Goal: Task Accomplishment & Management: Manage account settings

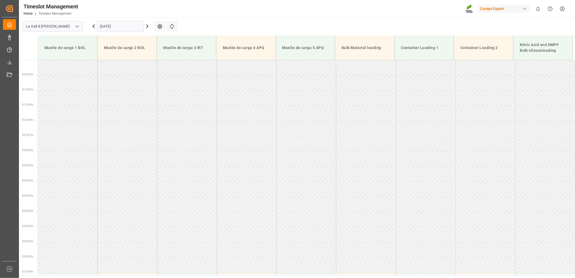
scroll to position [155, 0]
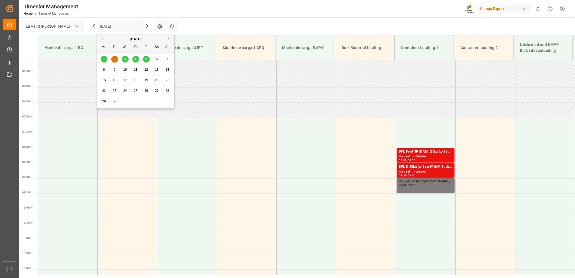
click at [125, 26] on input "[DATE]" at bounding box center [120, 26] width 47 height 10
click at [169, 39] on button "Next Month" at bounding box center [170, 38] width 3 height 3
click at [101, 39] on button "Previous Month" at bounding box center [101, 38] width 3 height 3
click at [103, 69] on span "8" at bounding box center [104, 70] width 2 height 4
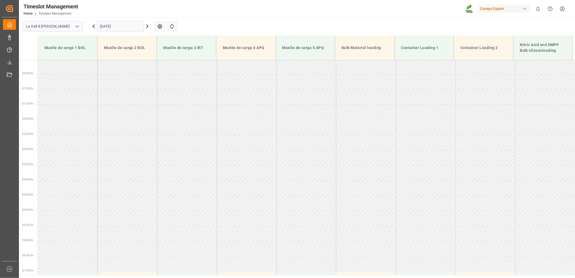
scroll to position [0, 0]
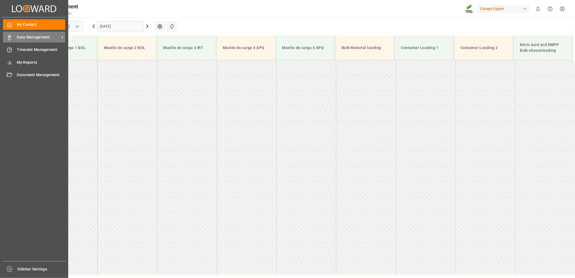
click at [15, 37] on div "Data Management Data Management" at bounding box center [34, 37] width 62 height 11
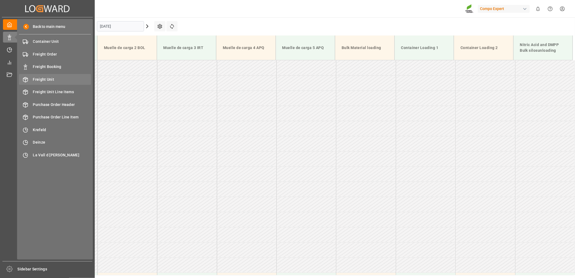
click at [50, 79] on span "Freight Unit" at bounding box center [62, 80] width 58 height 6
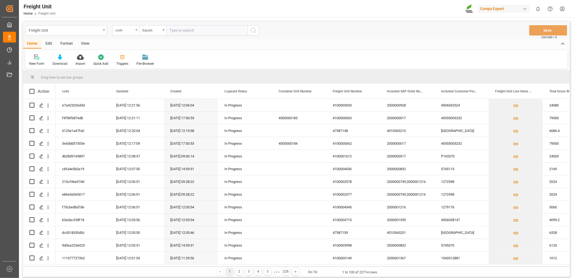
click at [135, 30] on div "code" at bounding box center [125, 30] width 27 height 10
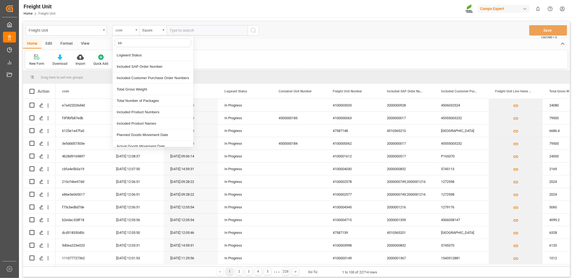
type input "sap"
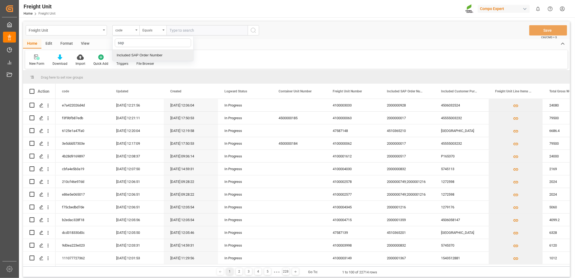
click at [130, 54] on div "Included SAP Order Number" at bounding box center [153, 55] width 81 height 11
click at [193, 31] on input "text" at bounding box center [207, 30] width 81 height 10
paste input "4510363252"
type input "4510363252;"
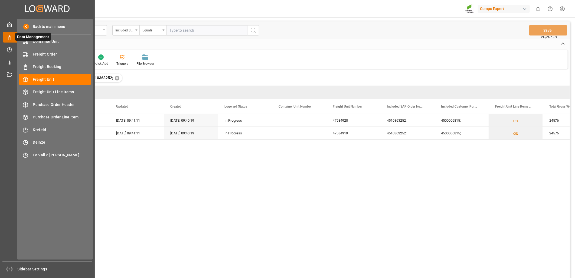
click at [10, 37] on icon at bounding box center [9, 37] width 5 height 5
click at [50, 77] on span "Freight Unit" at bounding box center [62, 80] width 58 height 6
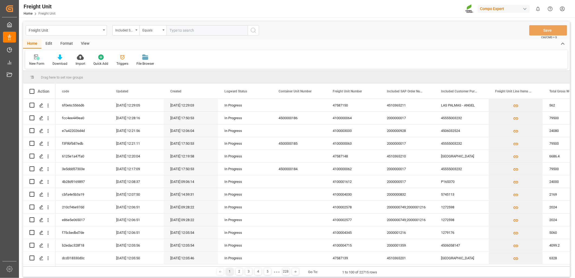
click at [181, 30] on input "text" at bounding box center [207, 30] width 81 height 10
paste input "4510363252"
type input "4510363252;"
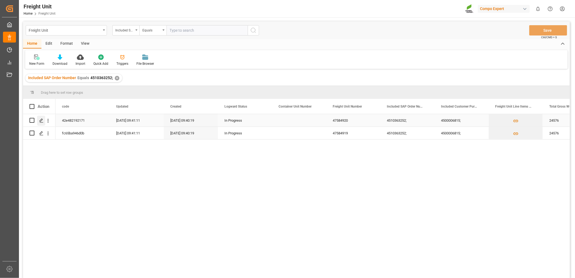
click at [43, 122] on line "Press SPACE to select this row." at bounding box center [41, 122] width 3 height 0
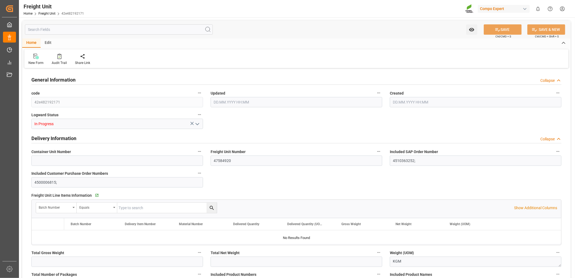
type input "24576"
type input "24000"
type input "20"
type input "07.08.2025 07:41"
type input "07.08.2025 07:40"
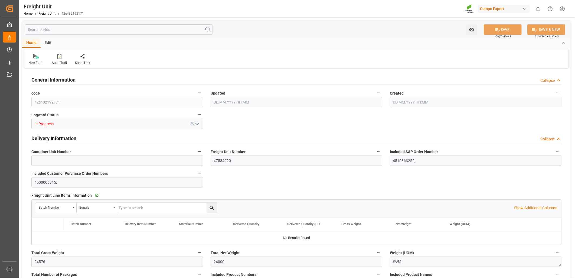
type input "01.09.2025 00:00"
click at [44, 236] on icon "Press SPACE to select this row." at bounding box center [43, 237] width 6 height 6
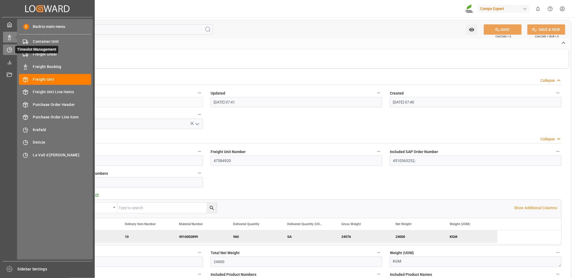
click at [11, 51] on icon at bounding box center [9, 50] width 4 height 4
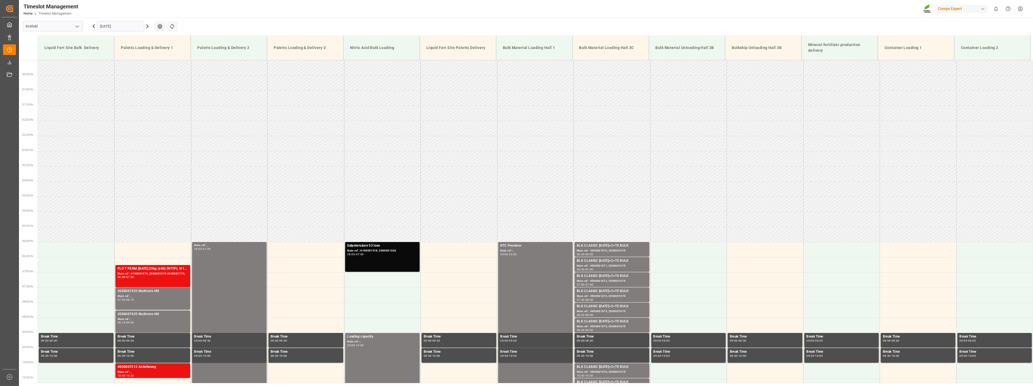
click at [75, 28] on icon "open menu" at bounding box center [77, 26] width 7 height 7
click at [47, 61] on div "La Vall d [PERSON_NAME]" at bounding box center [53, 63] width 60 height 12
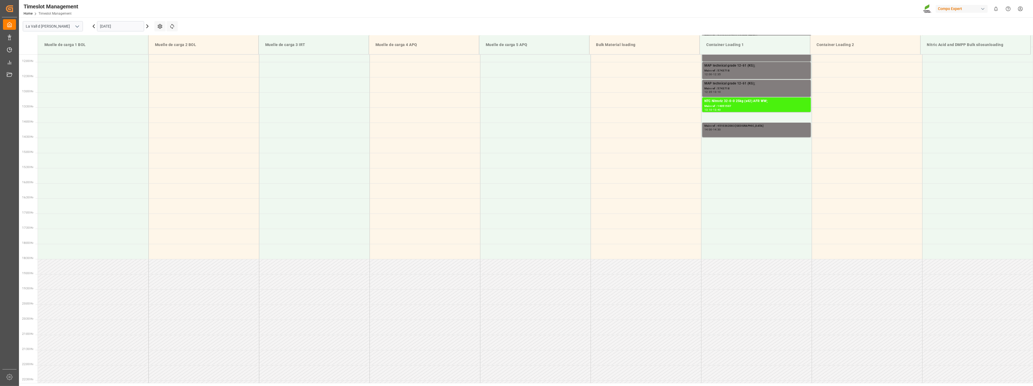
scroll to position [361, 0]
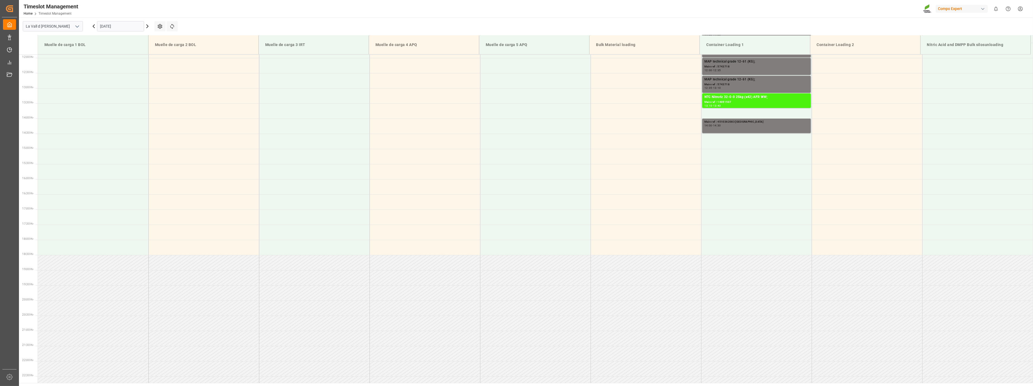
click at [136, 25] on input "[DATE]" at bounding box center [120, 26] width 47 height 10
click at [103, 70] on span "8" at bounding box center [104, 70] width 2 height 4
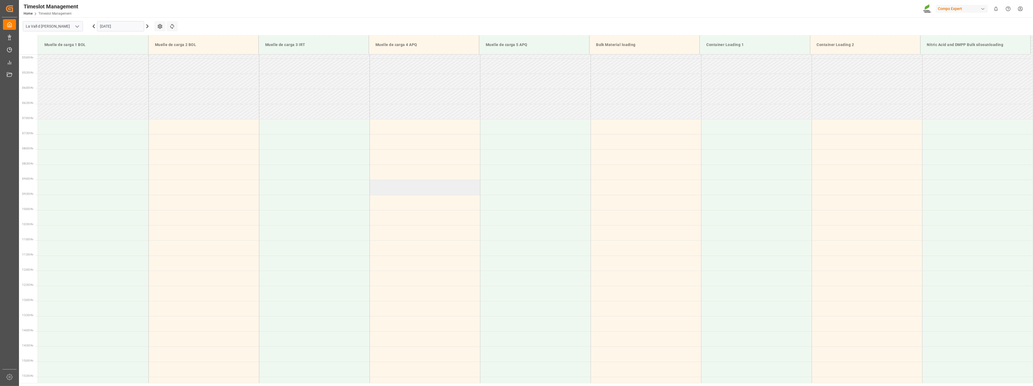
scroll to position [150, 0]
click at [575, 236] on td at bounding box center [756, 230] width 111 height 15
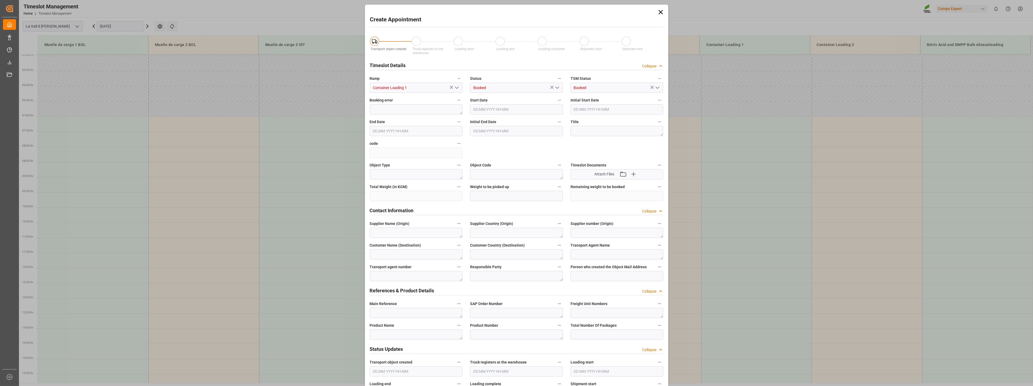
type input "08.09.2025 10:30"
type input "08.09.2025 11:00"
click at [397, 278] on textarea at bounding box center [416, 313] width 93 height 10
paste textarea "4510363252"
type textarea "4510363252 Argentina"
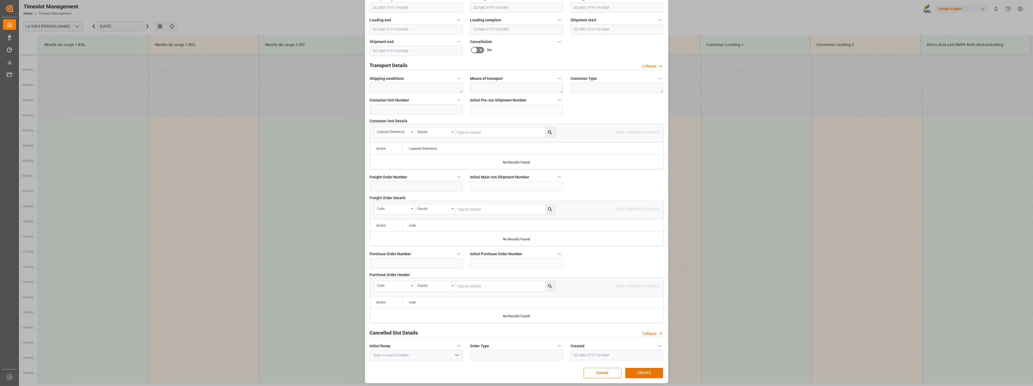
scroll to position [366, 0]
click at [575, 278] on button "CREATE" at bounding box center [644, 371] width 38 height 10
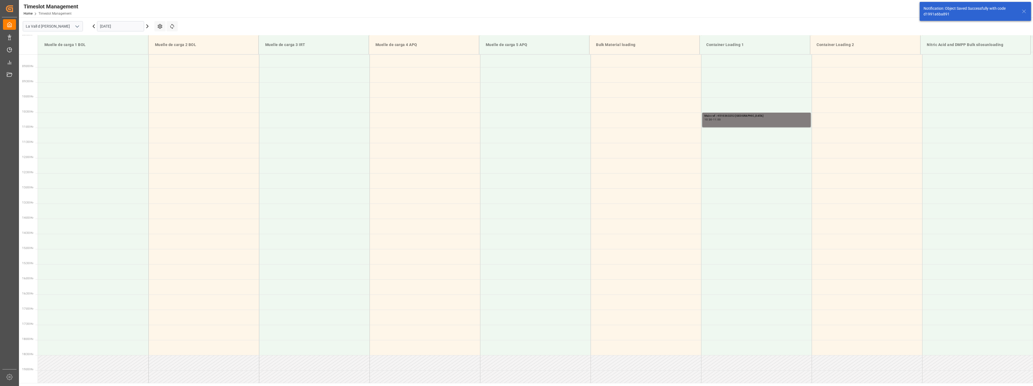
scroll to position [270, 0]
click at [575, 128] on td at bounding box center [756, 126] width 111 height 15
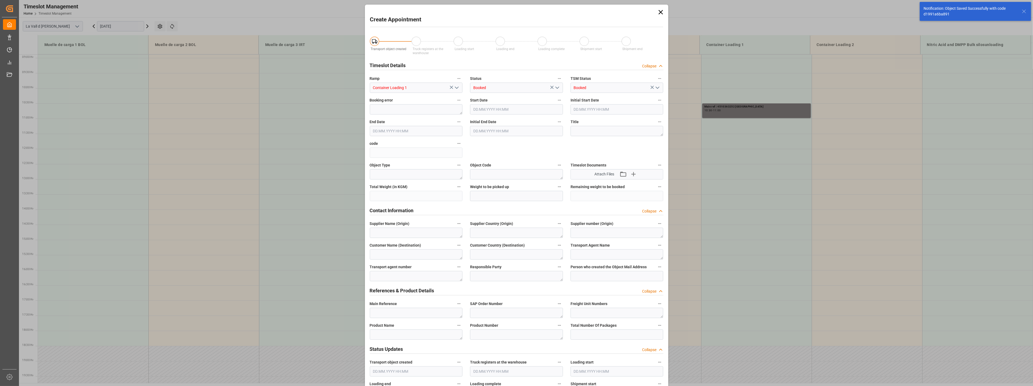
type input "08.09.2025 11:00"
type input "08.09.2025 11:30"
click at [397, 278] on textarea at bounding box center [416, 313] width 93 height 10
paste textarea "4510363252"
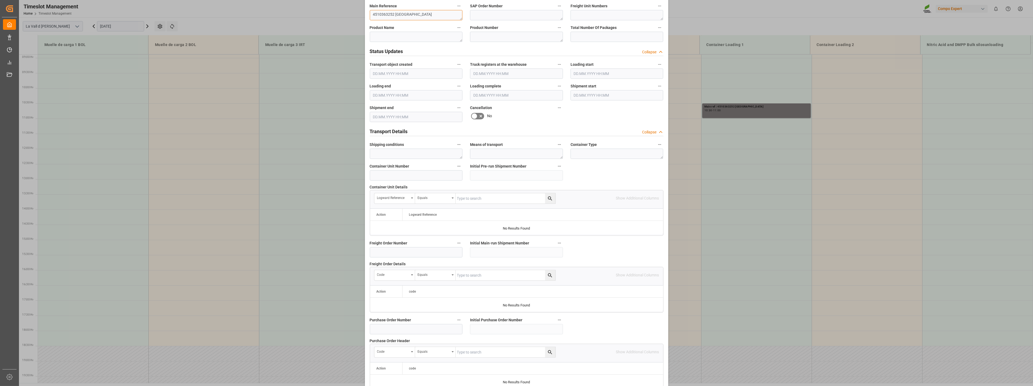
scroll to position [366, 0]
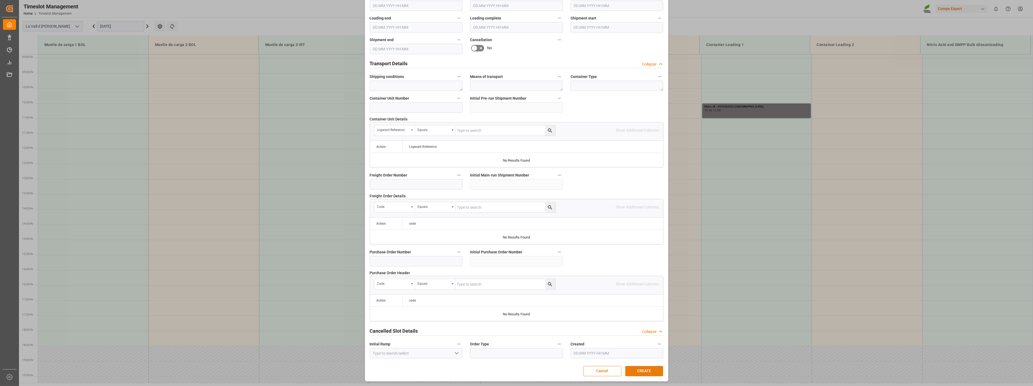
type textarea "4510363252 Argentina"
click at [575, 278] on button "CREATE" at bounding box center [644, 371] width 38 height 10
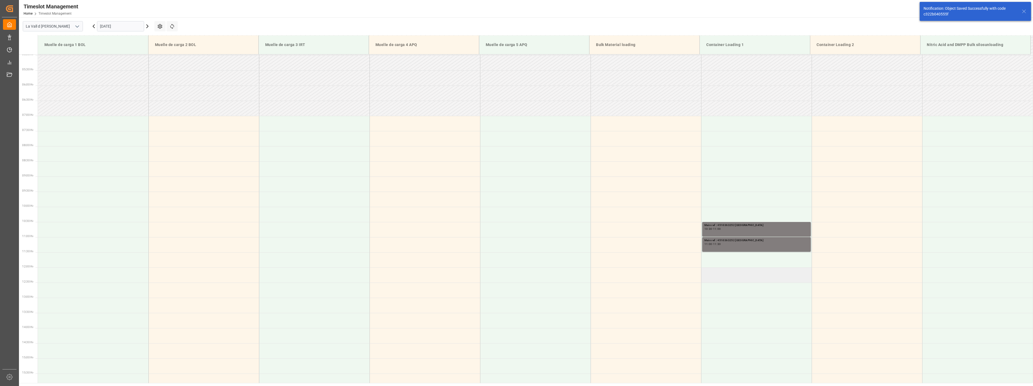
scroll to position [119, 0]
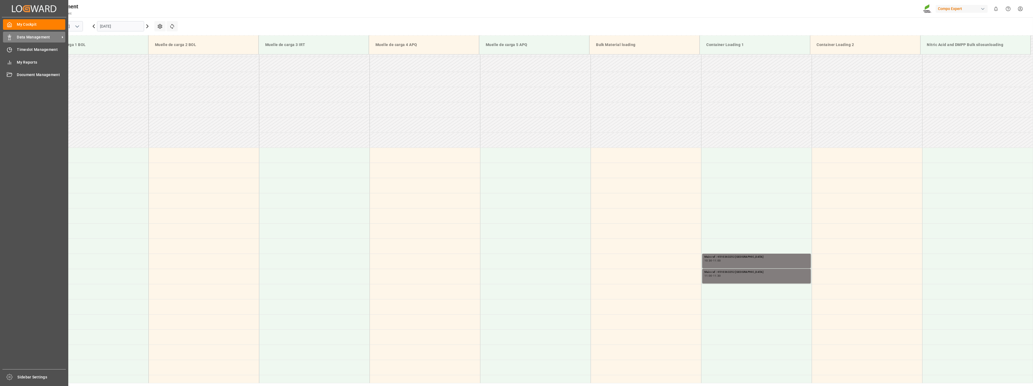
click at [9, 36] on icon at bounding box center [9, 37] width 5 height 5
click at [17, 35] on span "Data Management" at bounding box center [38, 37] width 43 height 6
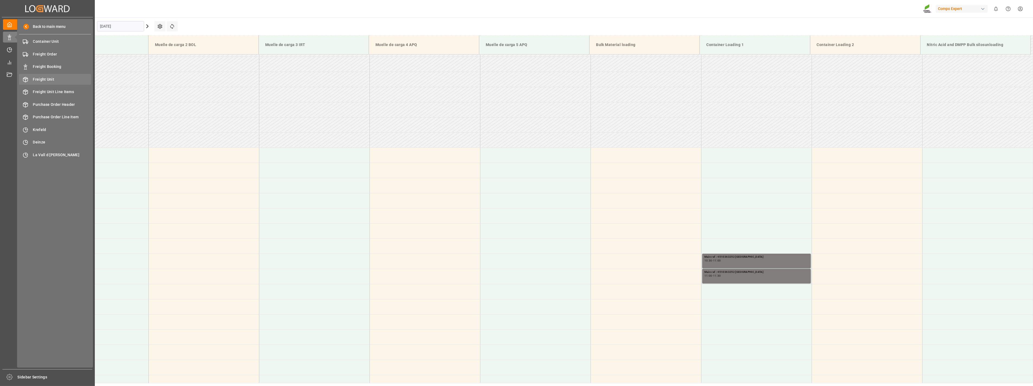
click at [45, 82] on div "Freight Unit Freight Unit" at bounding box center [55, 79] width 72 height 11
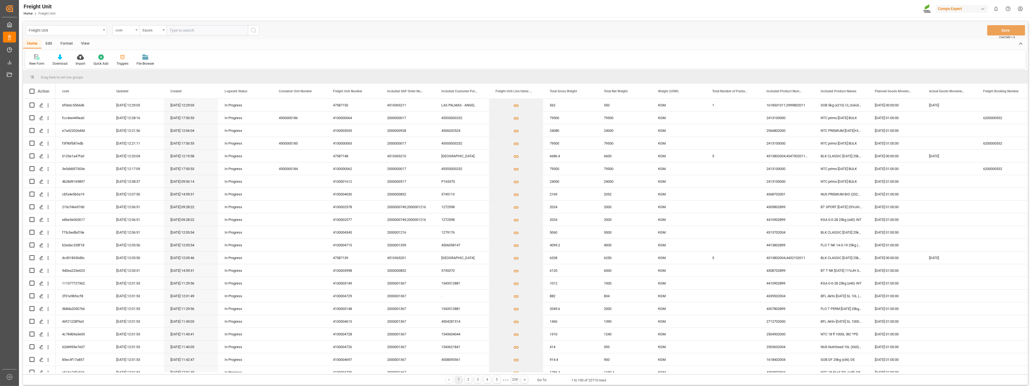
click at [137, 30] on icon "open menu" at bounding box center [136, 30] width 2 height 1
type input "sap"
click at [139, 49] on div "sap" at bounding box center [153, 42] width 81 height 13
click at [136, 43] on input "text" at bounding box center [153, 42] width 76 height 9
type input "sap"
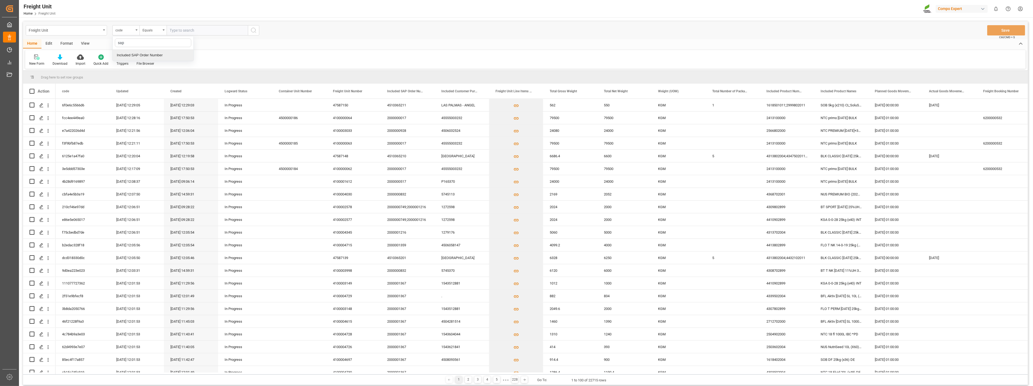
click at [140, 53] on div "Included SAP Order Number" at bounding box center [153, 55] width 81 height 11
click at [184, 31] on input "text" at bounding box center [207, 30] width 81 height 10
paste input "4510363252"
type input "4510363252;"
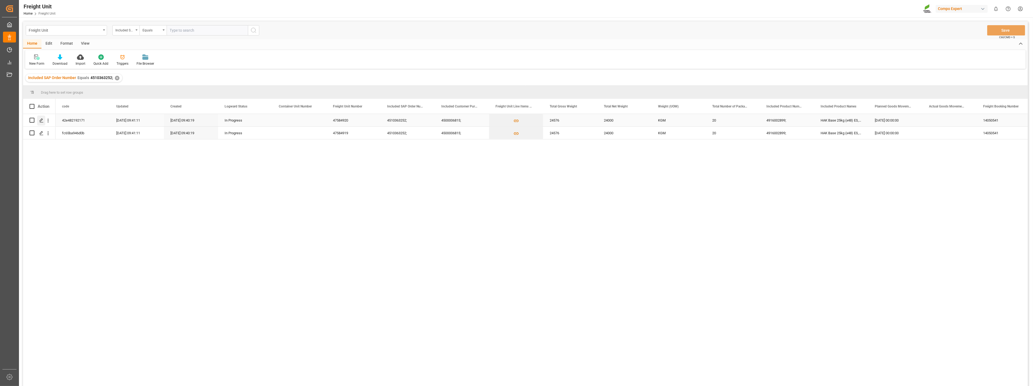
click at [41, 121] on icon "Press SPACE to select this row." at bounding box center [41, 120] width 4 height 4
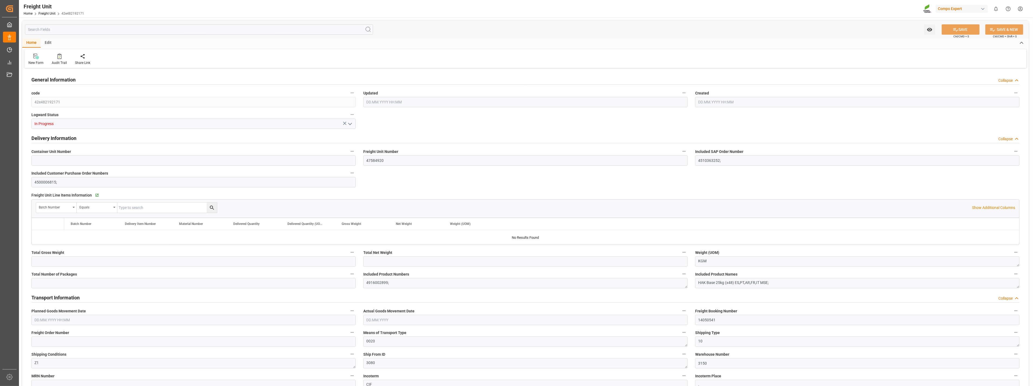
type input "24576"
type input "24000"
type input "20"
type input "07.08.2025 07:41"
type input "07.08.2025 07:40"
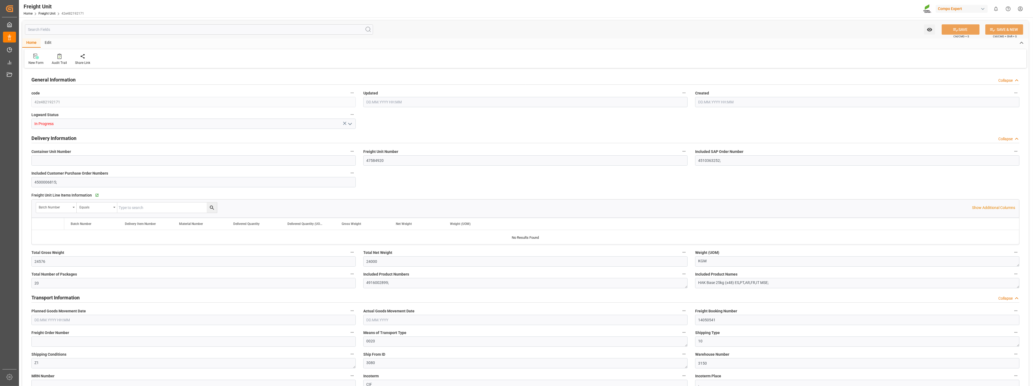
type input "01.09.2025 00:00"
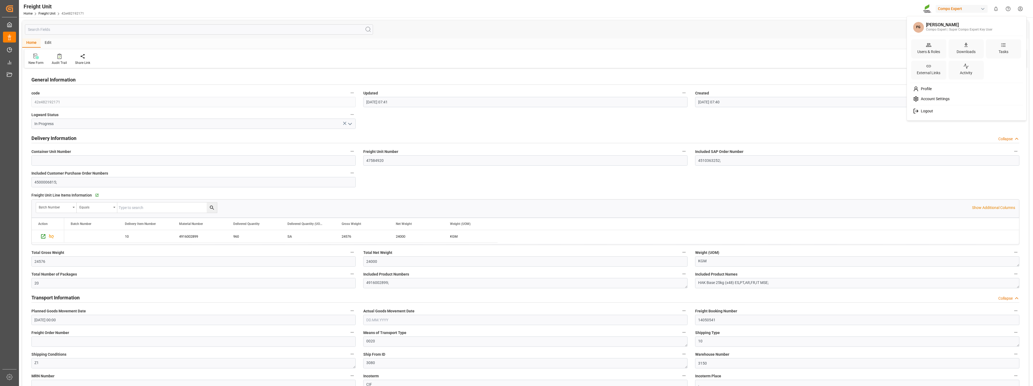
click at [575, 8] on html "Created by potrace 1.15, written by Peter Selinger 2001-2017 Created by potrace…" at bounding box center [516, 193] width 1033 height 386
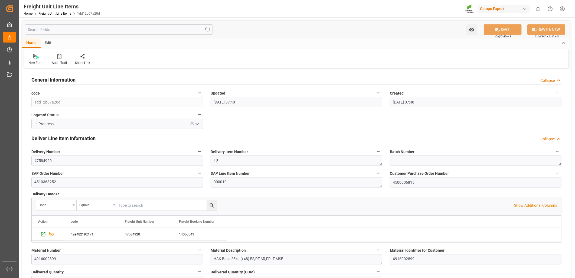
click at [275, 42] on div "Home Edit" at bounding box center [296, 42] width 549 height 9
drag, startPoint x: 549, startPoint y: 1, endPoint x: 332, endPoint y: 21, distance: 217.9
click at [332, 21] on div "Watch Option SAVE Ctrl/CMD + S SAVE & NEW Ctrl/CMD + Shift + S" at bounding box center [296, 30] width 549 height 18
click at [59, 58] on icon at bounding box center [59, 56] width 4 height 5
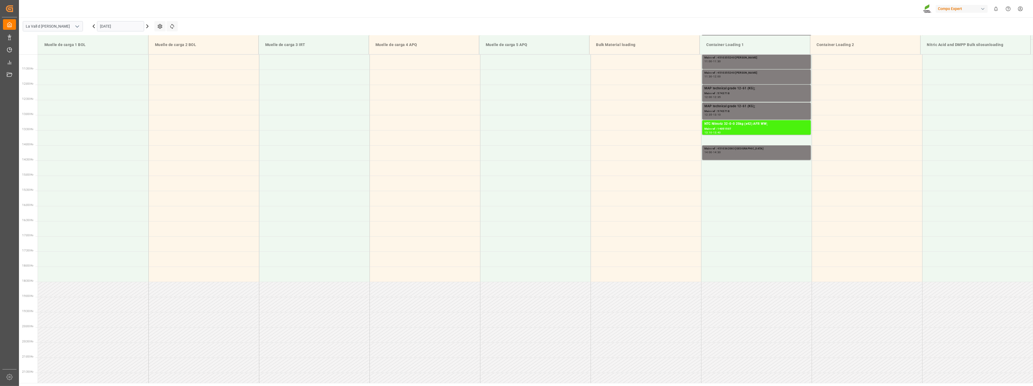
scroll to position [361, 0]
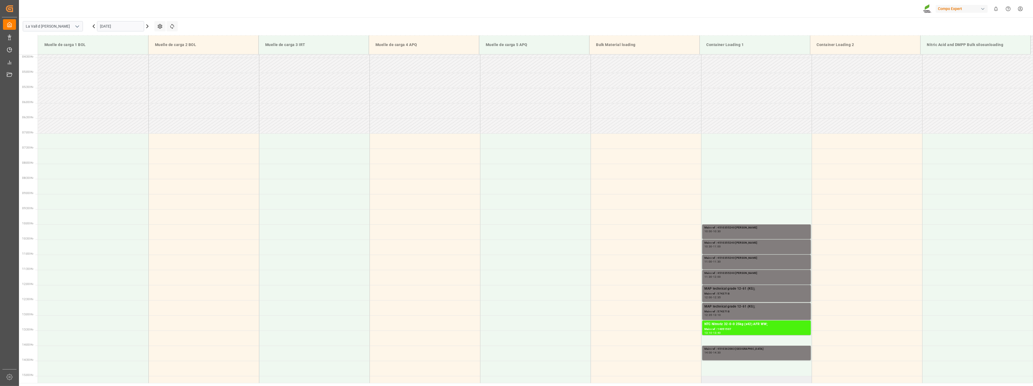
scroll to position [180, 0]
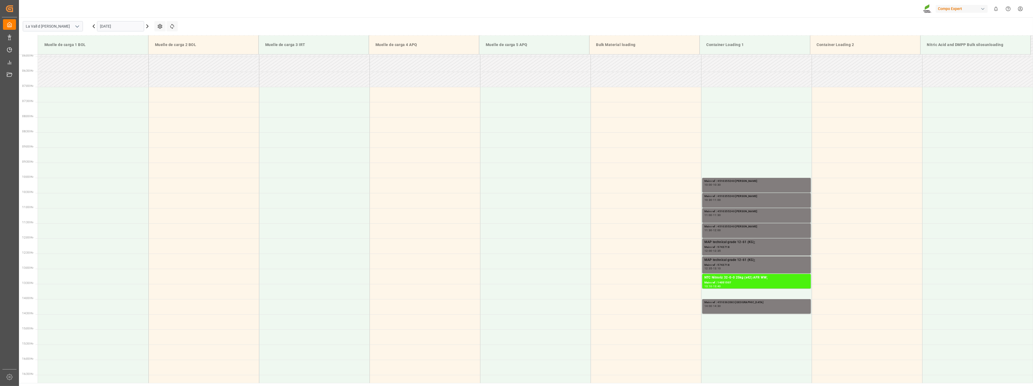
click at [128, 26] on input "[DATE]" at bounding box center [120, 26] width 47 height 10
click at [105, 70] on span "8" at bounding box center [104, 70] width 2 height 4
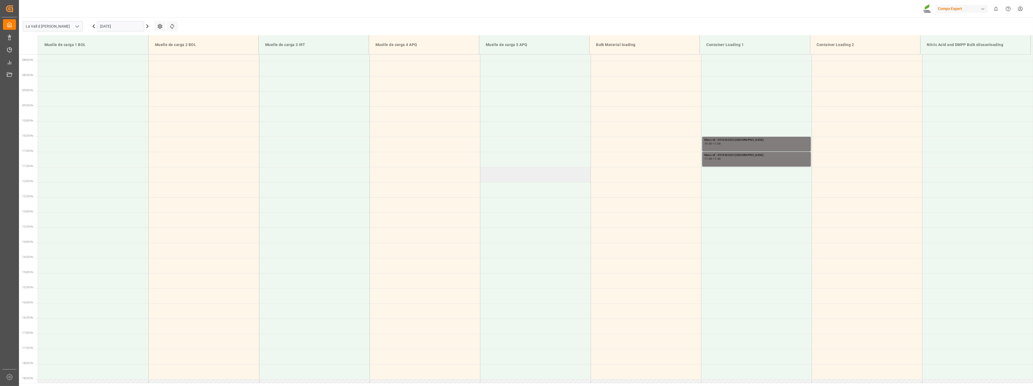
scroll to position [206, 0]
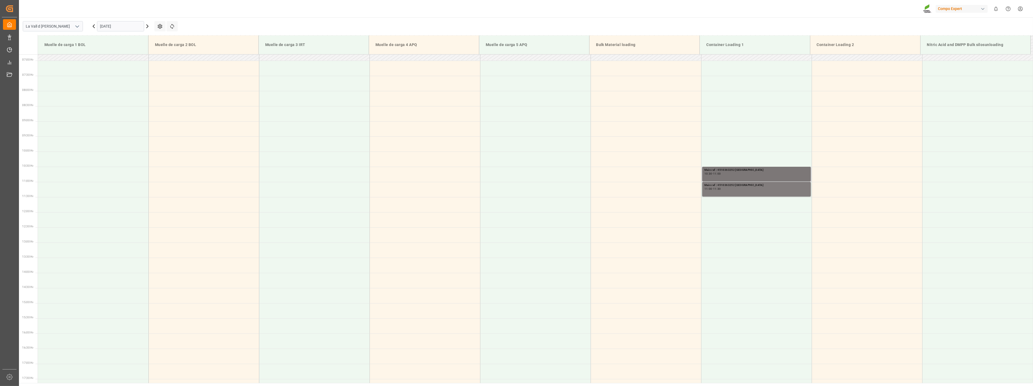
click at [728, 174] on div "10:30 - 11:00" at bounding box center [756, 174] width 104 height 3
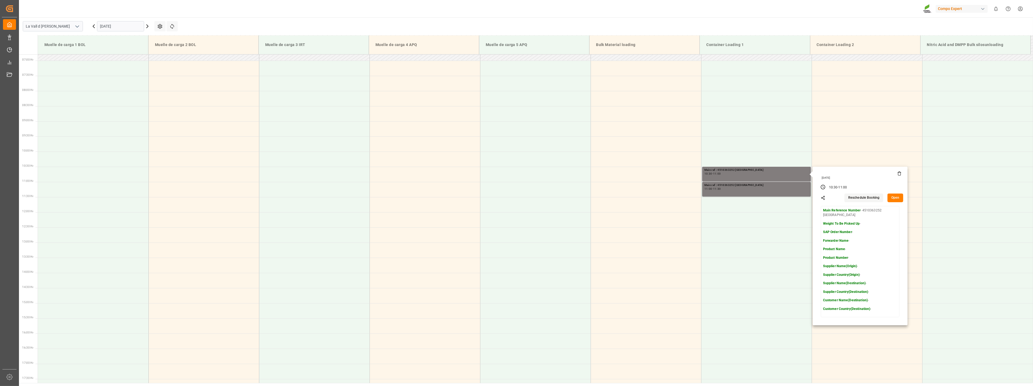
click at [894, 200] on button "Open" at bounding box center [896, 198] width 16 height 9
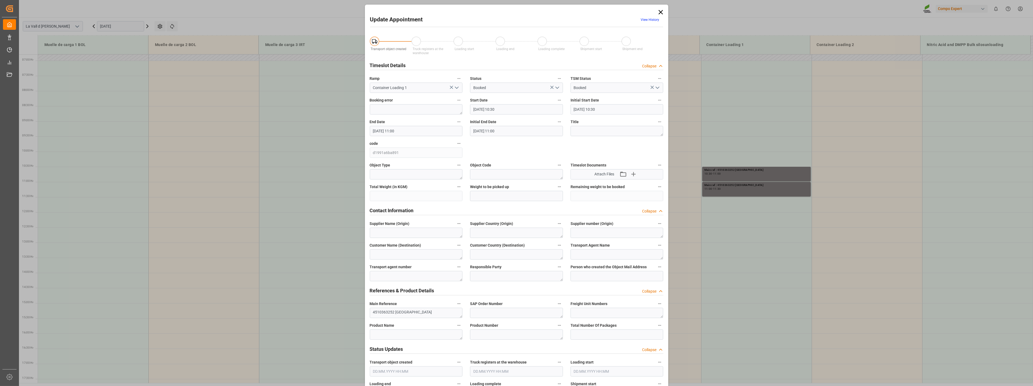
type input "08.09.2025 10:30"
type input "08.09.2025 11:00"
type input "01.09.2025 10:47"
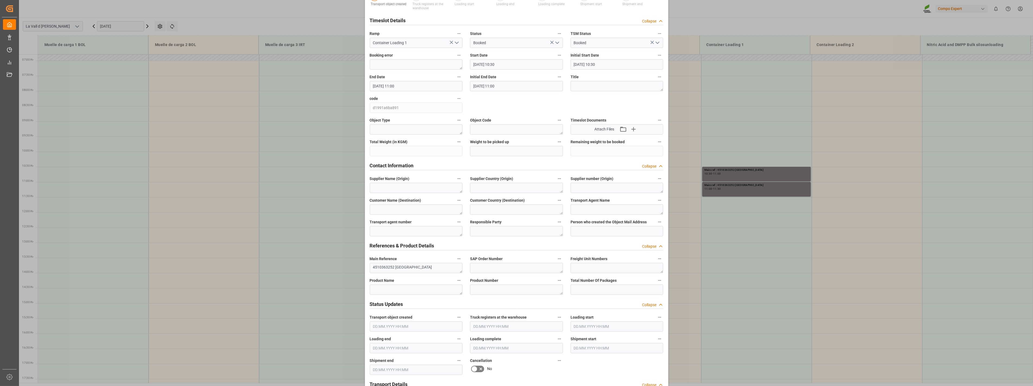
scroll to position [90, 0]
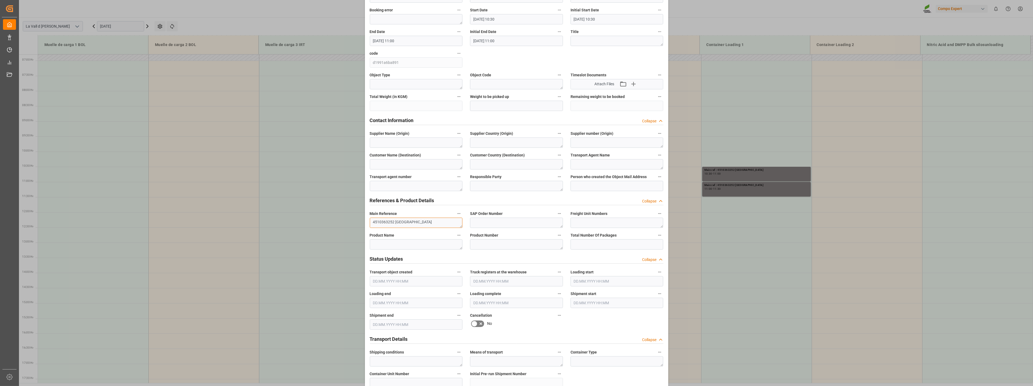
drag, startPoint x: 372, startPoint y: 222, endPoint x: 392, endPoint y: 221, distance: 20.6
click at [392, 221] on textarea "4510363252 Argentina" at bounding box center [416, 223] width 93 height 10
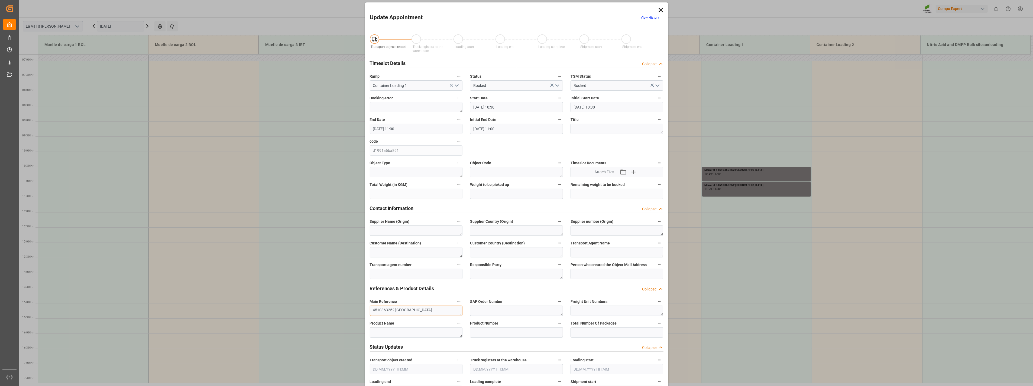
scroll to position [0, 0]
click at [662, 11] on icon at bounding box center [661, 12] width 8 height 8
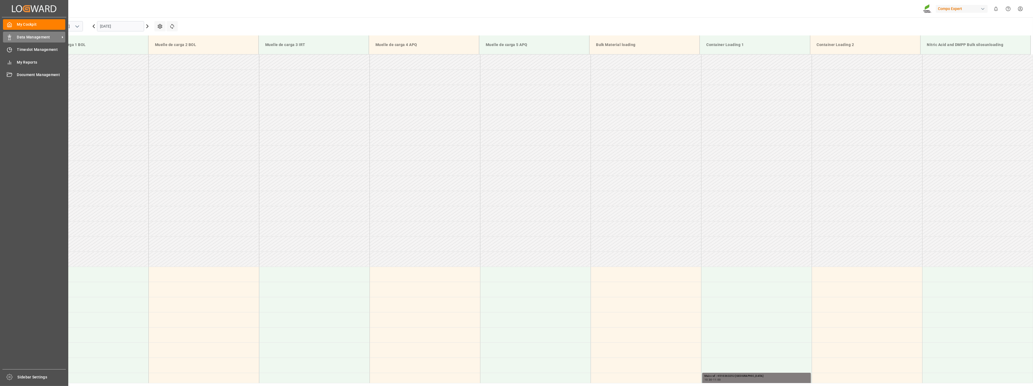
click at [12, 37] on div "Data Management Data Management" at bounding box center [34, 37] width 62 height 11
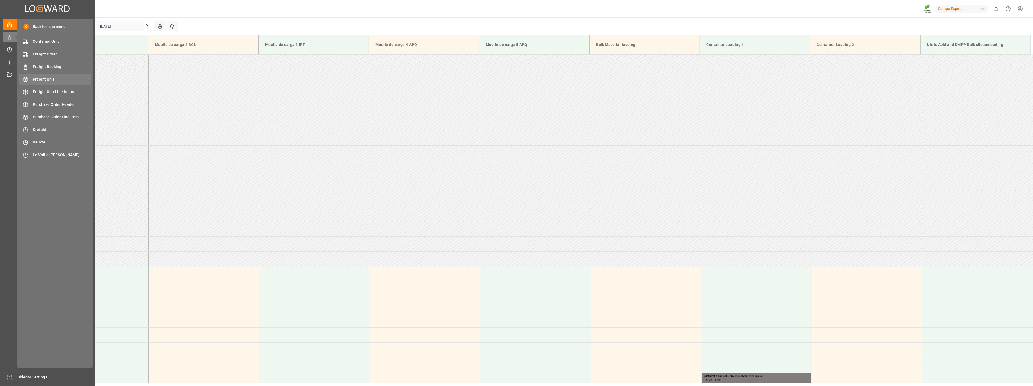
click at [46, 80] on span "Freight Unit" at bounding box center [62, 80] width 58 height 6
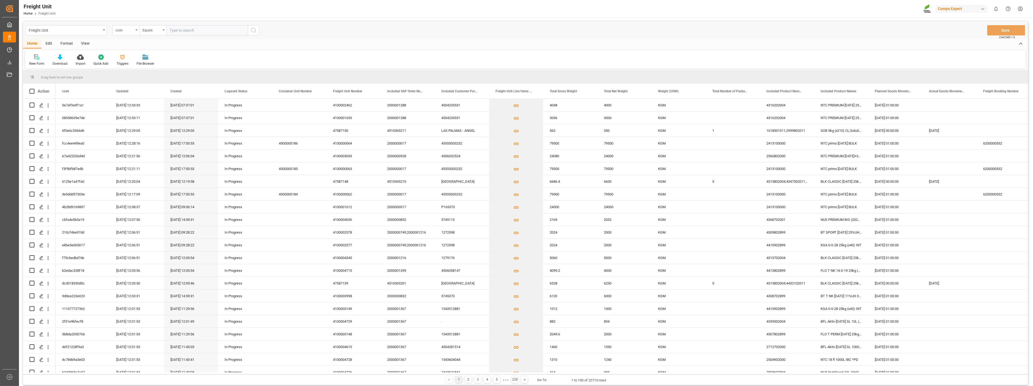
click at [137, 30] on div "code" at bounding box center [125, 30] width 27 height 10
type input "sap"
click at [152, 54] on div "Included SAP Order Number" at bounding box center [153, 55] width 81 height 11
click at [201, 34] on input "text" at bounding box center [207, 30] width 81 height 10
paste input "4510363252"
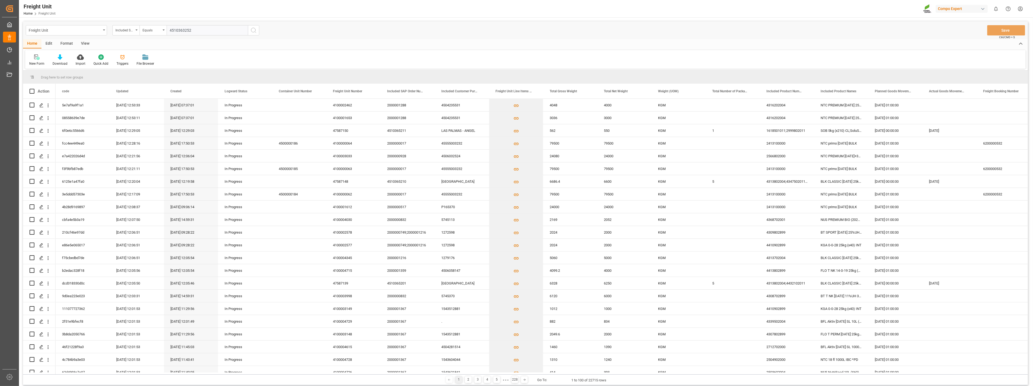
type input "4510363252;"
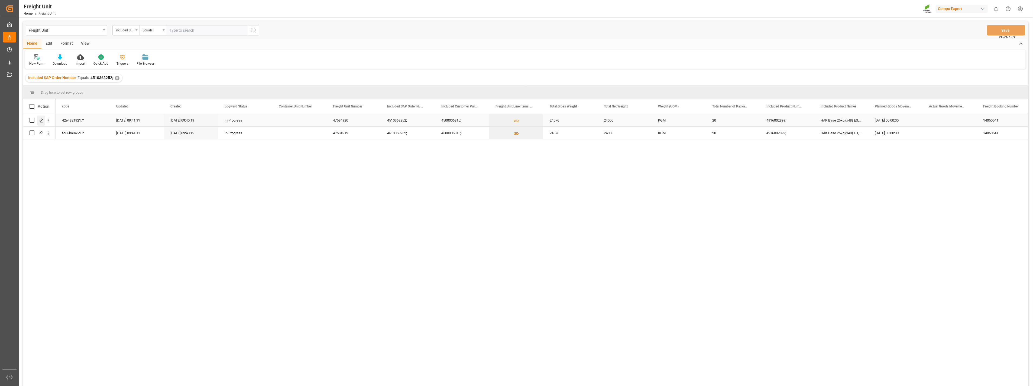
click at [41, 123] on div "Press SPACE to select this row." at bounding box center [41, 121] width 8 height 10
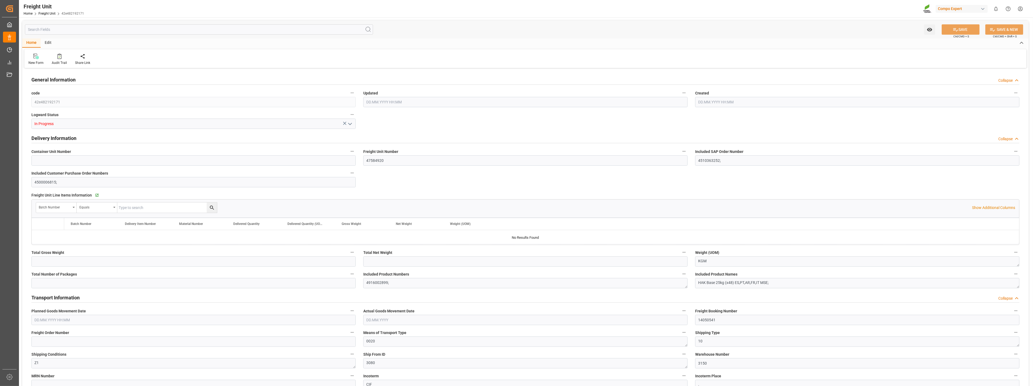
type input "24576"
type input "24000"
type input "20"
type input "07.08.2025 07:41"
type input "07.08.2025 07:40"
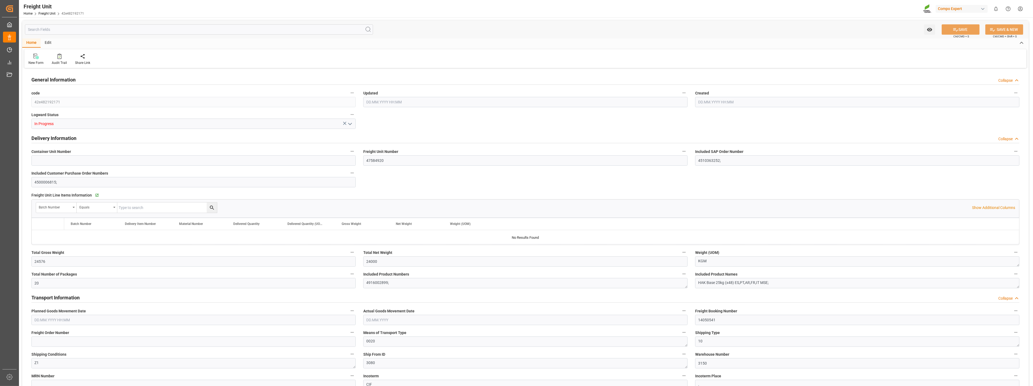
type input "01.09.2025 00:00"
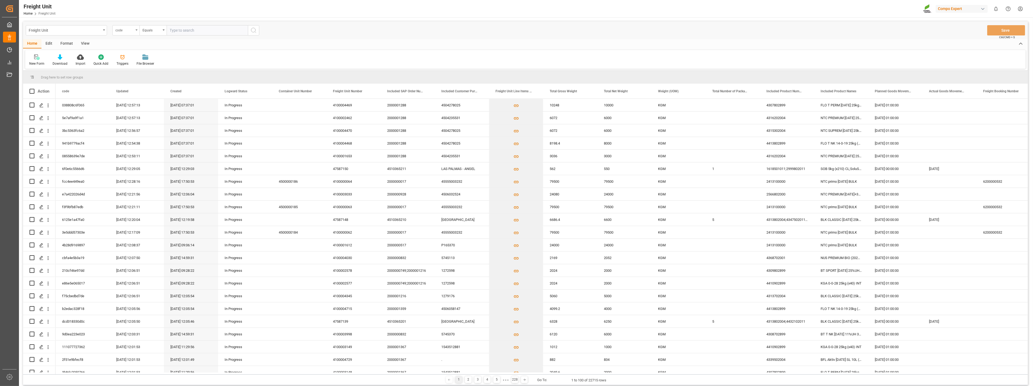
click at [138, 31] on div "code" at bounding box center [125, 30] width 27 height 10
type input "sap"
click at [144, 52] on div "Included SAP Order Number" at bounding box center [153, 55] width 81 height 11
click at [179, 31] on input "text" at bounding box center [207, 30] width 81 height 10
paste input "4510363294"
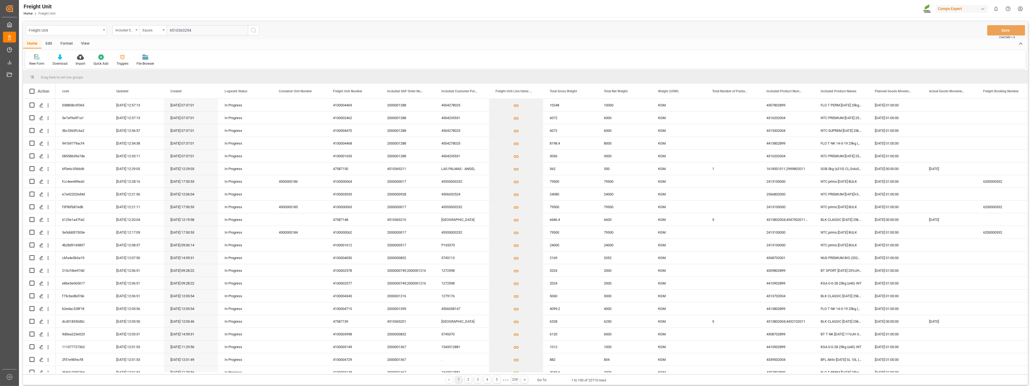
type input "4510363294;"
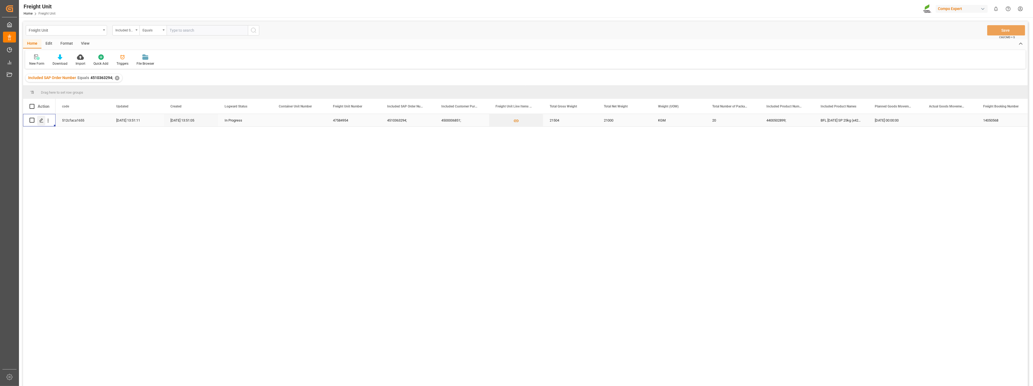
click at [41, 121] on icon "Press SPACE to select this row." at bounding box center [41, 120] width 4 height 4
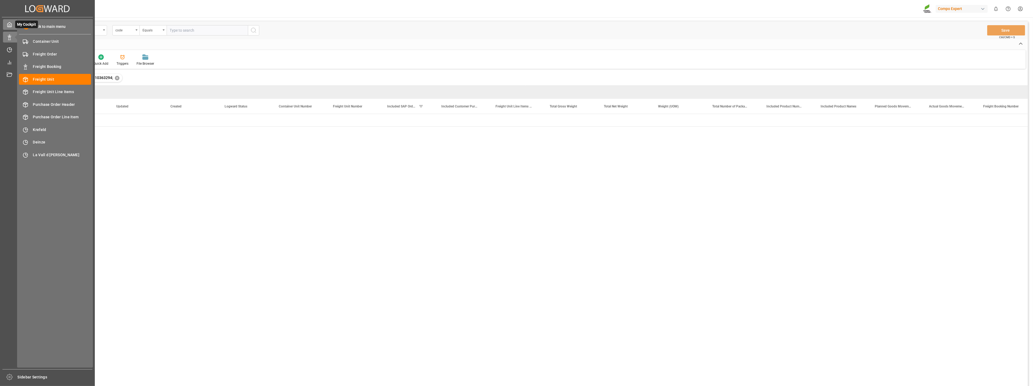
click at [11, 26] on icon at bounding box center [9, 24] width 5 height 5
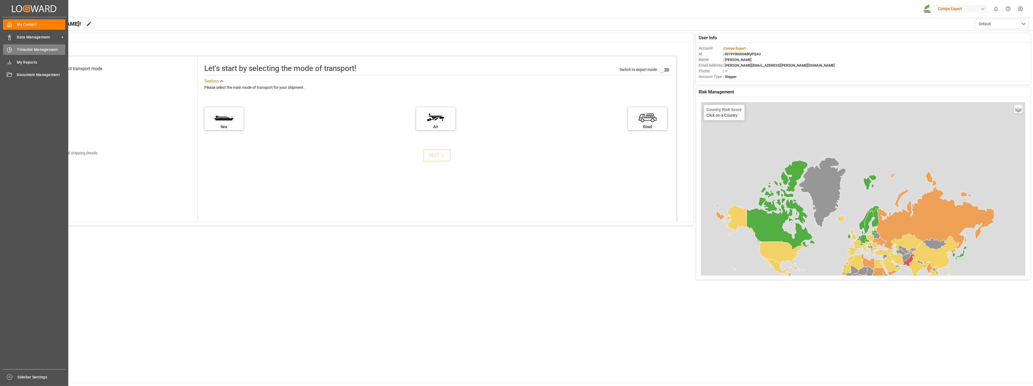
click at [11, 49] on icon at bounding box center [9, 49] width 5 height 5
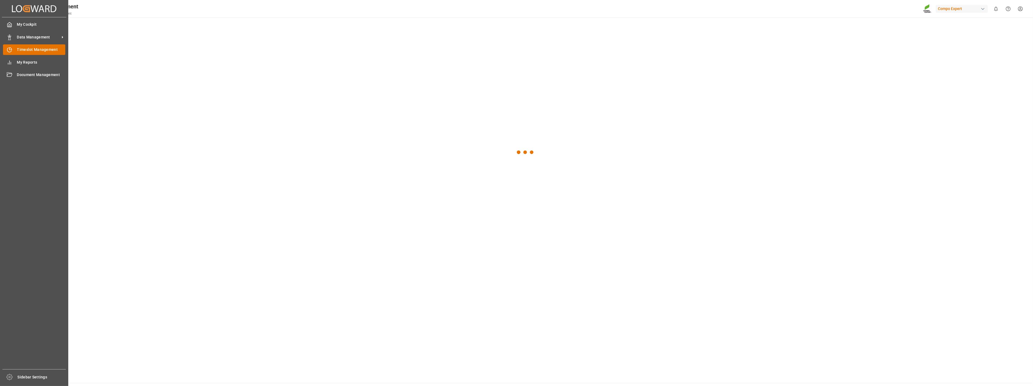
click at [29, 51] on span "Timeslot Management" at bounding box center [41, 50] width 48 height 6
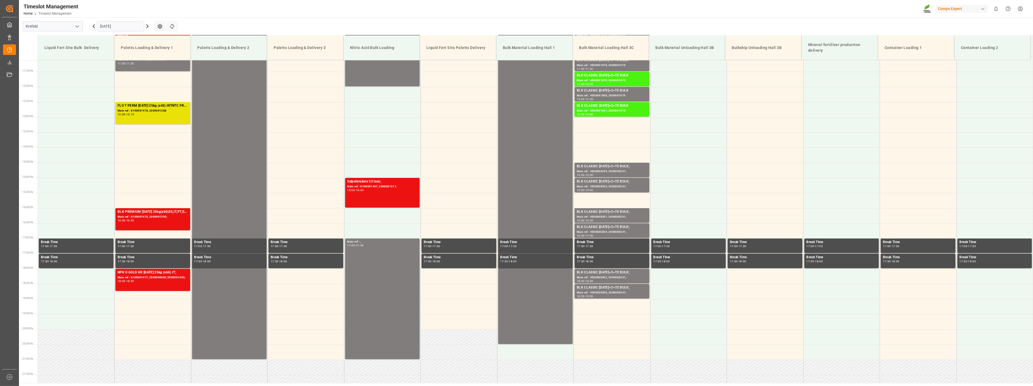
scroll to position [366, 0]
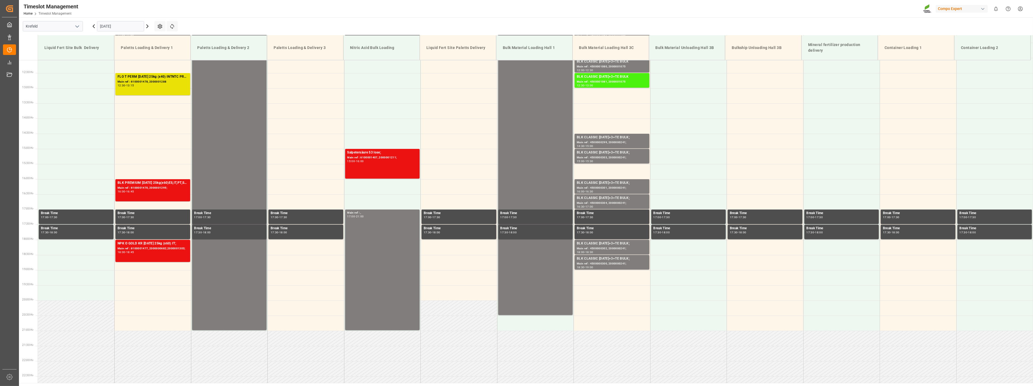
click at [75, 27] on icon "open menu" at bounding box center [77, 26] width 7 height 7
click at [58, 67] on div "La Vall d [PERSON_NAME]" at bounding box center [53, 63] width 60 height 12
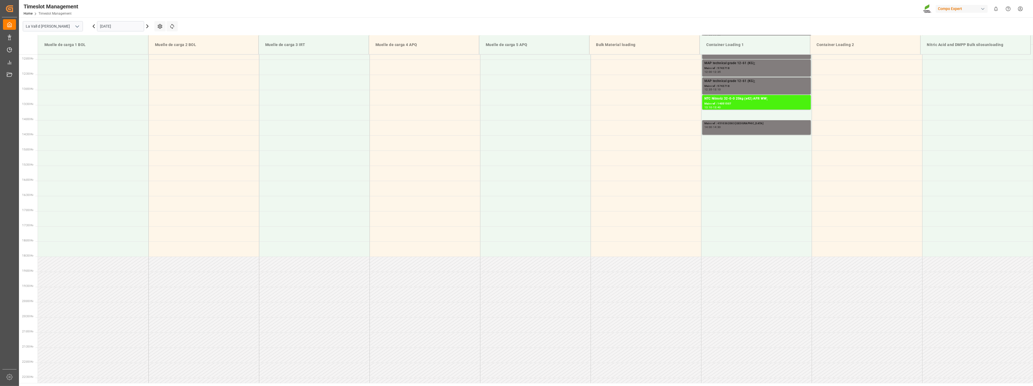
scroll to position [361, 0]
click at [127, 24] on input "[DATE]" at bounding box center [120, 26] width 47 height 10
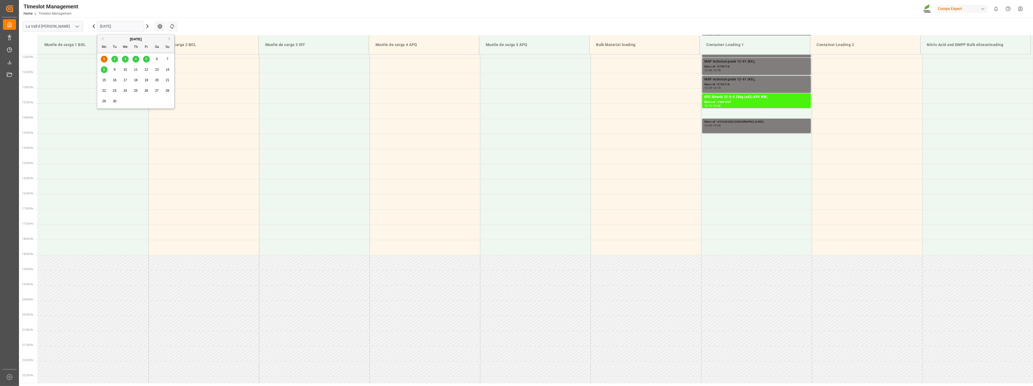
click at [103, 70] on span "8" at bounding box center [104, 70] width 2 height 4
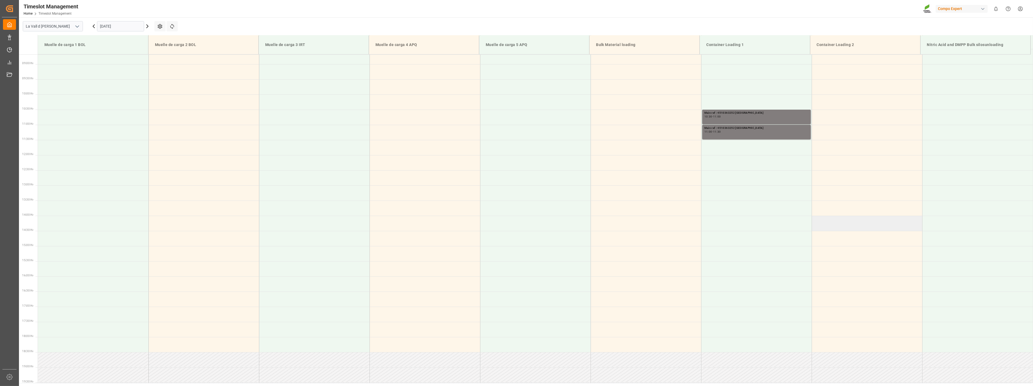
scroll to position [210, 0]
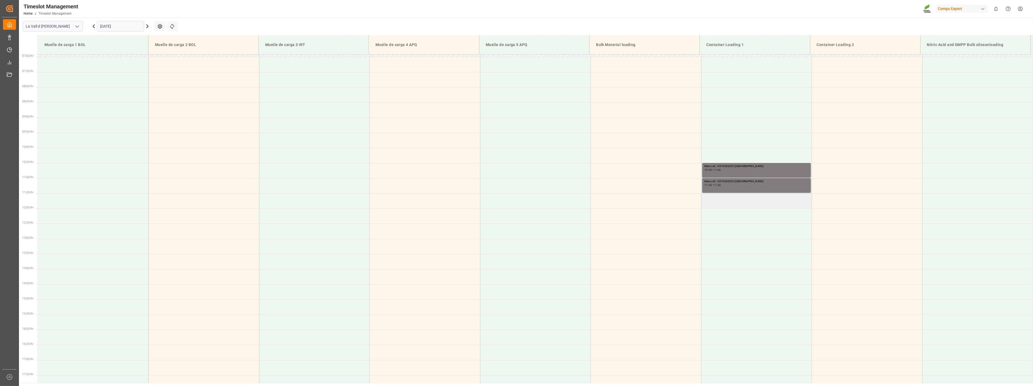
click at [764, 203] on td at bounding box center [756, 200] width 111 height 15
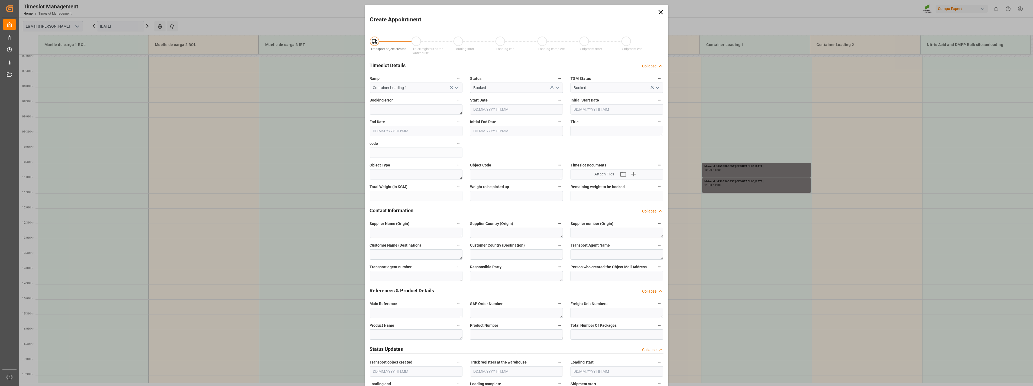
type input "08.09.2025 11:30"
type input "08.09.2025 12:00"
click at [391, 312] on textarea at bounding box center [416, 313] width 93 height 10
paste textarea "4510363294"
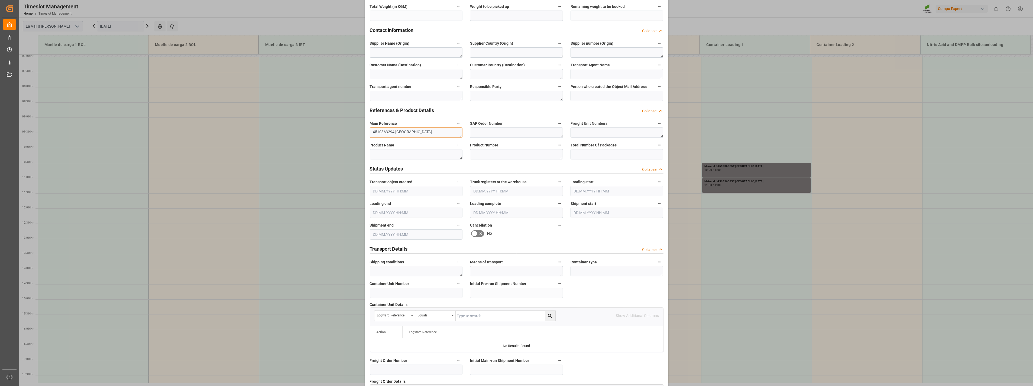
scroll to position [366, 0]
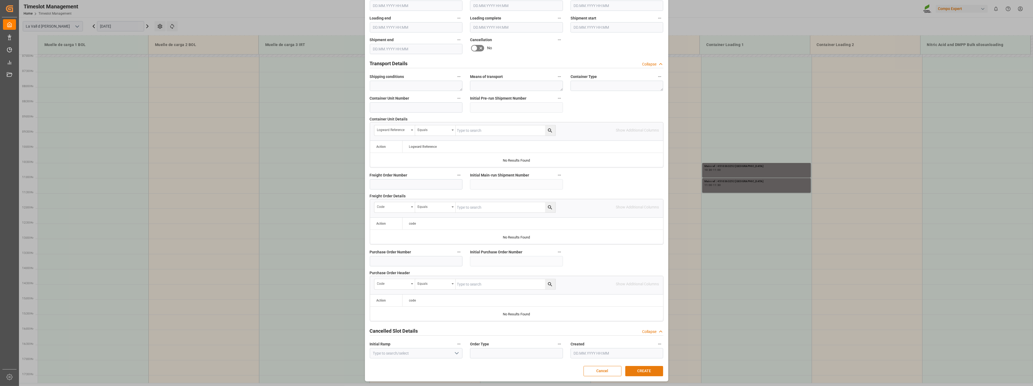
type textarea "4510363294 ARGENTINA"
click at [650, 370] on button "CREATE" at bounding box center [644, 371] width 38 height 10
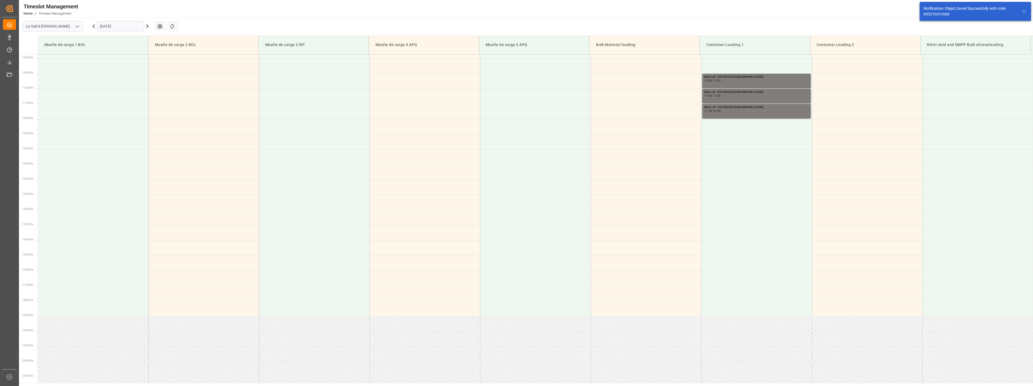
scroll to position [300, 0]
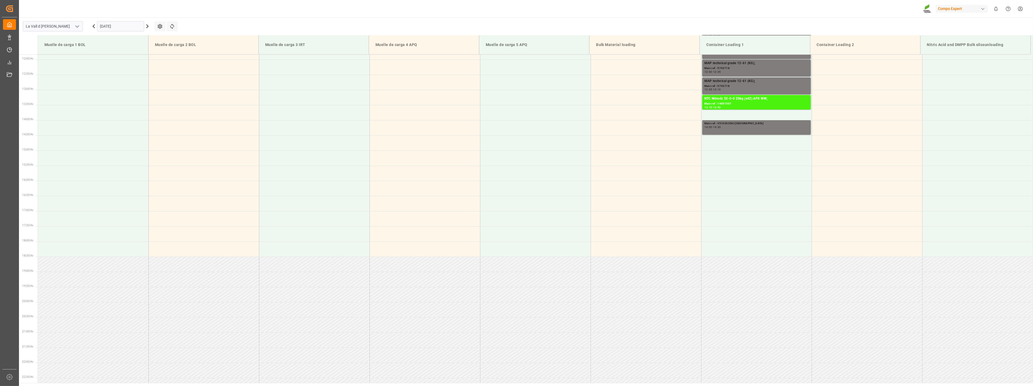
scroll to position [361, 0]
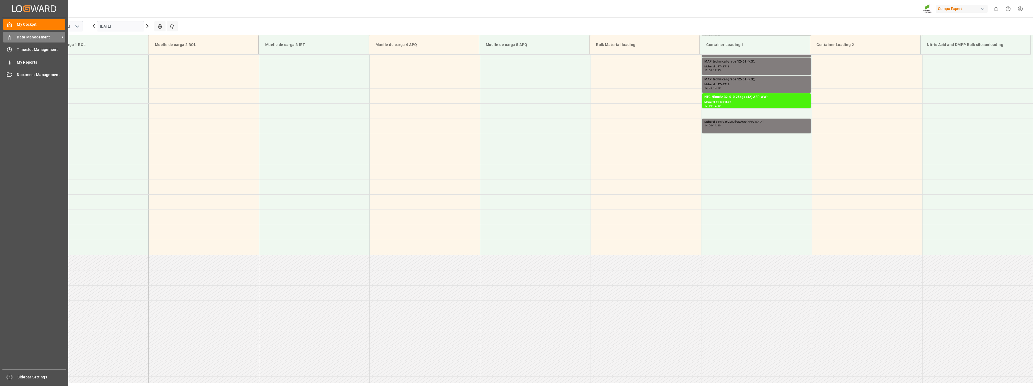
click at [12, 37] on div "Data Management Data Management" at bounding box center [34, 37] width 62 height 11
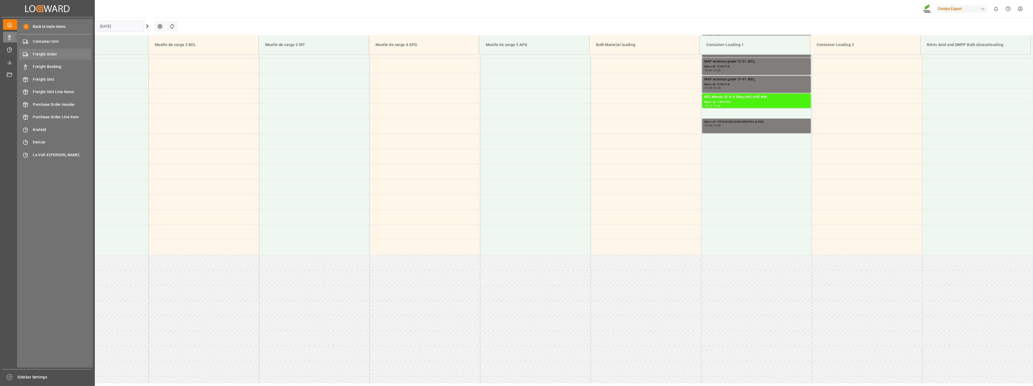
click at [59, 55] on span "Freight Order" at bounding box center [62, 54] width 58 height 6
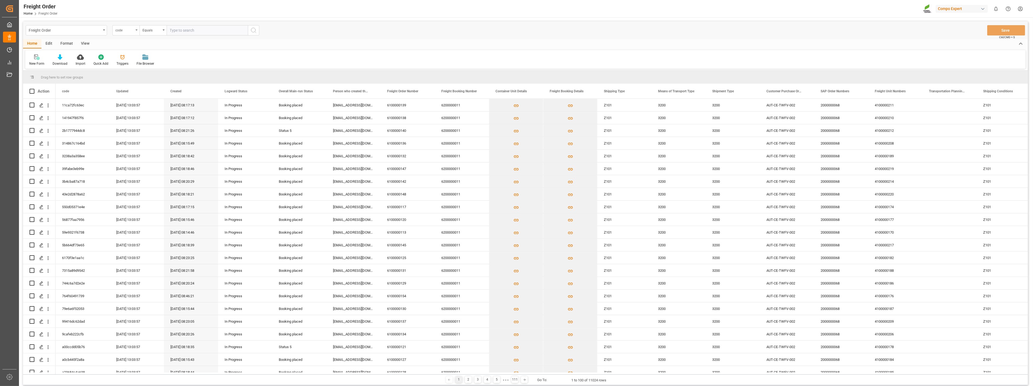
click at [136, 31] on div "code" at bounding box center [125, 30] width 27 height 10
type input "sap"
click at [147, 57] on div "SAP Order Numbers" at bounding box center [153, 55] width 81 height 11
click at [179, 31] on input "text" at bounding box center [207, 30] width 81 height 10
paste input "4510363252"
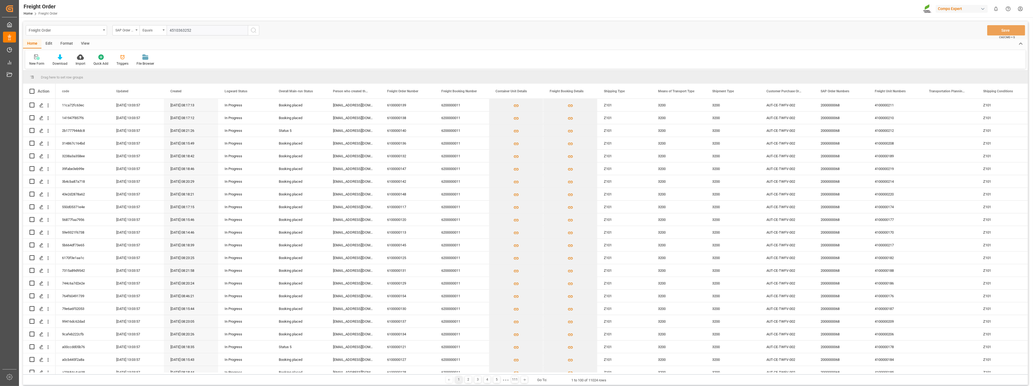
type input "4510363252;"
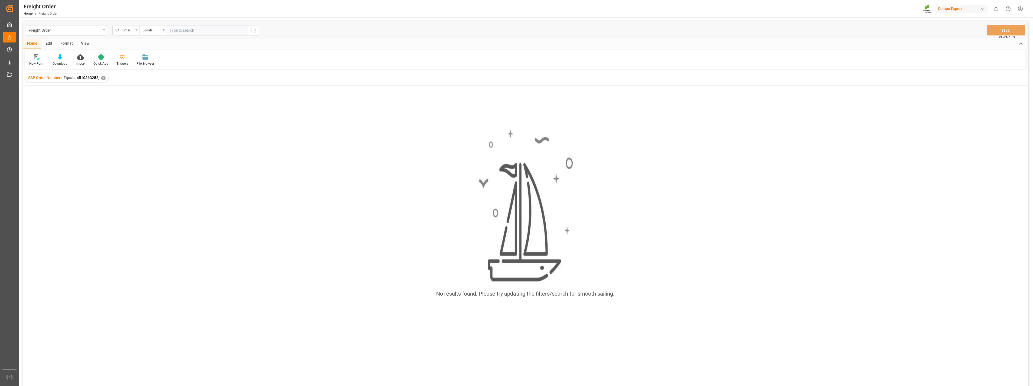
click at [135, 30] on div "SAP Order Numbers" at bounding box center [125, 30] width 27 height 10
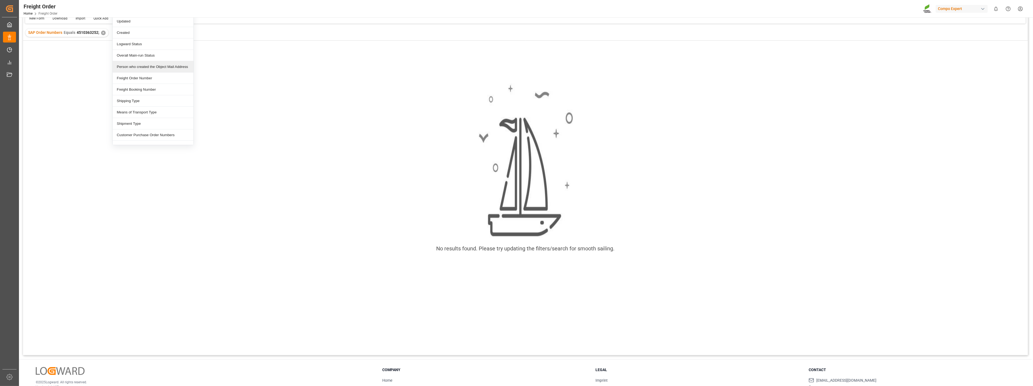
scroll to position [60, 0]
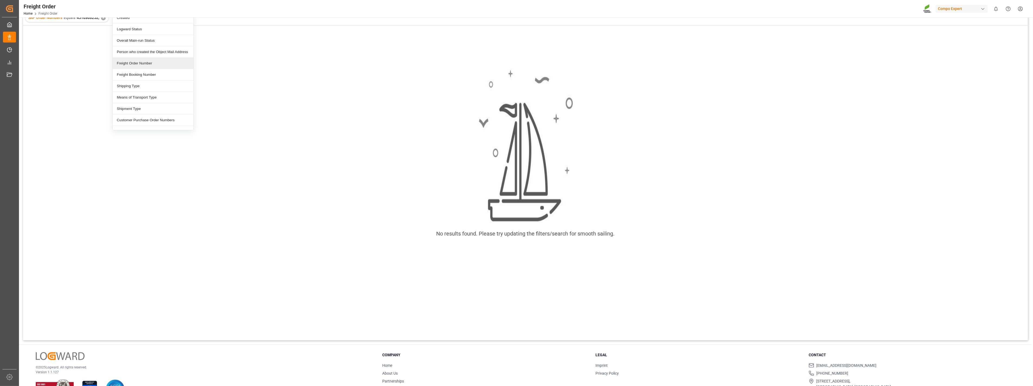
click at [127, 64] on div "Freight Order Number" at bounding box center [153, 63] width 81 height 11
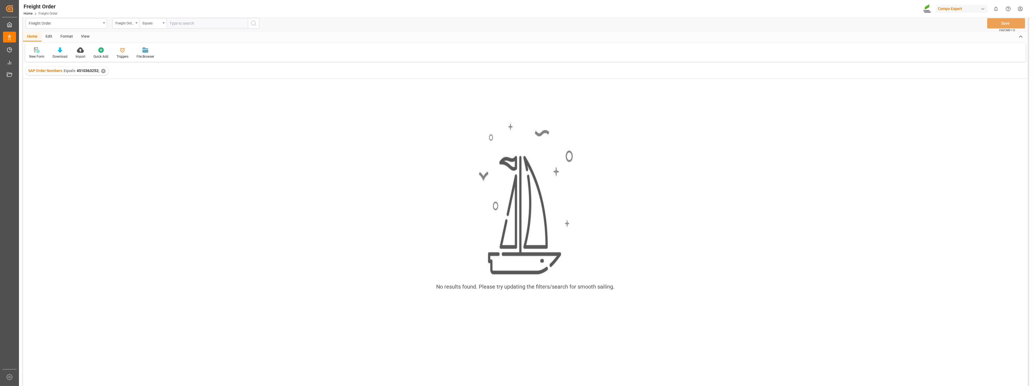
scroll to position [0, 0]
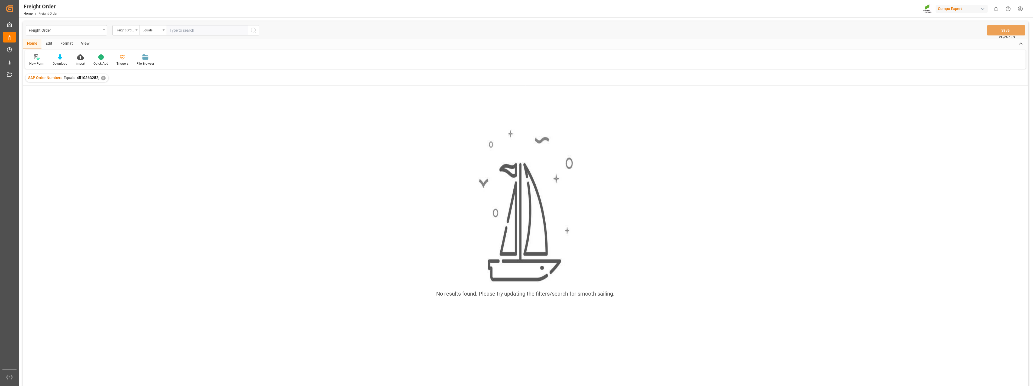
click at [202, 32] on input "text" at bounding box center [207, 30] width 81 height 10
paste input "4"
type input "4510363252;"
click at [101, 79] on div "✕" at bounding box center [103, 78] width 5 height 5
click at [207, 25] on input "text" at bounding box center [207, 30] width 81 height 10
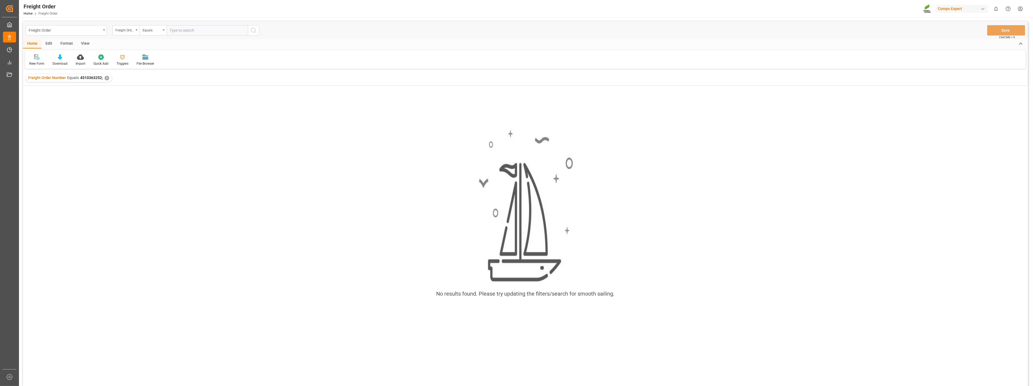
click at [206, 30] on input "text" at bounding box center [207, 30] width 81 height 10
paste input "4510363298"
type input "4510363298"
click at [106, 74] on div "Freight Order Number Equals 4510363252; ✕" at bounding box center [68, 78] width 86 height 8
click at [106, 77] on div "✕" at bounding box center [107, 78] width 5 height 5
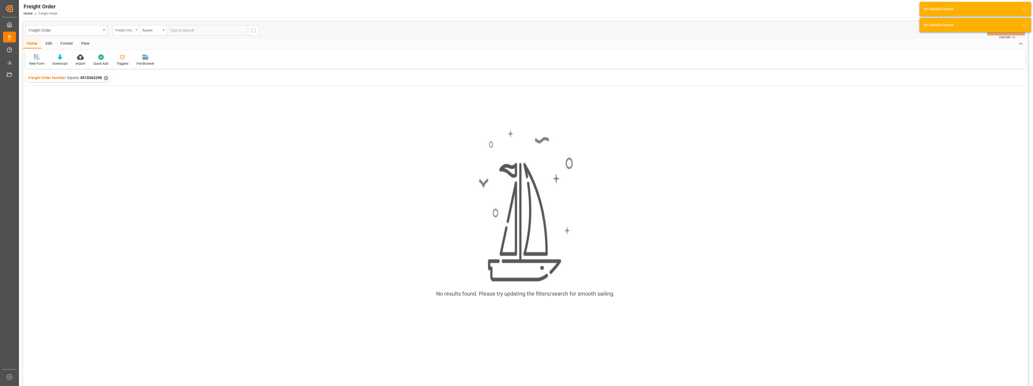
click at [135, 31] on div "Freight Order Number" at bounding box center [125, 30] width 27 height 10
type input "SAP"
click at [137, 57] on div "SAP Order Numbers" at bounding box center [153, 55] width 81 height 11
click at [228, 29] on input "text" at bounding box center [207, 30] width 81 height 10
paste input "4510363298"
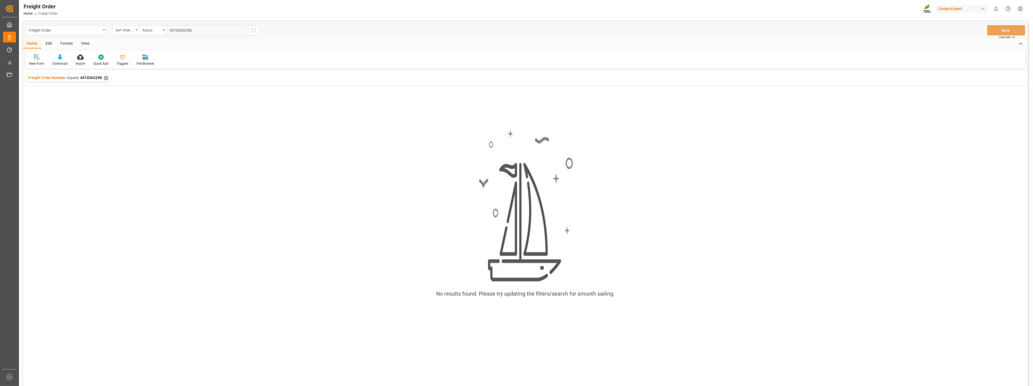
type input "4510363298;"
click at [105, 78] on div "✕" at bounding box center [106, 78] width 5 height 5
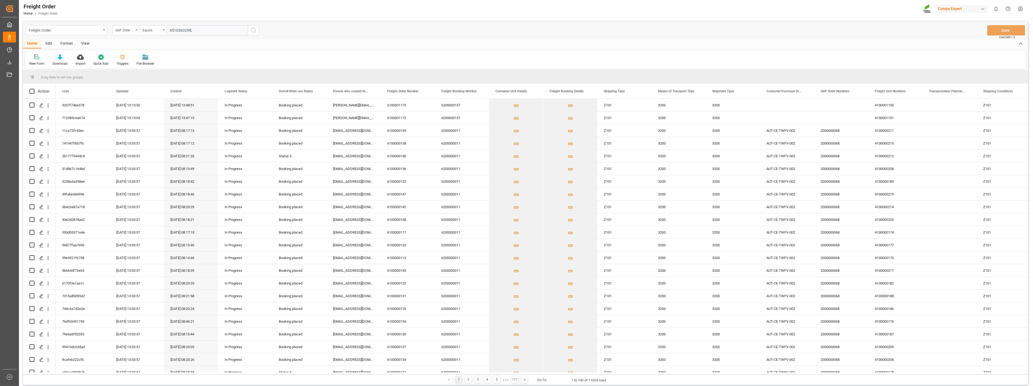
drag, startPoint x: 209, startPoint y: 30, endPoint x: 205, endPoint y: 30, distance: 3.3
click at [209, 30] on input "4510363298;" at bounding box center [207, 30] width 81 height 10
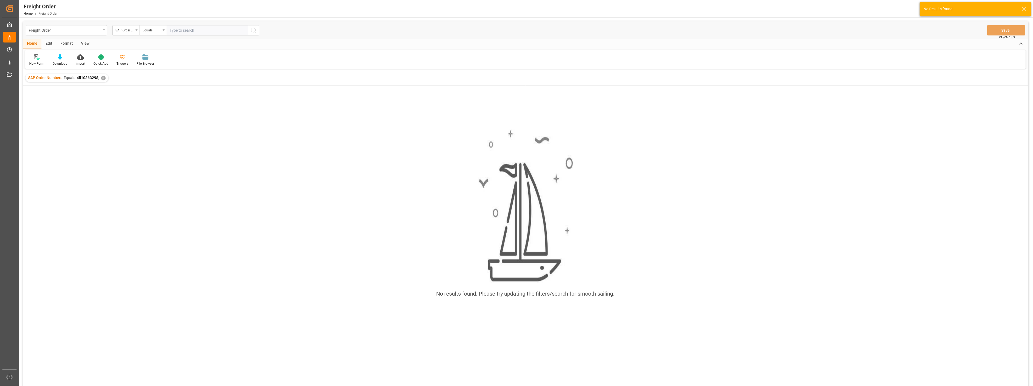
click at [104, 33] on div "Freight Order" at bounding box center [66, 30] width 81 height 10
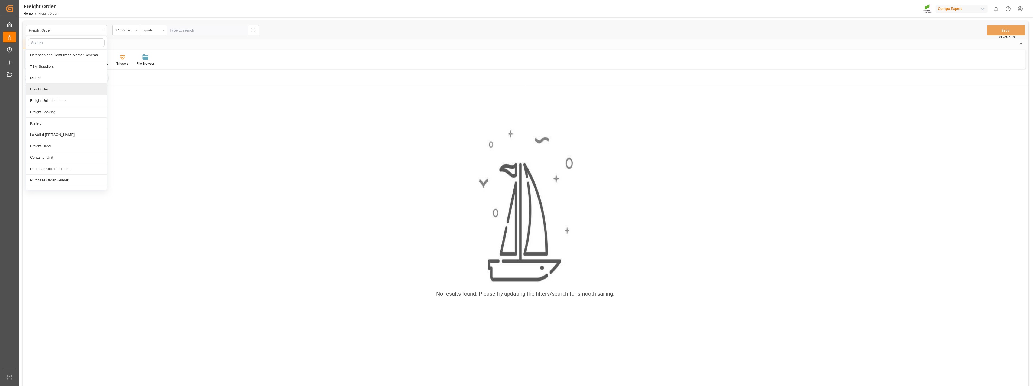
click at [41, 88] on div "Freight Unit" at bounding box center [66, 89] width 81 height 11
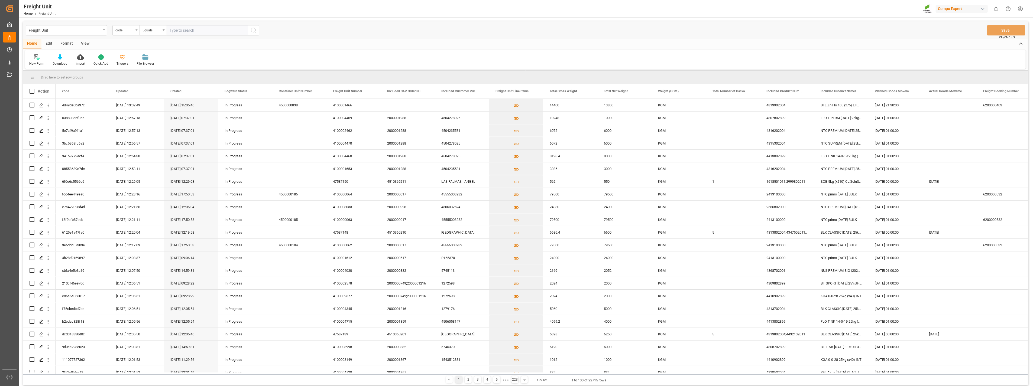
click at [138, 31] on div "code" at bounding box center [125, 30] width 27 height 10
type input "SAP"
click at [144, 52] on div "Included SAP Order Number" at bounding box center [153, 55] width 81 height 11
click at [185, 28] on input "text" at bounding box center [207, 30] width 81 height 10
paste input "4510363298"
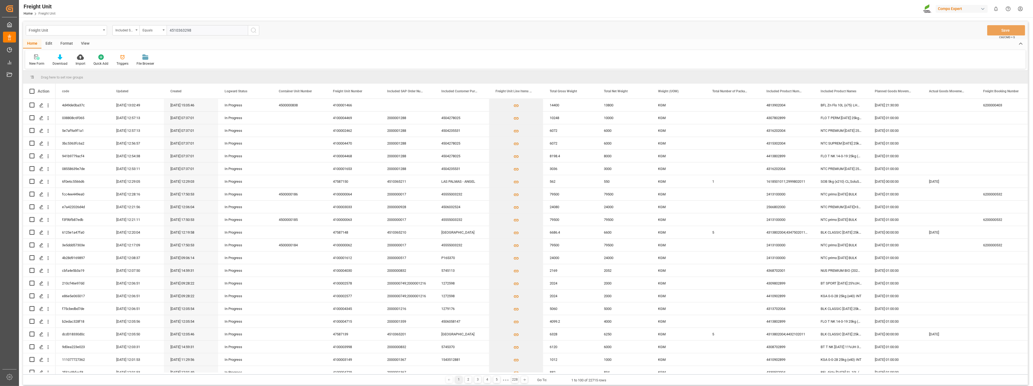
type input "4510363298;"
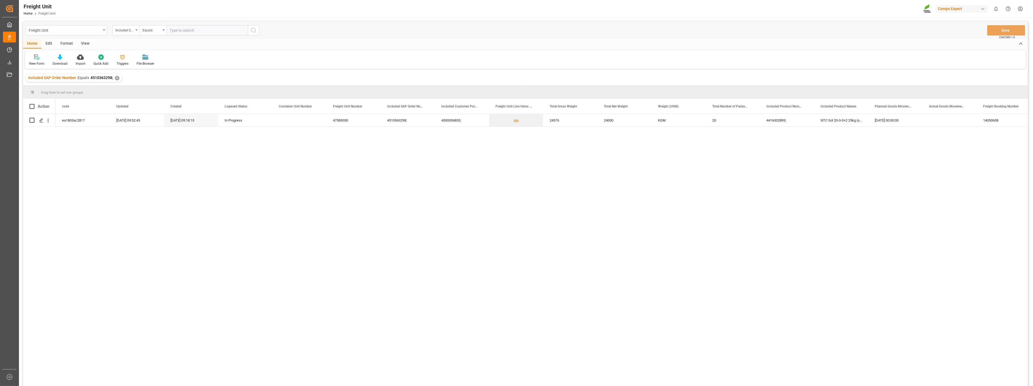
click at [513, 178] on div "ea1803ac2817 08.08.2025 09:52:45 08.08.2025 09:18:15 In Progress 47585030 45103…" at bounding box center [542, 252] width 972 height 276
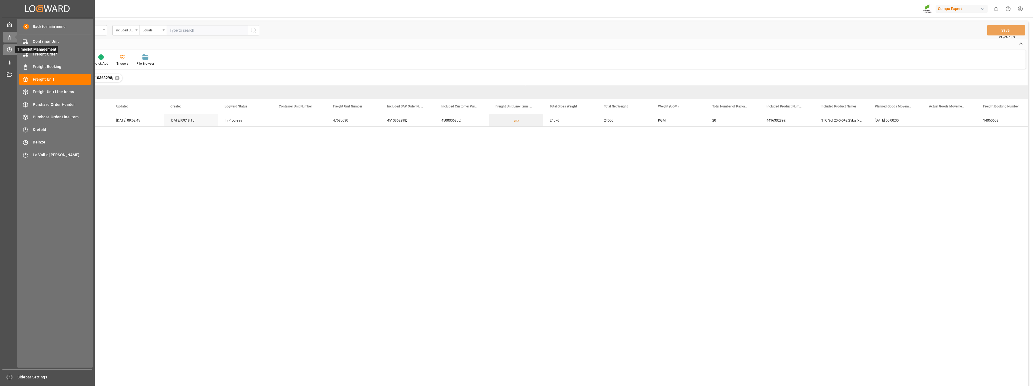
click at [8, 51] on icon at bounding box center [9, 49] width 5 height 5
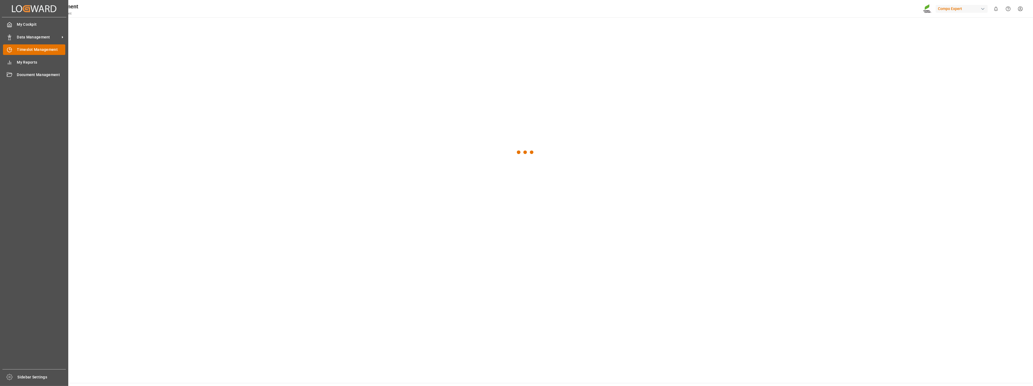
click at [48, 49] on span "Timeslot Management" at bounding box center [41, 50] width 48 height 6
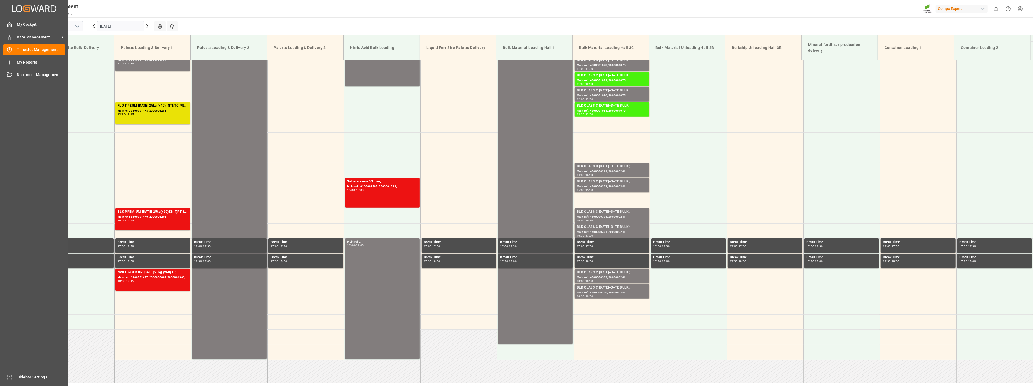
scroll to position [366, 0]
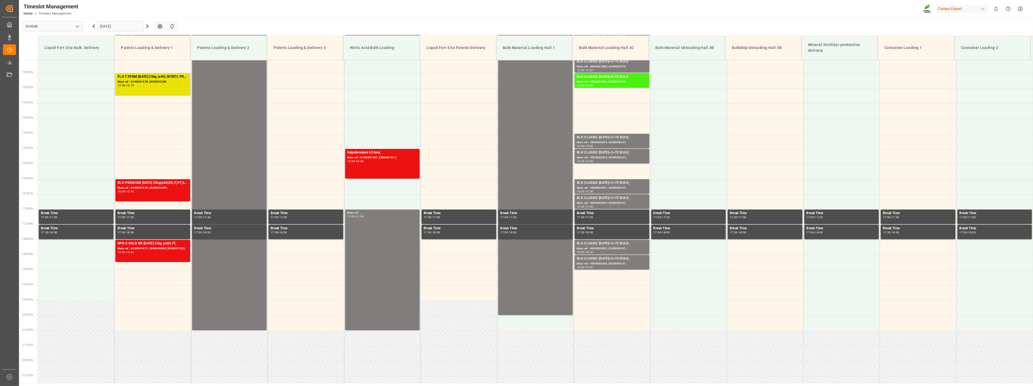
click at [78, 27] on icon "open menu" at bounding box center [77, 26] width 7 height 7
click at [39, 66] on div "La Vall d [PERSON_NAME]" at bounding box center [53, 63] width 60 height 12
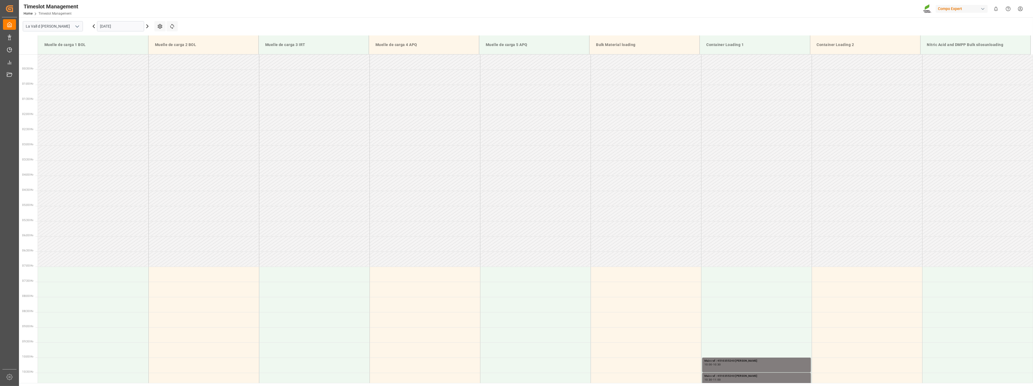
click at [112, 21] on input "[DATE]" at bounding box center [120, 26] width 47 height 10
click at [103, 72] on div "8" at bounding box center [104, 70] width 7 height 7
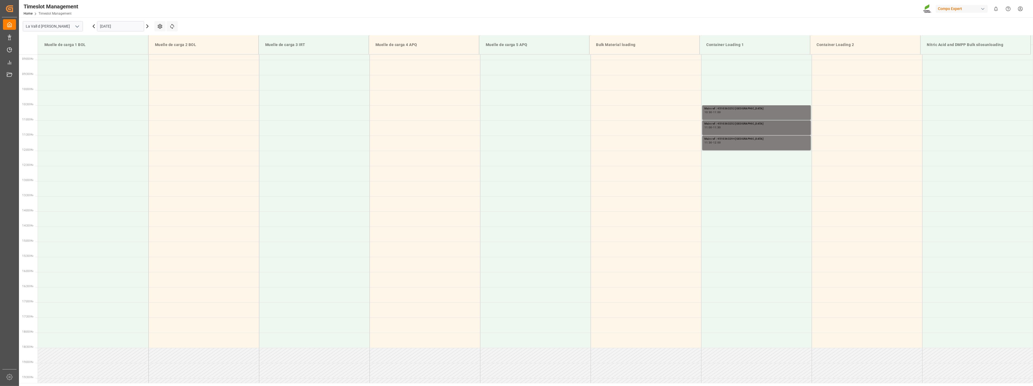
scroll to position [232, 0]
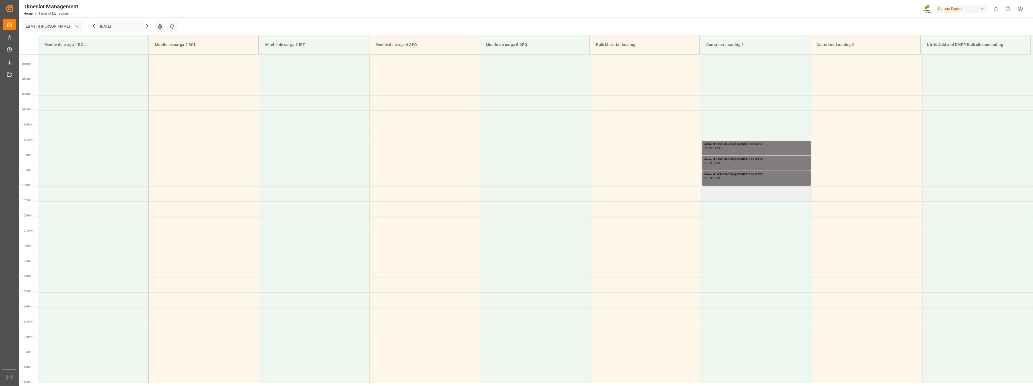
click at [742, 198] on td at bounding box center [756, 193] width 111 height 15
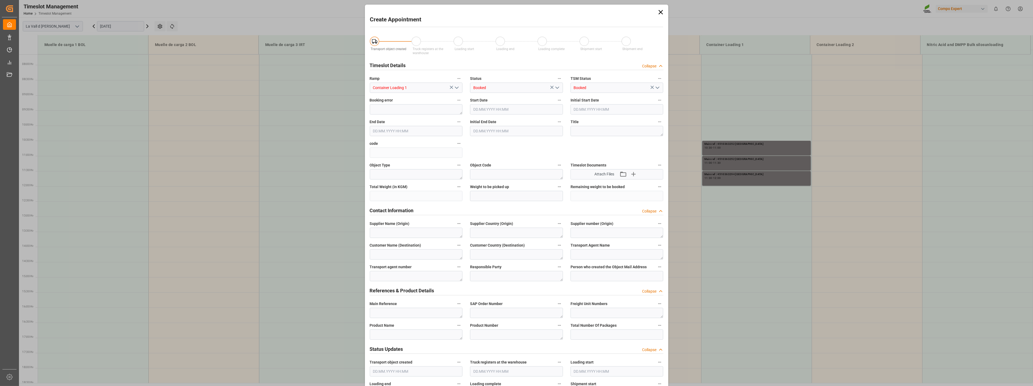
type input "08.09.2025 12:00"
type input "08.09.2025 12:30"
click at [399, 307] on label "Main Reference" at bounding box center [416, 304] width 93 height 8
click at [455, 307] on button "Main Reference" at bounding box center [458, 303] width 7 height 7
click at [397, 312] on div at bounding box center [516, 193] width 1033 height 386
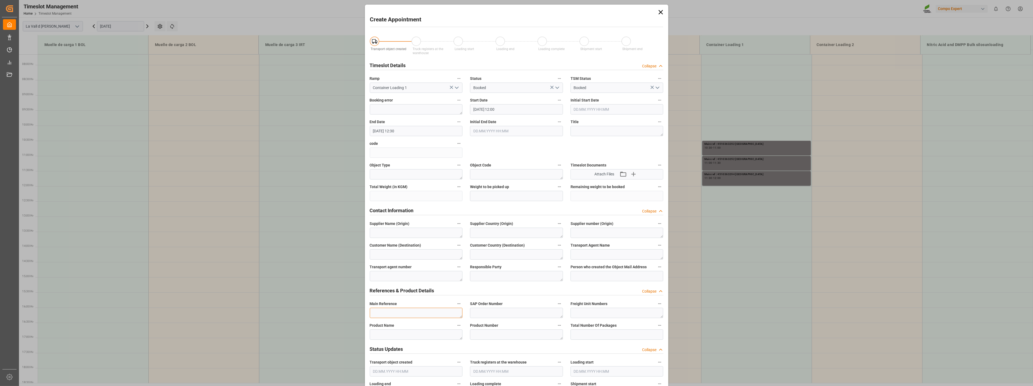
click at [387, 315] on textarea at bounding box center [416, 313] width 93 height 10
paste textarea "4510363298"
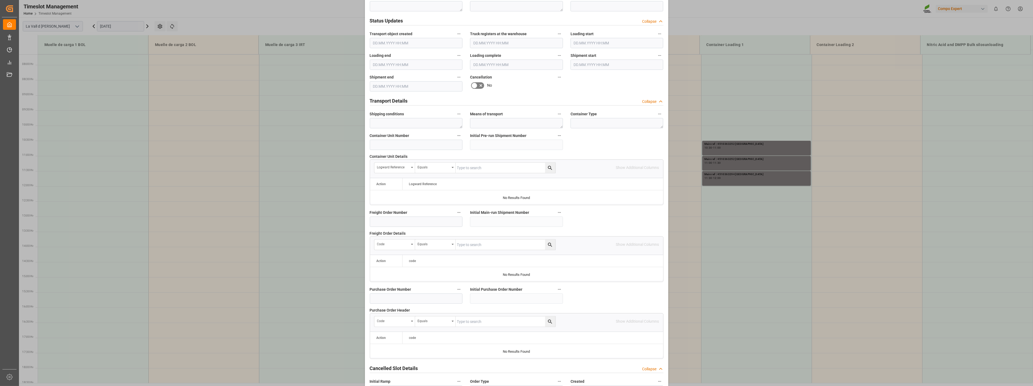
scroll to position [366, 0]
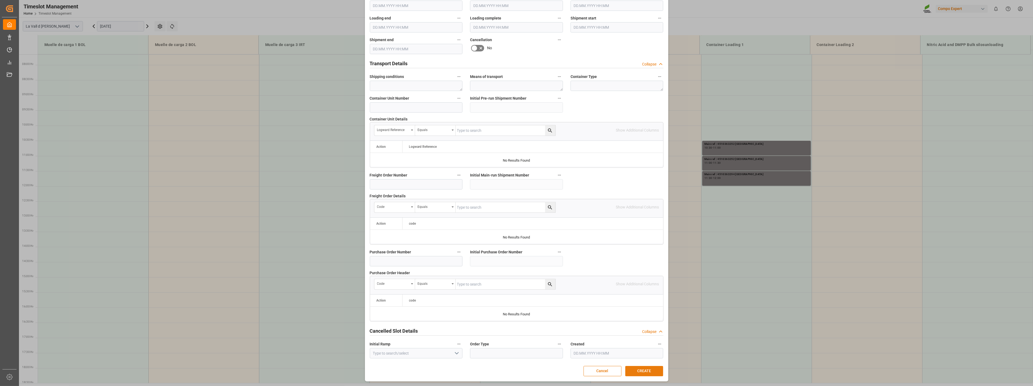
type textarea "4510363298 Argentina"
click at [646, 373] on button "CREATE" at bounding box center [644, 371] width 38 height 10
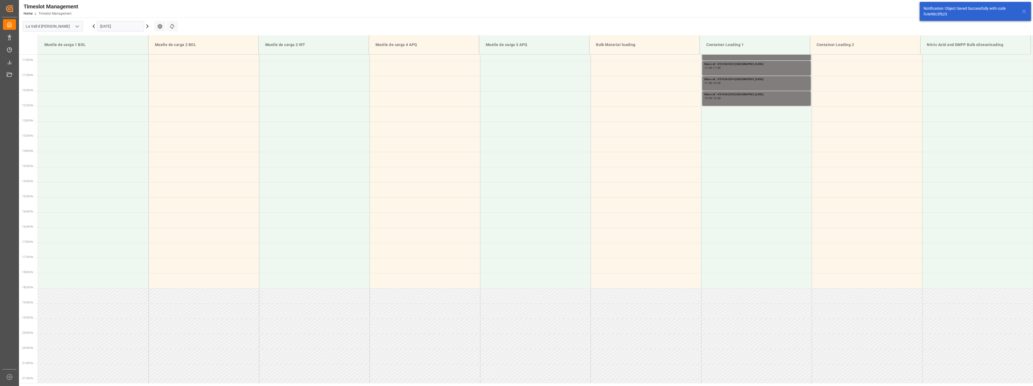
scroll to position [330, 0]
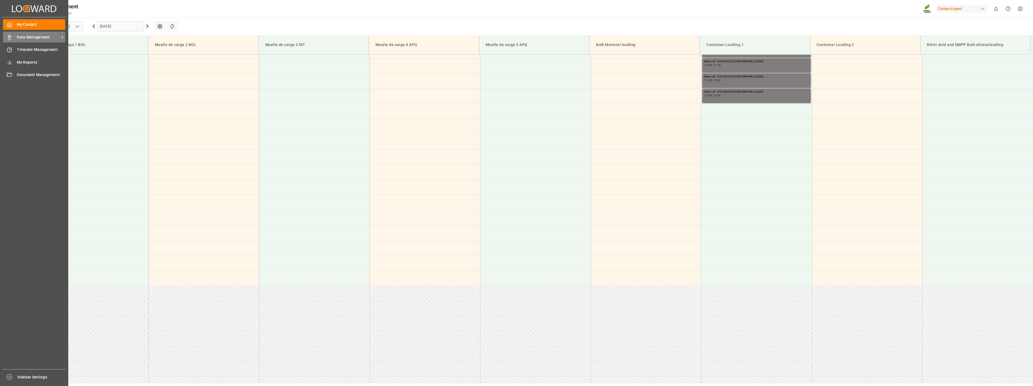
click at [13, 35] on div "Data Management Data Management" at bounding box center [34, 37] width 62 height 11
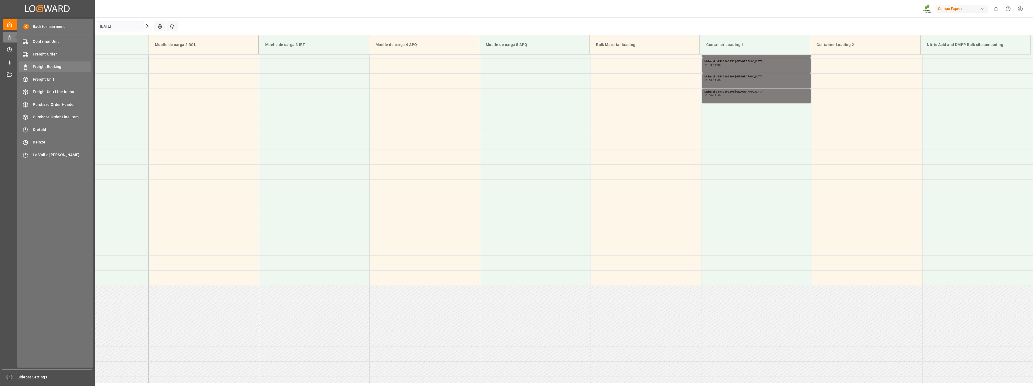
click at [55, 69] on span "Freight Booking" at bounding box center [62, 67] width 58 height 6
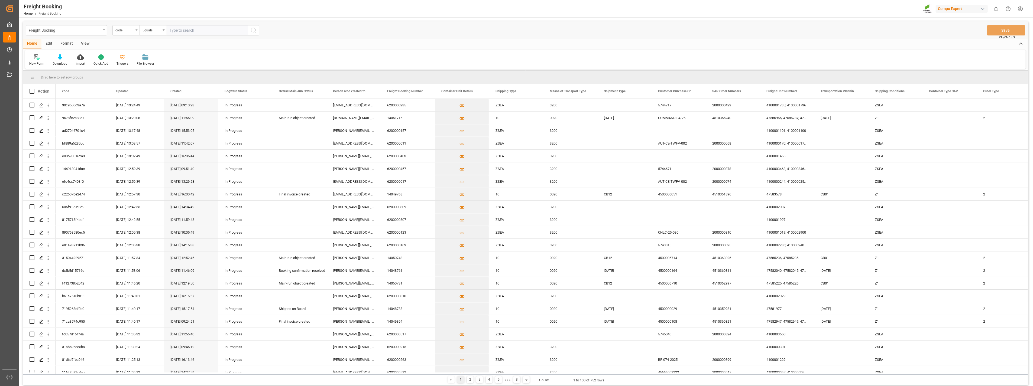
click at [137, 30] on icon "open menu" at bounding box center [136, 30] width 2 height 1
type input "sap"
click at [157, 57] on div "SAP Order Numbers" at bounding box center [153, 55] width 81 height 11
click at [188, 32] on input "text" at bounding box center [207, 30] width 81 height 10
paste input "4510363250"
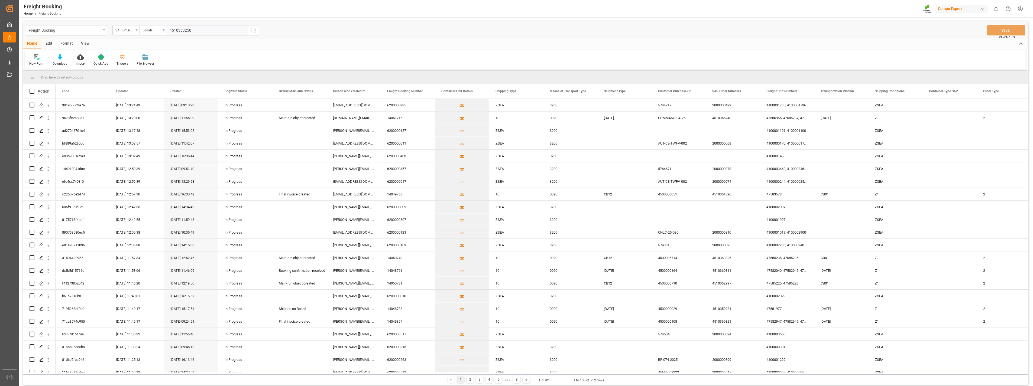
type input "4510363250;"
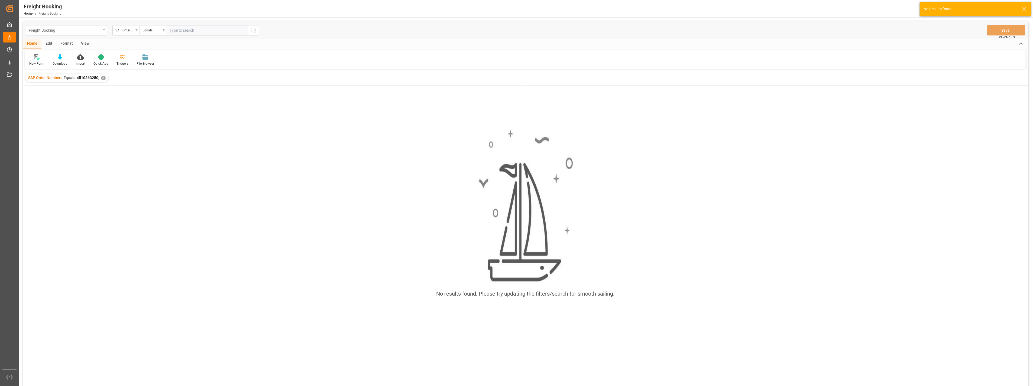
click at [106, 31] on div "Freight Booking" at bounding box center [66, 30] width 81 height 10
click at [48, 91] on div "Freight Unit" at bounding box center [66, 89] width 81 height 11
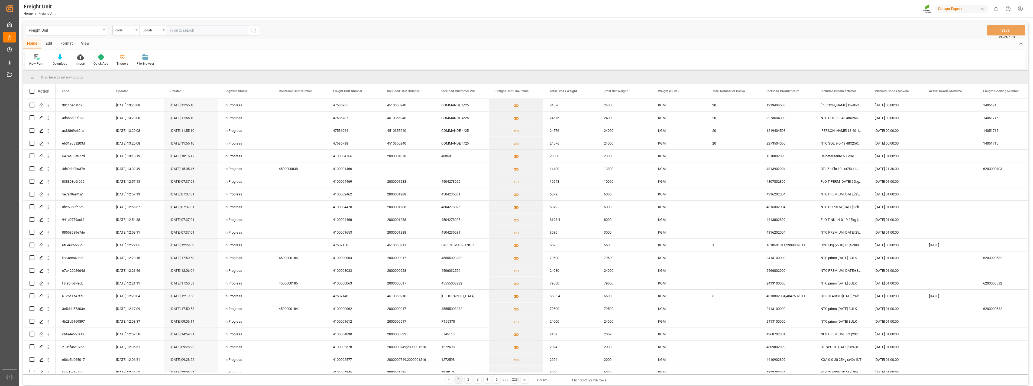
click at [137, 31] on div "code" at bounding box center [125, 30] width 27 height 10
type input "sap"
click at [143, 55] on div "Included SAP Order Number" at bounding box center [153, 55] width 81 height 11
click at [187, 31] on input "text" at bounding box center [207, 30] width 81 height 10
paste input "4510363250"
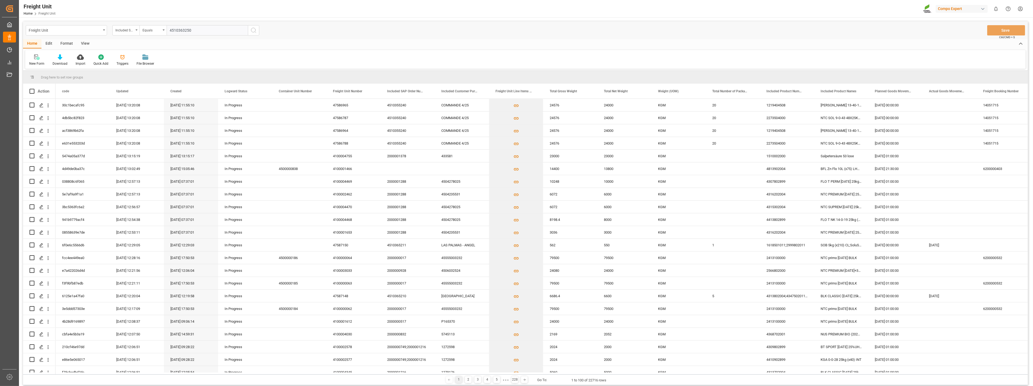
type input "4510363250;"
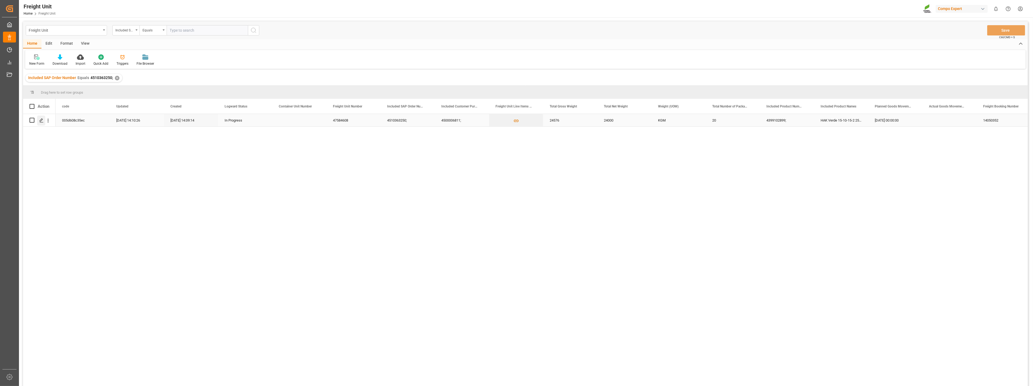
click at [41, 119] on icon "Press SPACE to select this row." at bounding box center [41, 120] width 4 height 4
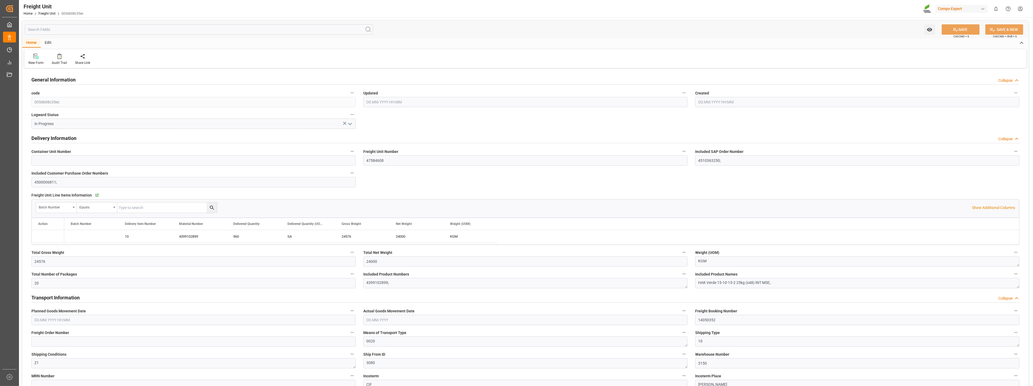
type input "04.08.2025 12:10"
type input "04.08.2025 12:09"
type input "[DATE] 00:00"
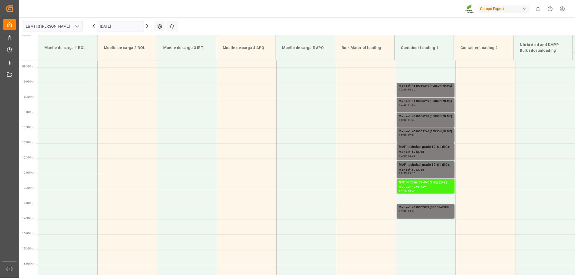
scroll to position [240, 0]
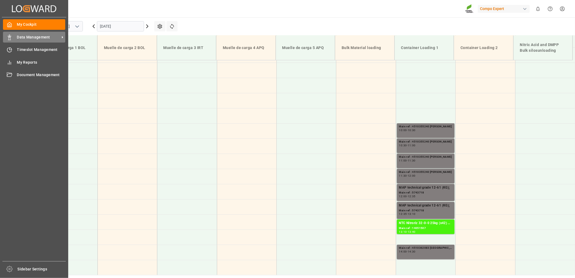
click at [11, 38] on icon at bounding box center [9, 37] width 5 height 5
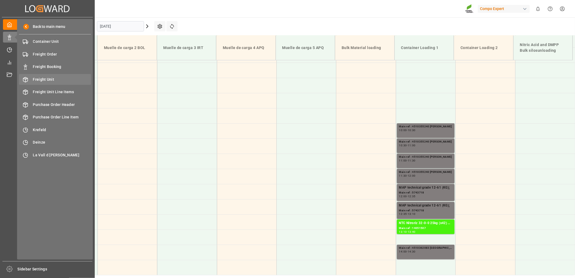
click at [34, 80] on span "Freight Unit" at bounding box center [62, 80] width 58 height 6
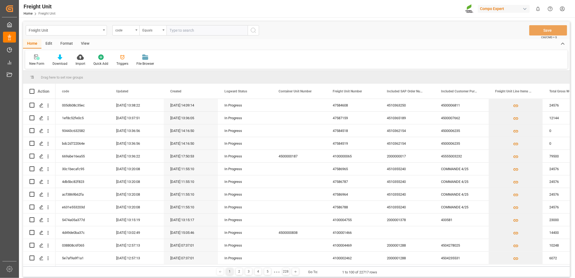
click at [562, 9] on html "Created by potrace 1.15, written by [PERSON_NAME] [DATE]-[DATE] Created by potr…" at bounding box center [287, 139] width 575 height 278
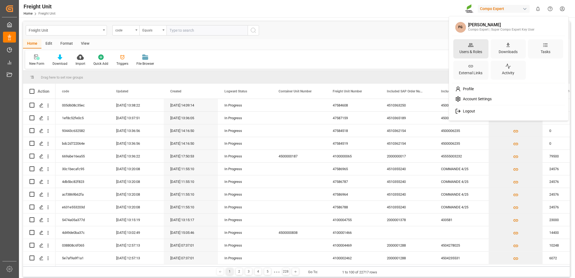
click at [476, 48] on div "Users & Roles" at bounding box center [471, 52] width 25 height 8
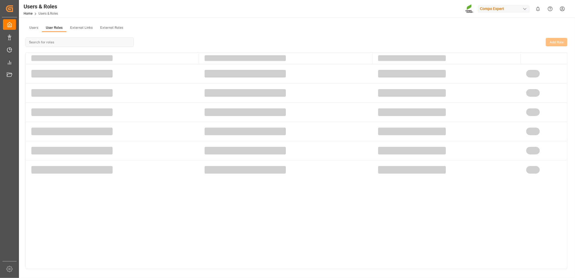
click at [53, 28] on button "User Roles" at bounding box center [54, 28] width 24 height 8
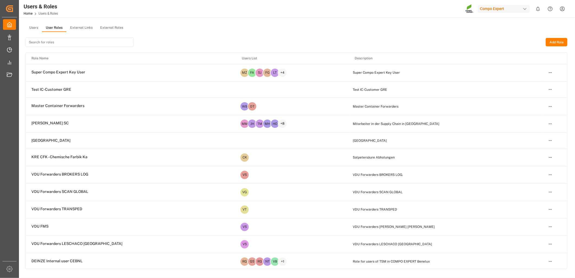
click at [79, 39] on input at bounding box center [79, 41] width 108 height 9
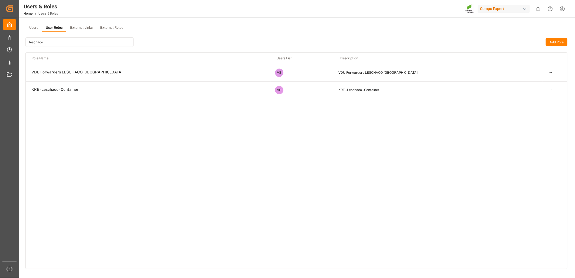
type input "leschaco"
click at [550, 72] on html "Created by potrace 1.15, written by [PERSON_NAME] [DATE]-[DATE] Created by potr…" at bounding box center [287, 139] width 575 height 278
click at [533, 91] on div "Duplicate" at bounding box center [540, 90] width 28 height 8
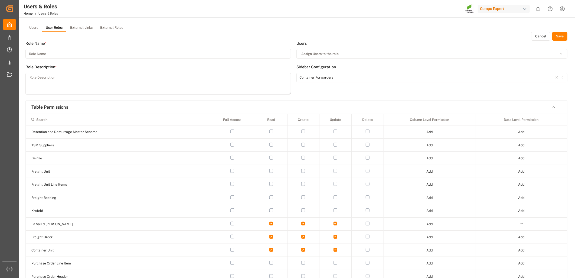
click at [544, 37] on button "Cancel" at bounding box center [541, 36] width 19 height 9
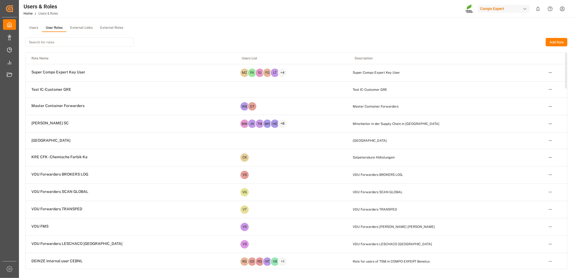
click at [69, 43] on input at bounding box center [79, 41] width 108 height 9
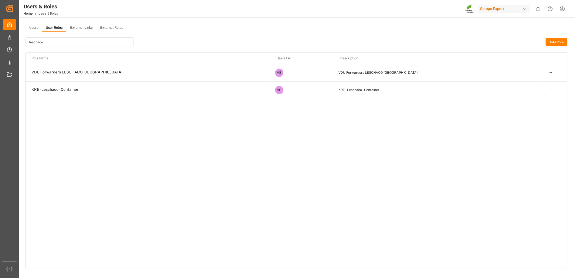
type input "leschaco"
click at [82, 74] on span "VDU Forwarders LESCHACO [GEOGRAPHIC_DATA]" at bounding box center [76, 72] width 91 height 5
click at [106, 74] on td "VDU Forwarders LESCHACO [GEOGRAPHIC_DATA]" at bounding box center [148, 72] width 245 height 16
click at [551, 73] on html "Created by potrace 1.15, written by [PERSON_NAME] [DATE]-[DATE] Created by potr…" at bounding box center [287, 139] width 575 height 278
click at [530, 81] on div "Edit" at bounding box center [540, 83] width 28 height 8
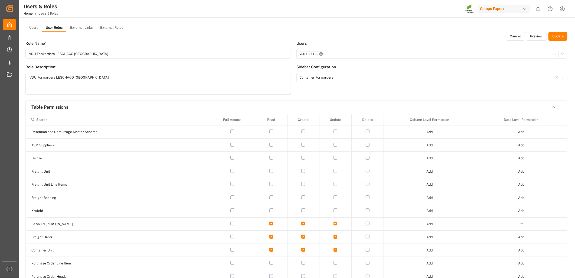
click at [536, 36] on button "Preview" at bounding box center [536, 36] width 21 height 9
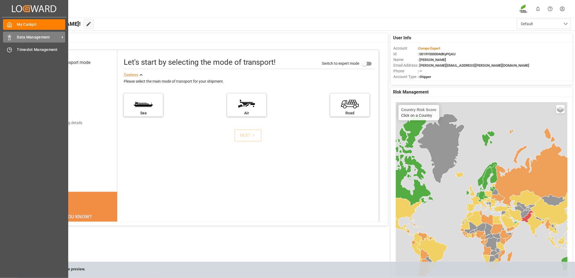
click at [10, 37] on rect at bounding box center [10, 38] width 2 height 3
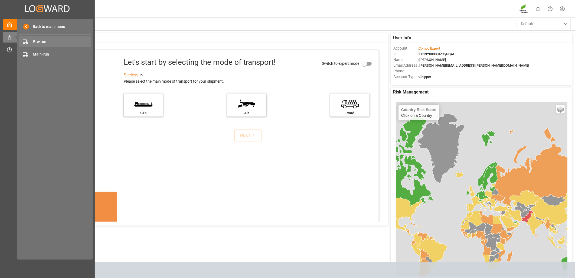
click at [52, 42] on span "Pre-run" at bounding box center [62, 42] width 58 height 6
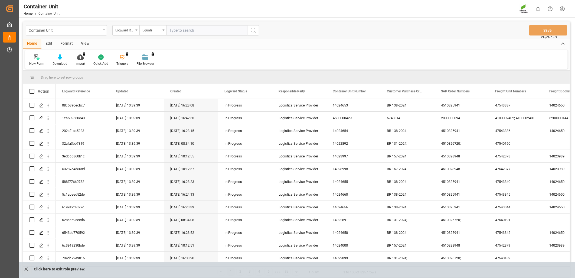
click at [103, 31] on div "Container Unit" at bounding box center [66, 30] width 81 height 10
click at [46, 67] on div "Freight Order" at bounding box center [66, 66] width 81 height 11
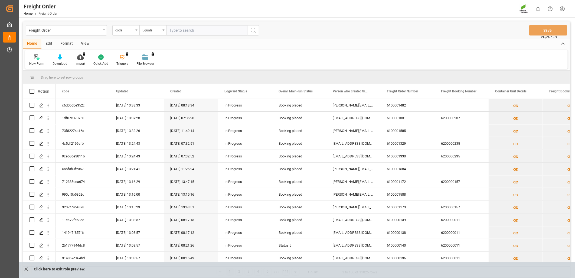
click at [136, 32] on div "code" at bounding box center [125, 30] width 27 height 10
type input "sap"
click at [145, 51] on div "SAP Order Numbers" at bounding box center [153, 55] width 81 height 11
click at [188, 33] on input "text" at bounding box center [207, 30] width 81 height 10
paste input "4510365189"
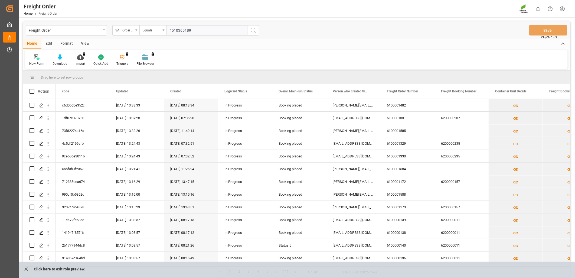
type input "4510365189;"
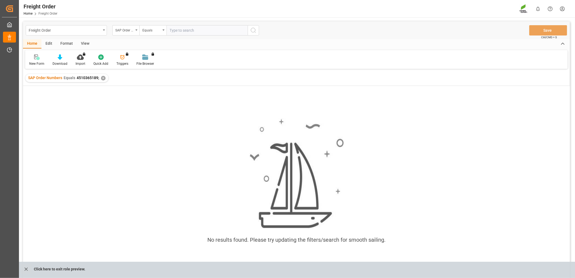
click at [212, 32] on input "text" at bounding box center [207, 30] width 81 height 10
paste input "4510363250"
type input "4510363250"
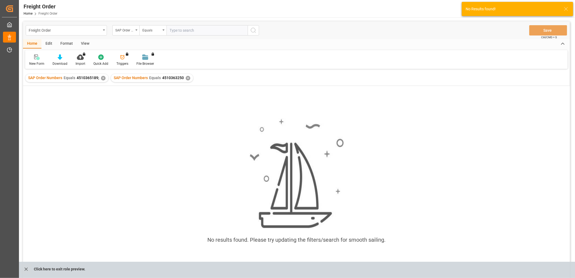
click at [106, 77] on div "SAP Order Numbers Equals 4510365189; ✕" at bounding box center [66, 78] width 83 height 8
click at [103, 77] on div "✕" at bounding box center [103, 78] width 5 height 5
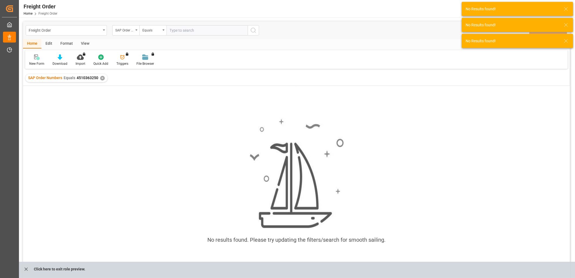
click at [175, 29] on input "text" at bounding box center [207, 30] width 81 height 10
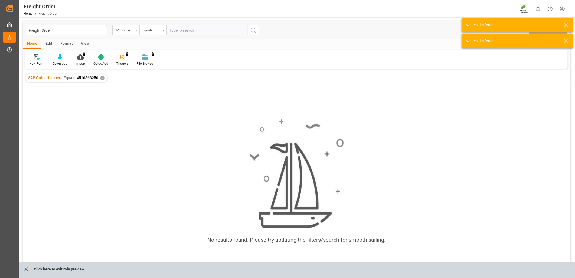
paste input "4510363250"
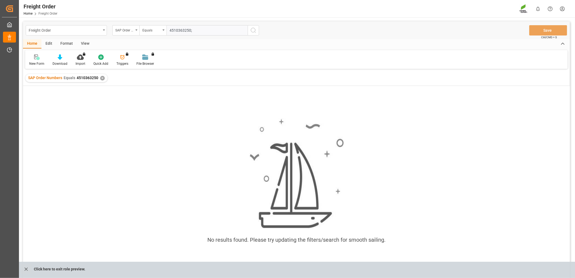
type input "4510363250;"
click at [101, 77] on div "✕" at bounding box center [102, 78] width 5 height 5
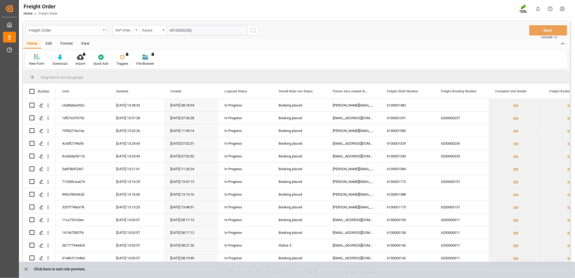
click at [241, 28] on input "4510363250;" at bounding box center [207, 30] width 81 height 10
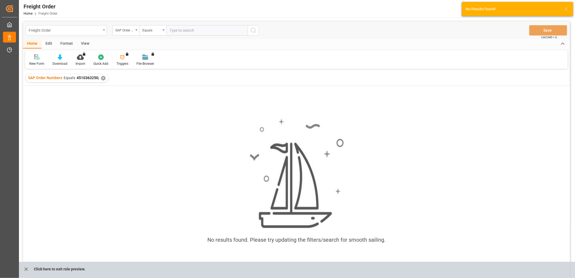
click at [106, 32] on div "Freight Order" at bounding box center [66, 30] width 81 height 10
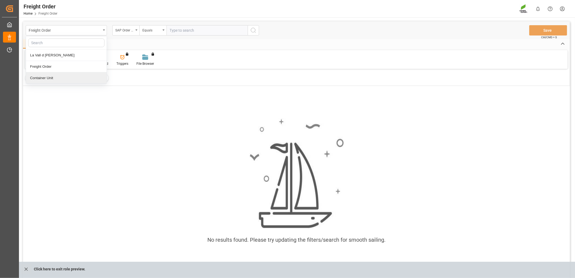
click at [45, 77] on div "Container Unit" at bounding box center [66, 77] width 81 height 11
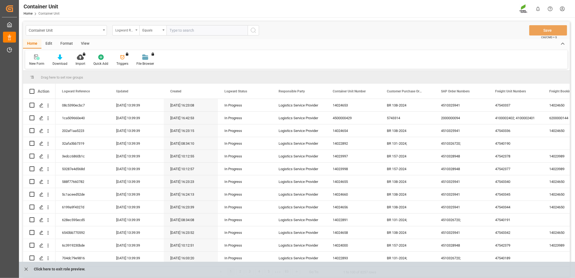
click at [134, 30] on div "Logward Reference" at bounding box center [125, 30] width 27 height 10
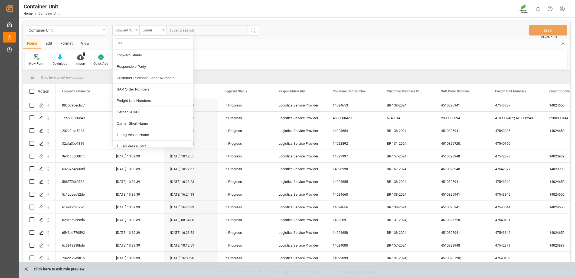
type input "sap"
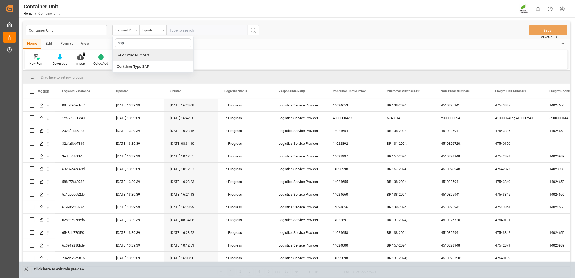
click at [156, 55] on div "SAP Order Numbers" at bounding box center [153, 55] width 81 height 11
click at [189, 33] on input "text" at bounding box center [207, 30] width 81 height 10
paste input "4510363250"
type input "4510363250;"
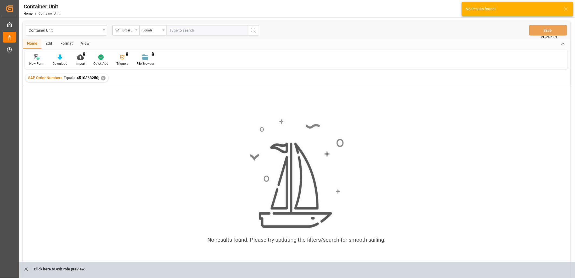
click at [103, 78] on div "✕" at bounding box center [103, 78] width 5 height 5
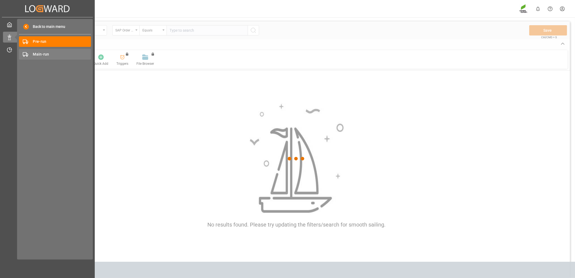
click at [34, 53] on span "Main-run" at bounding box center [62, 54] width 58 height 6
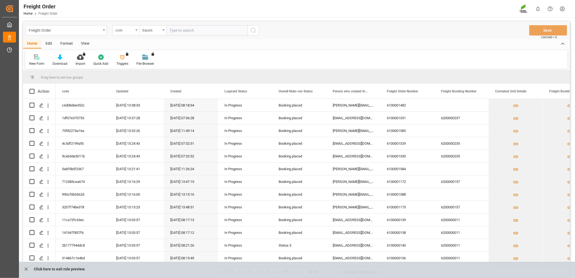
click at [138, 32] on div "code" at bounding box center [125, 30] width 27 height 10
type input "sap"
click at [150, 57] on div "SAP Order Numbers" at bounding box center [153, 55] width 81 height 11
click at [206, 31] on input "text" at bounding box center [207, 30] width 81 height 10
paste input "4510363250"
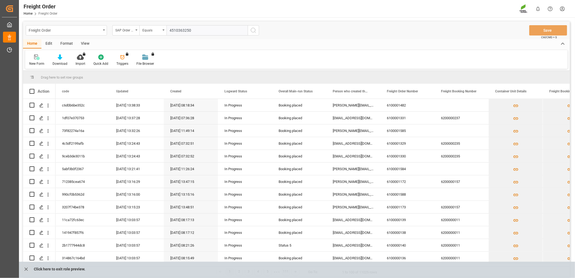
type input "4510363250;"
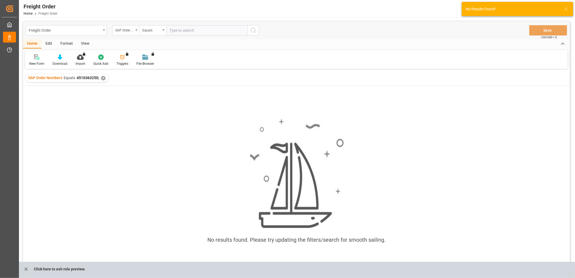
click at [103, 78] on div "✕" at bounding box center [103, 78] width 5 height 5
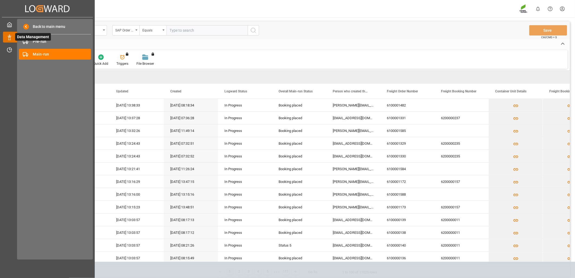
click at [12, 37] on icon at bounding box center [15, 36] width 11 height 11
click at [35, 42] on span "Pre-run" at bounding box center [62, 42] width 58 height 6
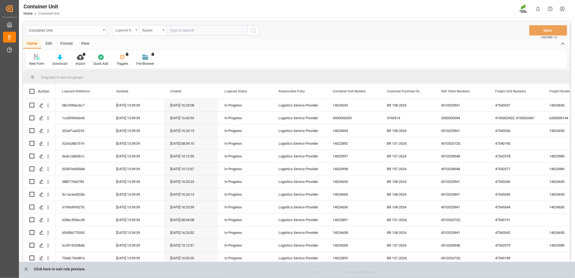
click at [136, 31] on div "Logward Reference" at bounding box center [125, 30] width 27 height 10
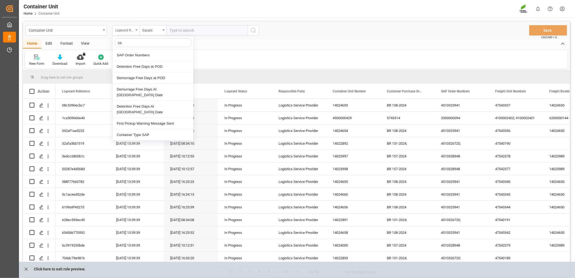
type input "sap"
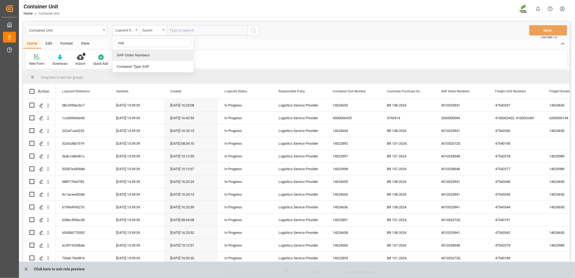
click at [143, 58] on div "SAP Order Numbers" at bounding box center [153, 55] width 81 height 11
click at [203, 27] on input "text" at bounding box center [207, 30] width 81 height 10
paste input "4510363250"
type input "4510363250;"
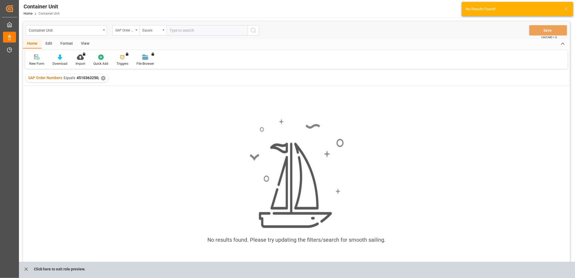
click at [102, 79] on div "✕" at bounding box center [103, 78] width 5 height 5
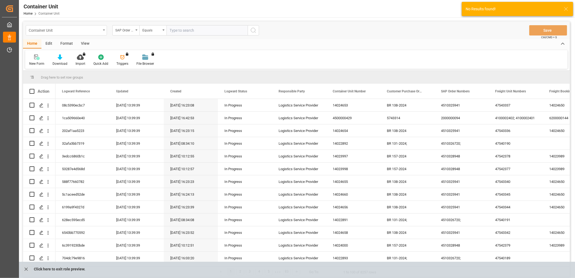
click at [104, 28] on div "Container Unit" at bounding box center [66, 30] width 81 height 10
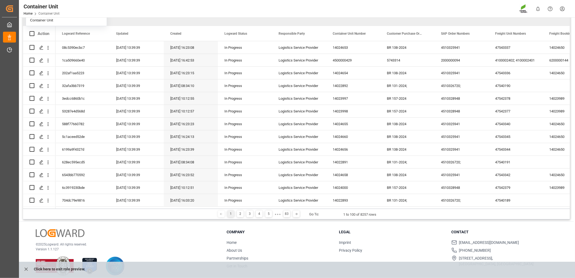
scroll to position [60, 0]
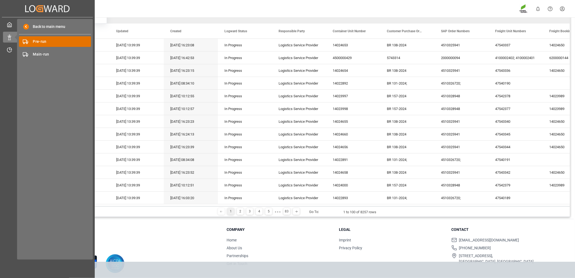
click at [38, 41] on span "Pre-run" at bounding box center [62, 42] width 58 height 6
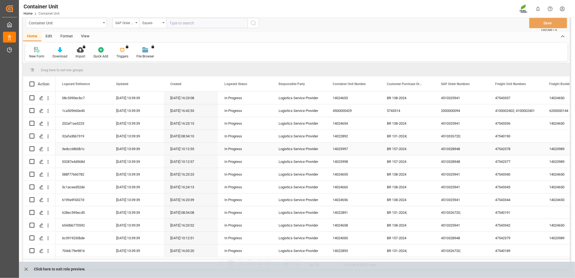
scroll to position [0, 0]
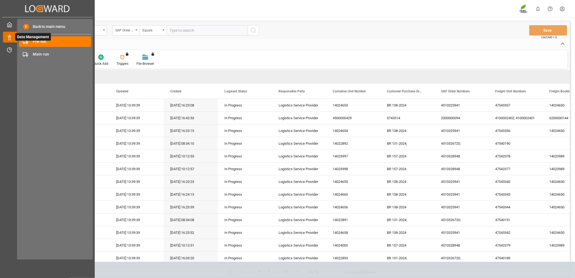
click at [12, 37] on icon at bounding box center [15, 36] width 11 height 11
click at [52, 44] on span "Pre-run" at bounding box center [62, 42] width 58 height 6
click at [52, 42] on span "Pre-run" at bounding box center [62, 42] width 58 height 6
click at [45, 41] on span "Pre-run" at bounding box center [62, 42] width 58 height 6
click at [42, 39] on span "Pre-run" at bounding box center [62, 42] width 58 height 6
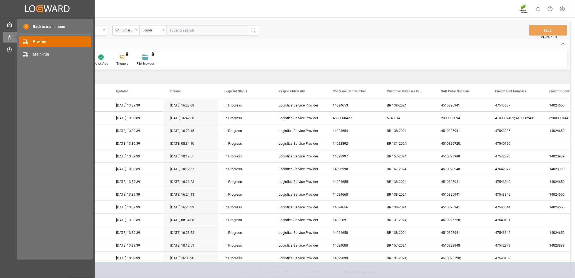
click at [63, 43] on span "Pre-run" at bounding box center [62, 42] width 58 height 6
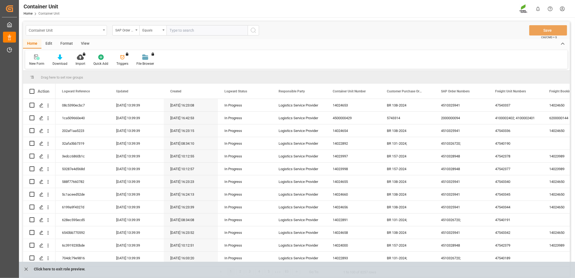
click at [102, 33] on div "Container Unit" at bounding box center [66, 30] width 81 height 10
click at [323, 48] on div "Home Edit Format View New Form Download Import You don't have permission for th…" at bounding box center [296, 54] width 547 height 30
click at [234, 54] on div "New Form Download Import You don't have permission for this feature. Contact ad…" at bounding box center [296, 59] width 543 height 19
click at [137, 30] on icon "open menu" at bounding box center [136, 30] width 2 height 1
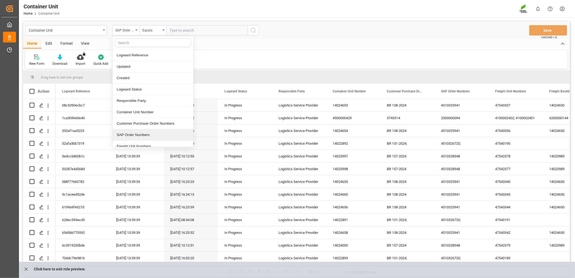
click at [127, 136] on div "SAP Order Numbers" at bounding box center [153, 134] width 81 height 11
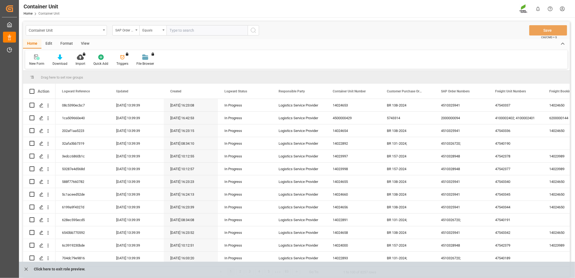
click at [203, 35] on input "text" at bounding box center [207, 30] width 81 height 10
paste input "4510365196"
type input "4510365196;"
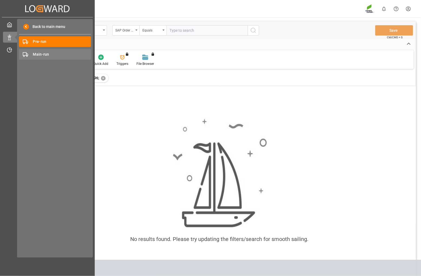
click at [33, 56] on div "Main-run Main-run" at bounding box center [55, 54] width 72 height 11
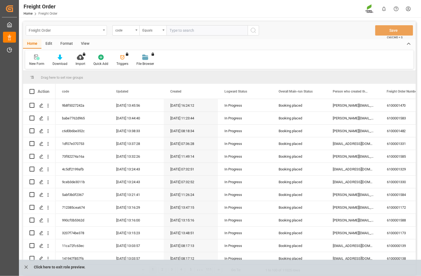
click at [103, 30] on div "Freight Order" at bounding box center [66, 30] width 81 height 10
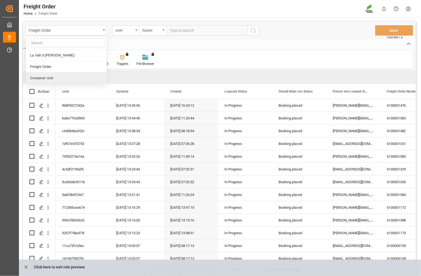
click at [53, 79] on div "Container Unit" at bounding box center [66, 77] width 81 height 11
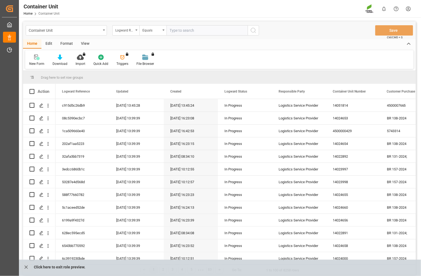
click at [200, 33] on input "text" at bounding box center [207, 30] width 81 height 10
paste input "4510365196"
type input "4510365196;"
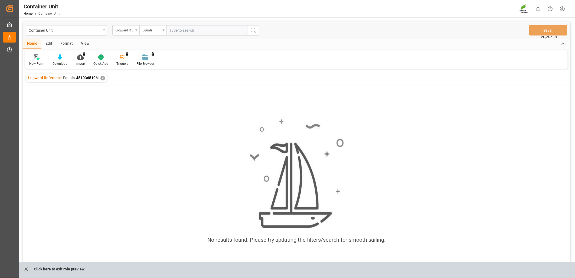
click at [101, 77] on div "✕" at bounding box center [103, 78] width 5 height 5
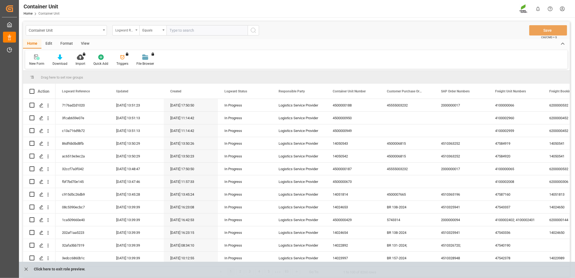
click at [136, 30] on icon "open menu" at bounding box center [136, 30] width 2 height 1
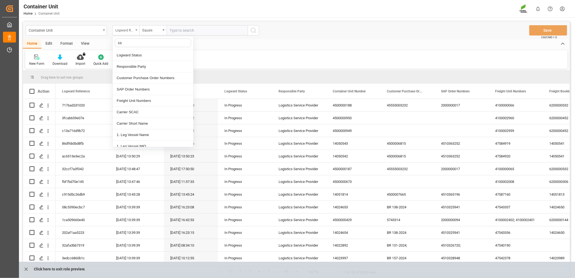
type input "sap"
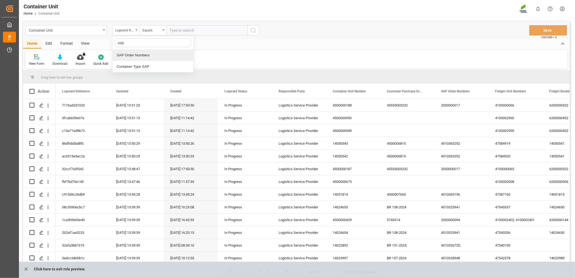
click at [132, 56] on div "SAP Order Numbers" at bounding box center [153, 55] width 81 height 11
click at [186, 33] on input "text" at bounding box center [207, 30] width 81 height 10
paste input "4510363250"
type input "4510363250;"
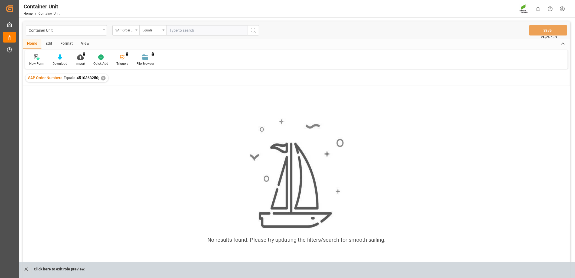
click at [134, 31] on div "SAP Order Numbers" at bounding box center [125, 30] width 27 height 10
click at [163, 31] on div "Equals" at bounding box center [153, 30] width 27 height 10
click at [167, 68] on div "Fuzzy search" at bounding box center [180, 66] width 81 height 11
click at [195, 33] on input "text" at bounding box center [207, 30] width 81 height 10
paste input "4510363250"
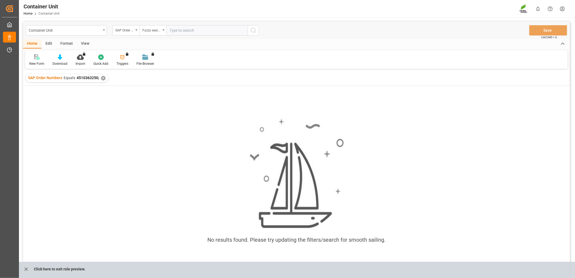
type input "4510363250"
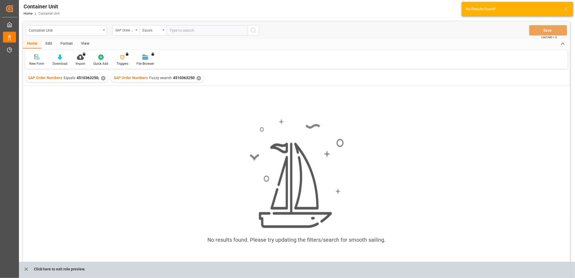
click at [102, 78] on div "✕" at bounding box center [103, 78] width 5 height 5
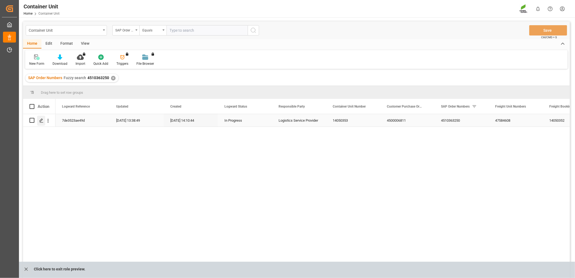
click at [41, 122] on line "Press SPACE to select this row." at bounding box center [41, 122] width 3 height 0
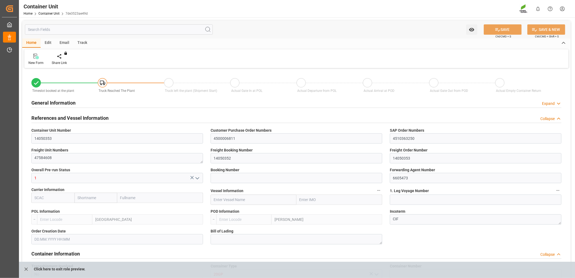
type input "ESVLC"
type input "ARZAE"
type input "7"
type input "0"
type input "8"
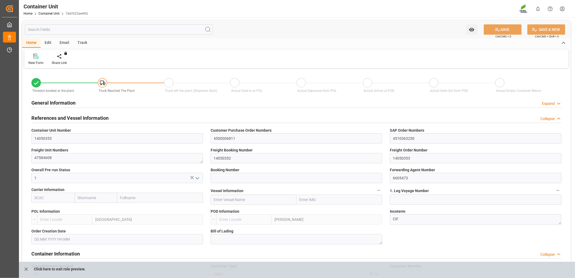
type input "0"
type input "20"
type input "24576"
type input "04.08.2025 14:11"
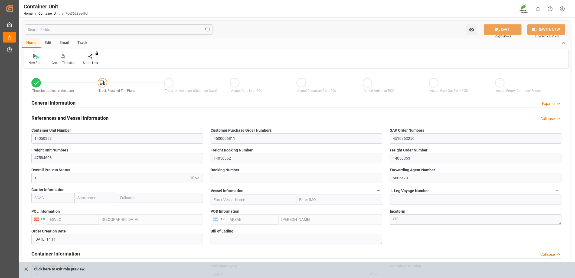
type input "[DATE]"
click at [565, 7] on html "Created by potrace 1.15, written by Peter Selinger 2001-2017 Created by potrace…" at bounding box center [287, 139] width 575 height 278
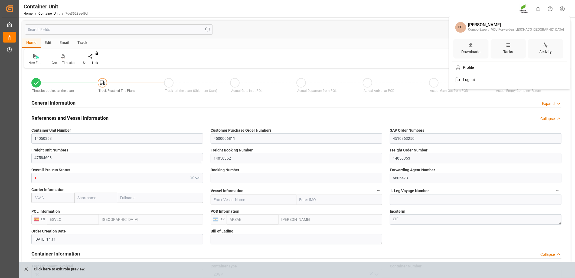
click at [309, 33] on html "Created by potrace 1.15, written by Peter Selinger 2001-2017 Created by potrace…" at bounding box center [287, 139] width 575 height 278
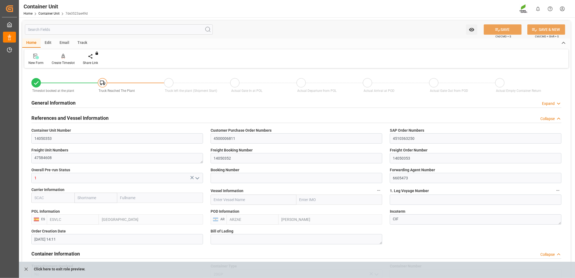
click at [562, 7] on html "Created by potrace 1.15, written by Peter Selinger 2001-2017 Created by potrace…" at bounding box center [287, 139] width 575 height 278
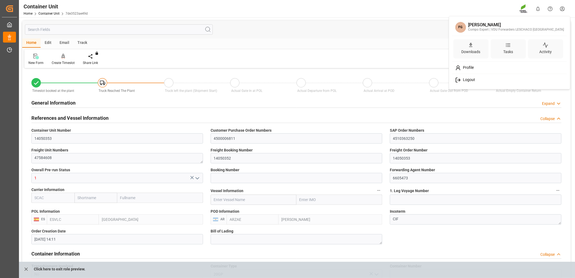
click at [62, 271] on html "Created by potrace 1.15, written by Peter Selinger 2001-2017 Created by potrace…" at bounding box center [287, 139] width 575 height 278
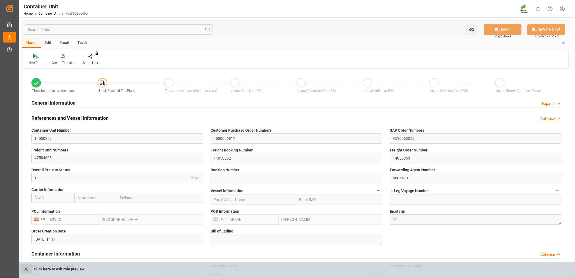
click at [21, 269] on button "close role preview" at bounding box center [26, 269] width 11 height 10
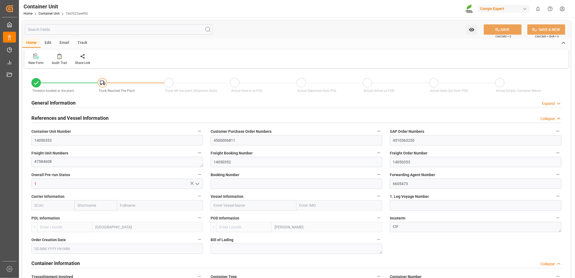
type input "ESVLC"
type input "ARZAE"
type input "7"
type input "0"
type input "8"
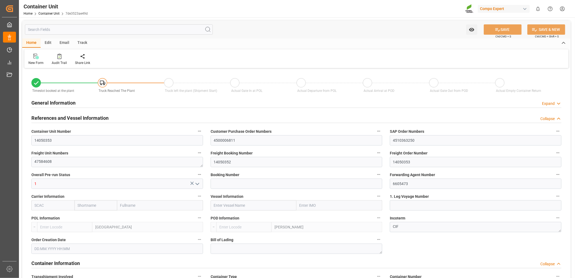
type input "0"
type input "20"
type input "24576"
type input "04.08.2025 14:11"
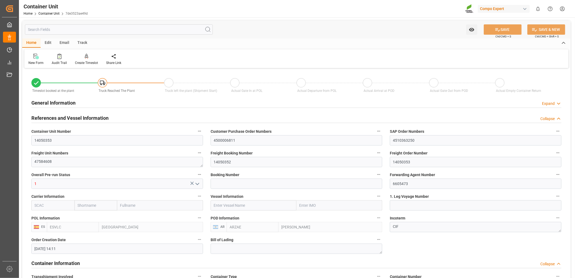
type input "[DATE]"
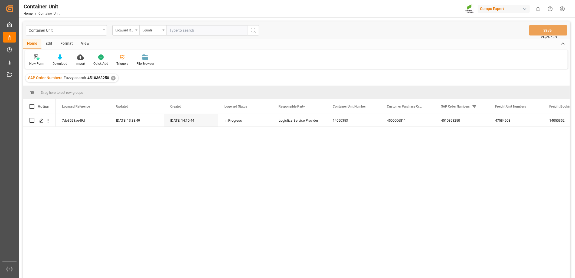
click at [111, 77] on div "✕" at bounding box center [113, 78] width 5 height 5
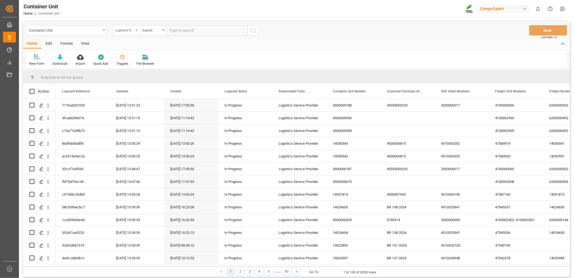
click at [136, 32] on div "Logward Reference" at bounding box center [125, 30] width 27 height 10
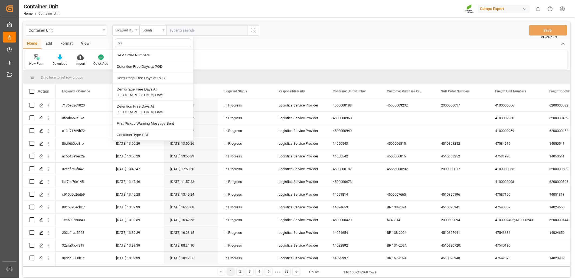
type input "sap"
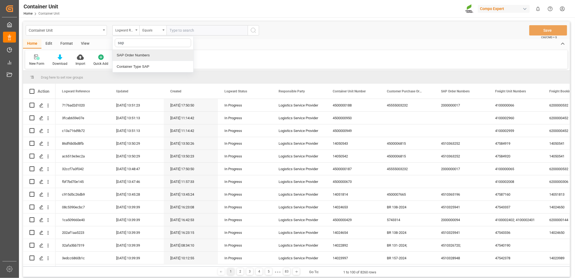
click at [140, 56] on div "SAP Order Numbers" at bounding box center [153, 55] width 81 height 11
click at [164, 30] on icon "open menu" at bounding box center [164, 30] width 2 height 1
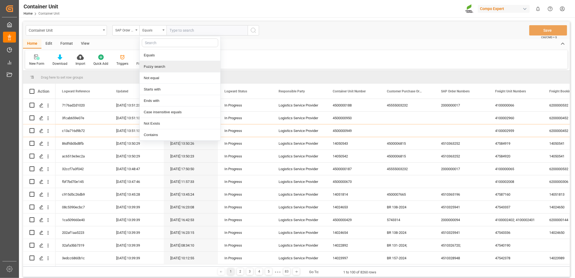
click at [157, 69] on div "Fuzzy search" at bounding box center [180, 66] width 81 height 11
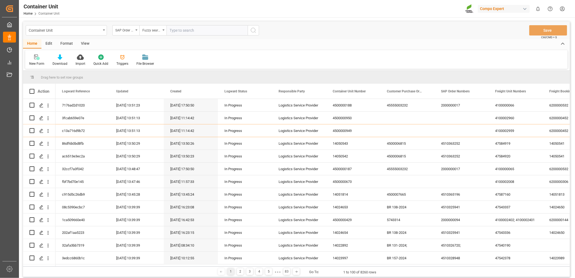
paste input "4510363250"
type input "4510363250"
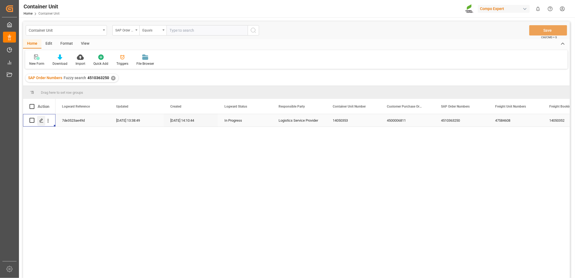
click at [40, 122] on icon "Press SPACE to select this row." at bounding box center [41, 120] width 4 height 4
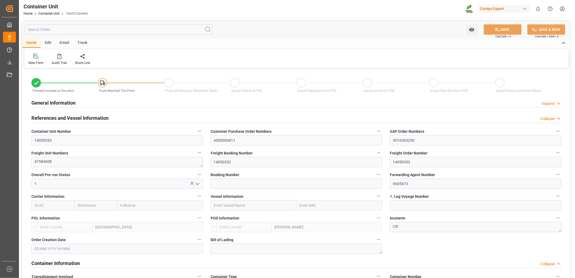
type input "ESVLC"
type input "ARZAE"
type input "7"
type input "0"
type input "8"
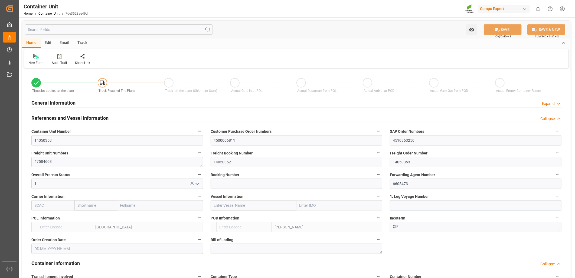
type input "0"
type input "20"
type input "24576"
type input "04.08.2025 14:11"
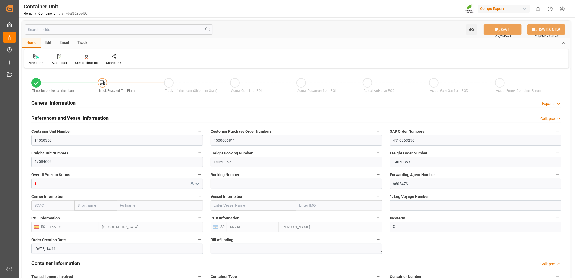
type input "[DATE]"
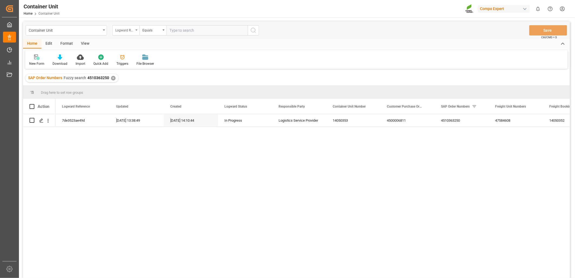
click at [137, 28] on div "Logward Reference" at bounding box center [125, 30] width 27 height 10
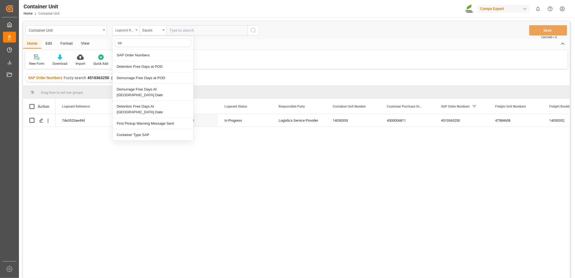
type input "sap"
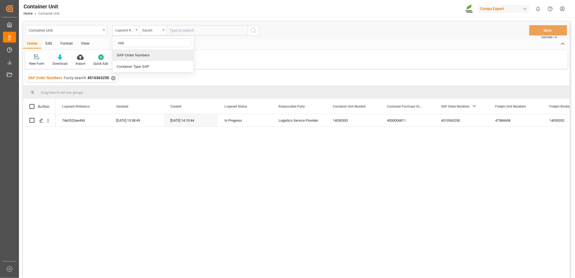
click at [135, 55] on div "SAP Order Numbers" at bounding box center [153, 55] width 81 height 11
click at [185, 30] on input "text" at bounding box center [207, 30] width 81 height 10
paste input "4510363252"
type input "4510363252"
click at [111, 79] on div "✕" at bounding box center [113, 78] width 5 height 5
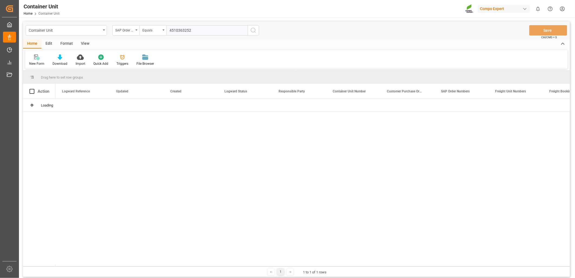
click at [162, 33] on div "Equals" at bounding box center [153, 30] width 27 height 10
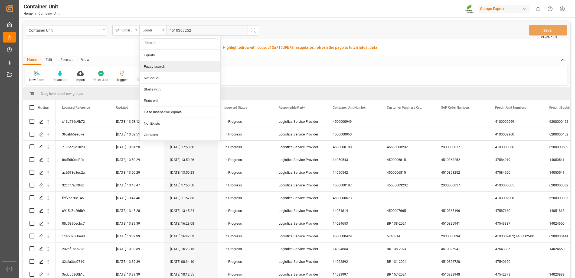
click at [160, 68] on div "Fuzzy search" at bounding box center [180, 66] width 81 height 11
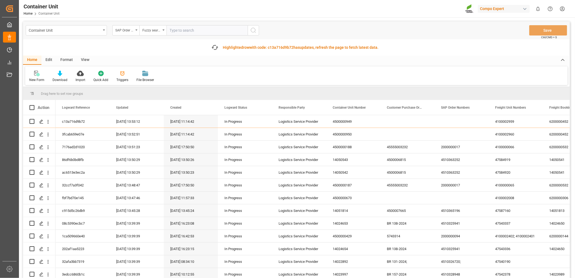
paste input "4510363252"
type input "4510363252"
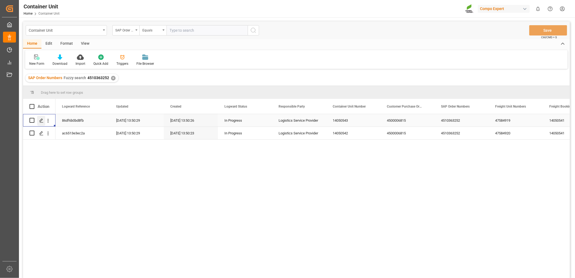
click at [42, 120] on polygon "Press SPACE to select this row." at bounding box center [41, 120] width 3 height 3
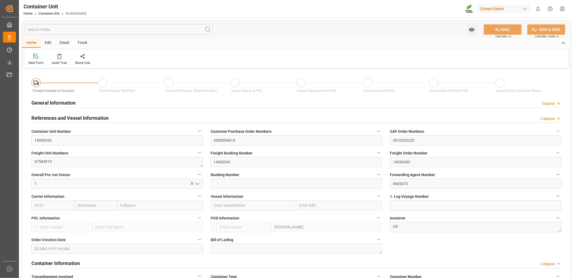
type input "ESVLC"
type input "ARZAE"
type input "0"
type input "40"
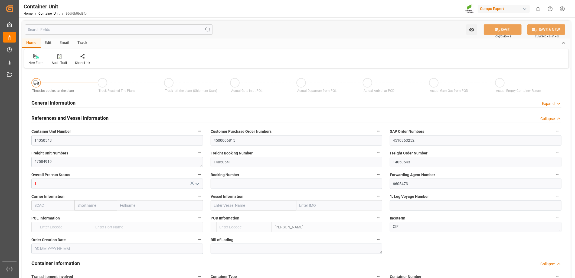
type input "24576"
type input "07.08.2025 09:23"
type input "[DATE]"
click at [277, 54] on div "New Form Audit Trail Create Timeslot Share Link" at bounding box center [296, 58] width 545 height 19
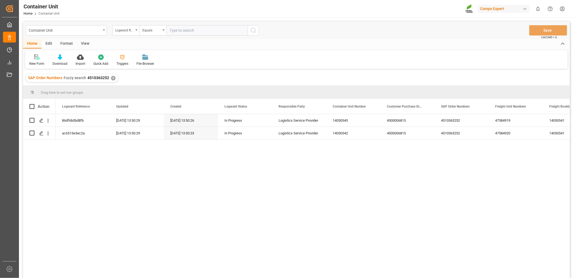
click at [244, 183] on div "86df6b0bd8fb 01.09.2025 13:50:29 01.09.2025 13:50:26 In Progress Logistics Serv…" at bounding box center [313, 197] width 515 height 167
click at [41, 122] on icon "Press SPACE to select this row." at bounding box center [41, 120] width 4 height 4
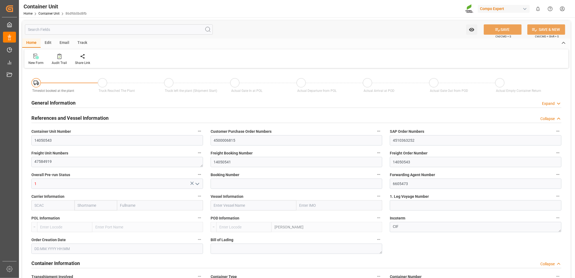
type input "ESVLC"
type input "ARZAE"
type input "0"
type input "40"
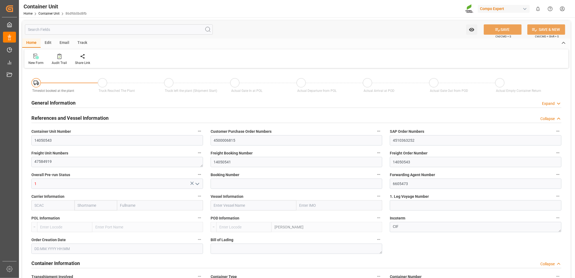
type input "24576"
type input "07.08.2025 09:23"
type input "[DATE]"
click at [85, 58] on icon at bounding box center [87, 56] width 4 height 5
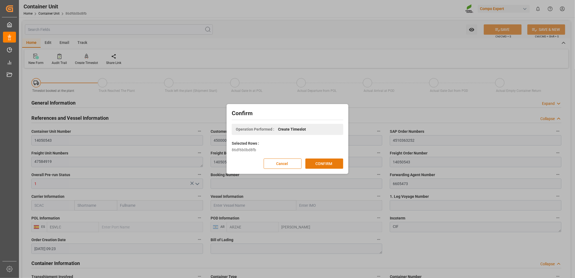
click at [326, 163] on button "CONFIRM" at bounding box center [325, 163] width 38 height 10
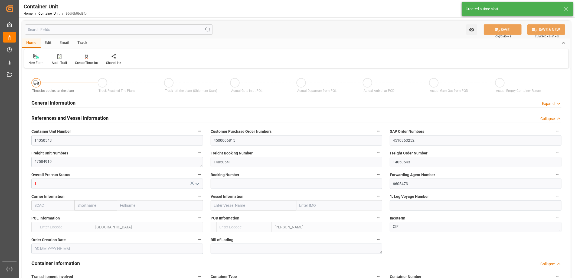
type input "ESVLC"
type input "ARZAE"
type input "7"
type input "0"
type input "8"
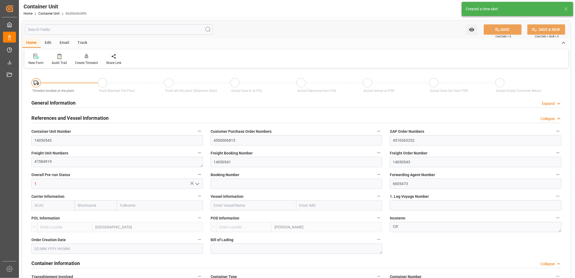
type input "0"
type input "40"
type input "24576"
type input "07.08.2025 09:23"
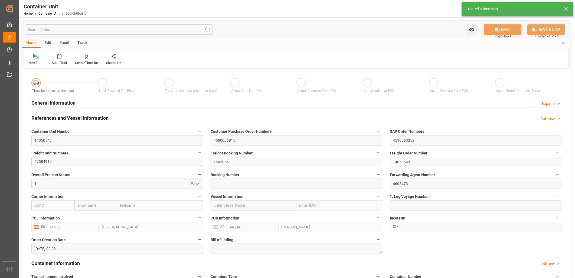
type input "[DATE]"
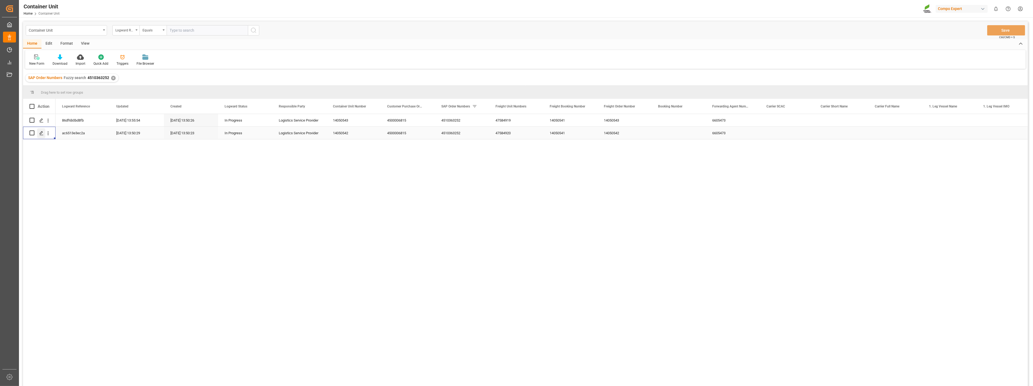
click at [40, 134] on icon "Press SPACE to select this row." at bounding box center [41, 133] width 4 height 4
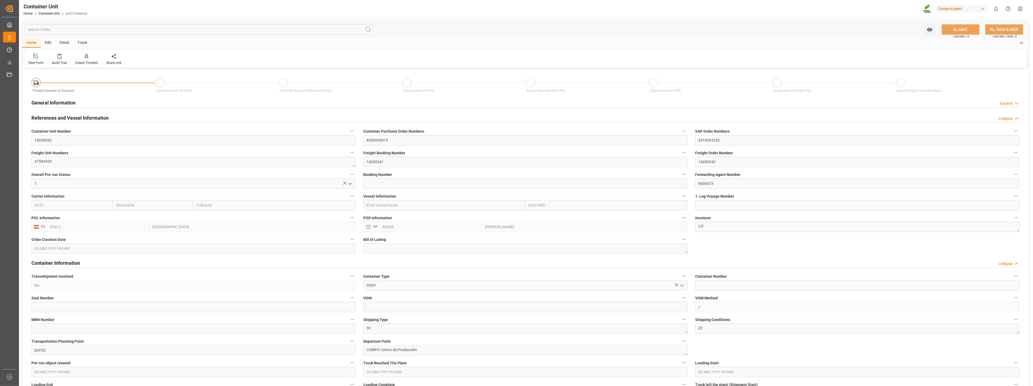
type input "ESVLC"
type input "ARZAE"
type input "7"
type input "0"
type input "8"
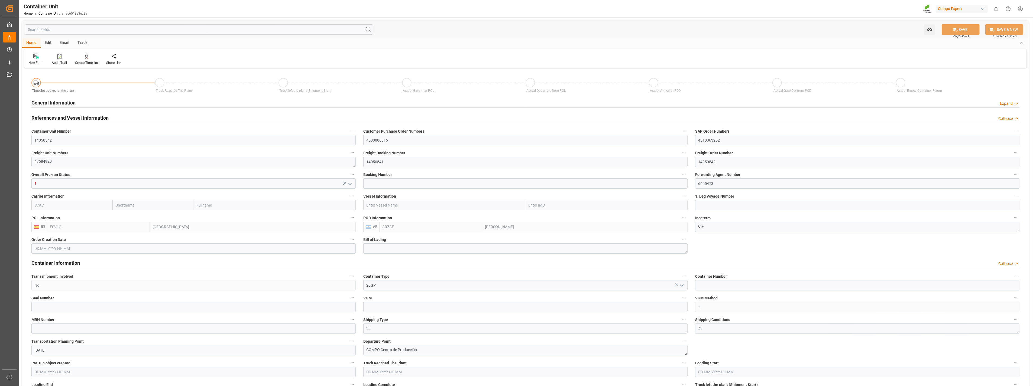
type input "0"
type input "40"
type input "24576"
type input "07.08.2025 09:23"
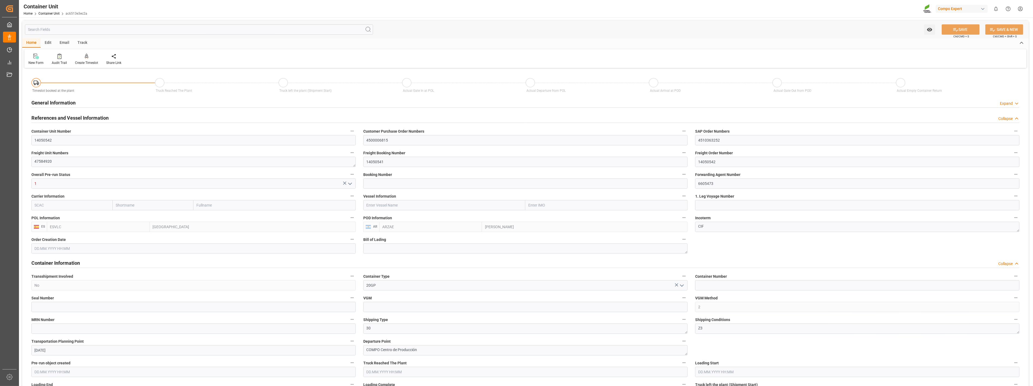
type input "[DATE]"
click at [86, 55] on icon at bounding box center [87, 56] width 4 height 5
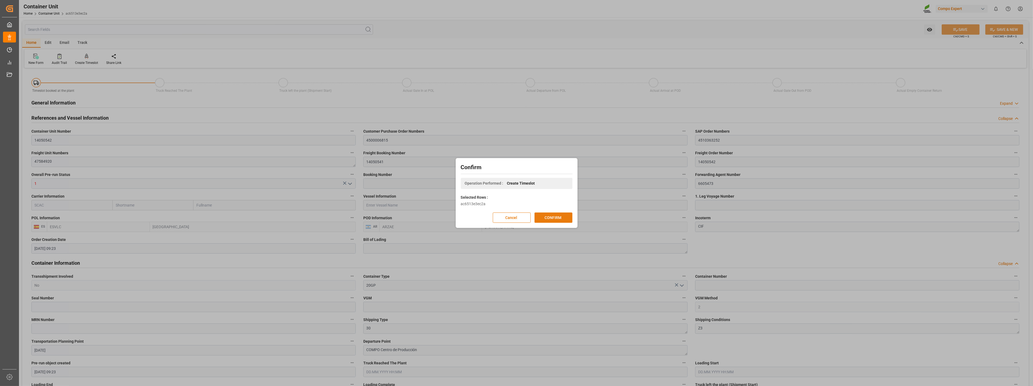
click at [552, 215] on button "CONFIRM" at bounding box center [554, 218] width 38 height 10
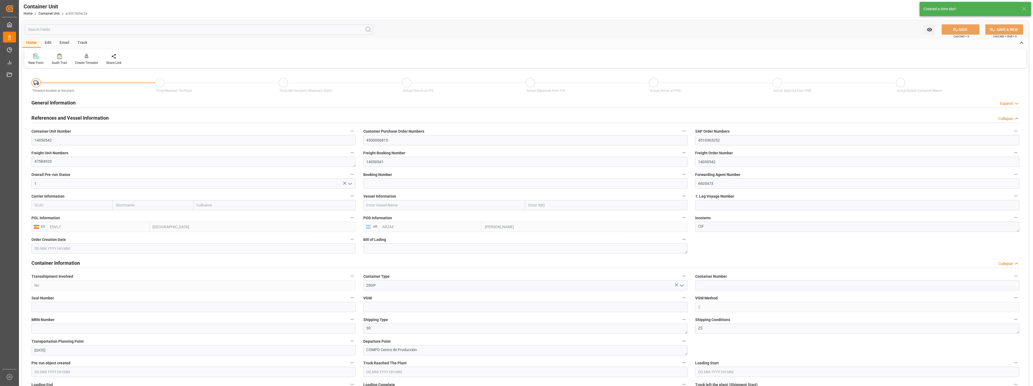
type input "ESVLC"
type input "ARZAE"
type input "7"
type input "0"
type input "8"
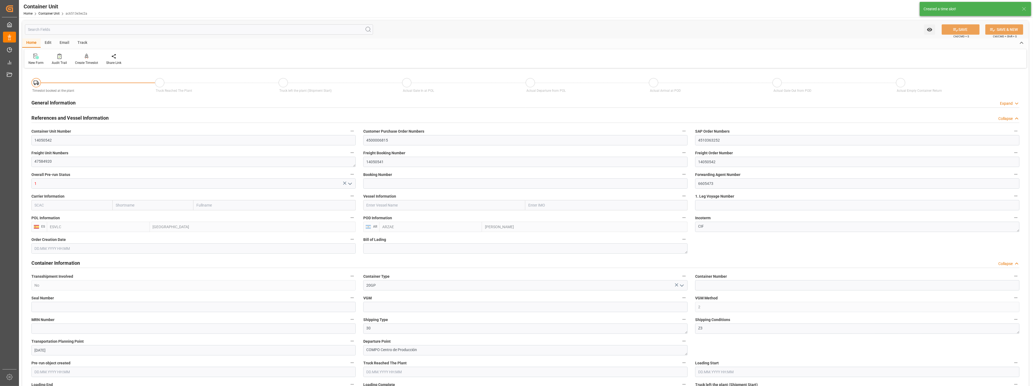
type input "0"
type input "40"
type input "24576"
type input "07.08.2025 09:23"
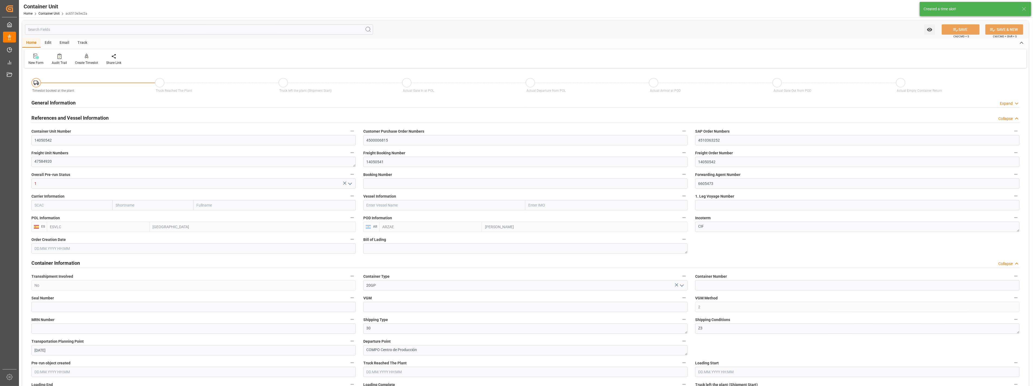
type input "[DATE]"
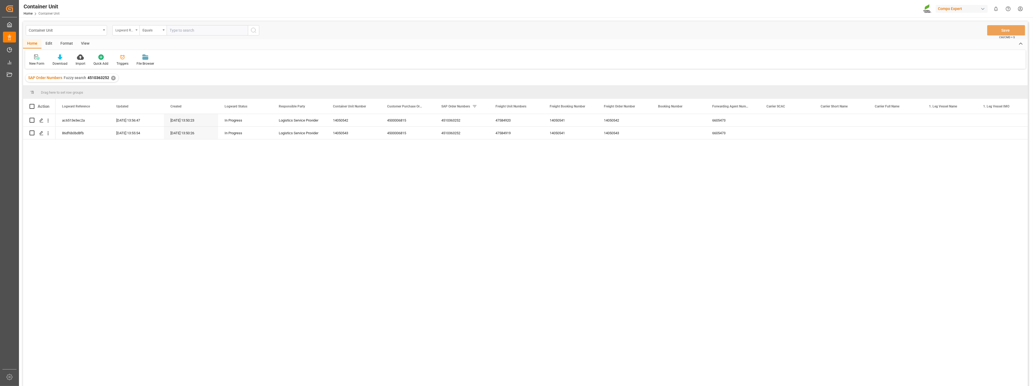
click at [135, 29] on div "Logward Reference" at bounding box center [125, 30] width 27 height 10
type input "sap"
click at [141, 53] on div "SAP Order Numbers" at bounding box center [153, 55] width 81 height 11
click at [177, 31] on input "text" at bounding box center [207, 30] width 81 height 10
paste input "4510363294"
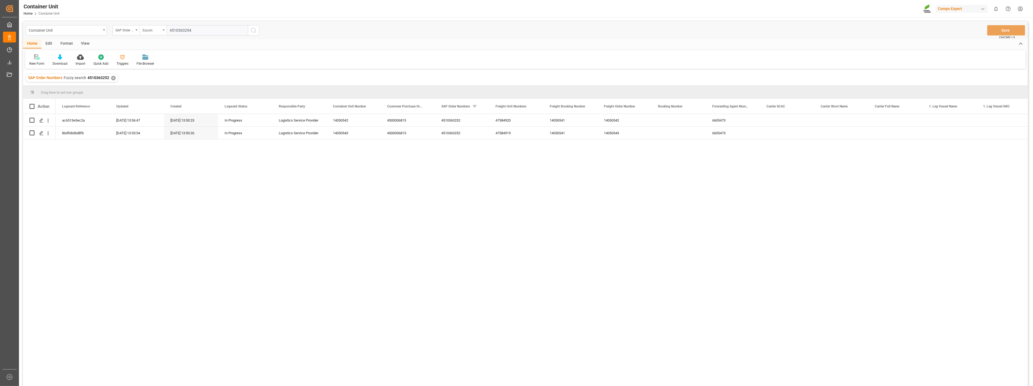
type input "4510363294"
click at [163, 30] on div "Equals" at bounding box center [153, 30] width 27 height 10
click at [156, 68] on div "Fuzzy search" at bounding box center [180, 66] width 81 height 11
paste input "4510363294"
type input "4510363294"
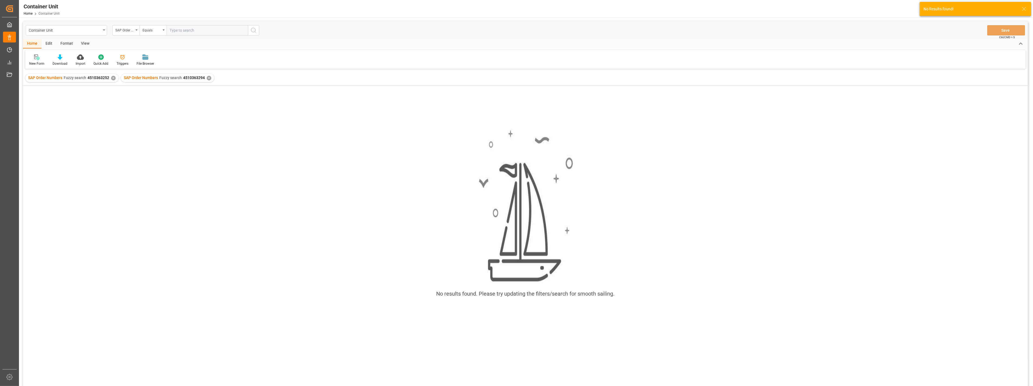
click at [112, 77] on div "✕" at bounding box center [113, 78] width 5 height 5
click at [185, 29] on input "text" at bounding box center [207, 30] width 81 height 10
paste input "4510363294"
type input "4510363294"
click at [163, 30] on div "Equals" at bounding box center [153, 30] width 27 height 10
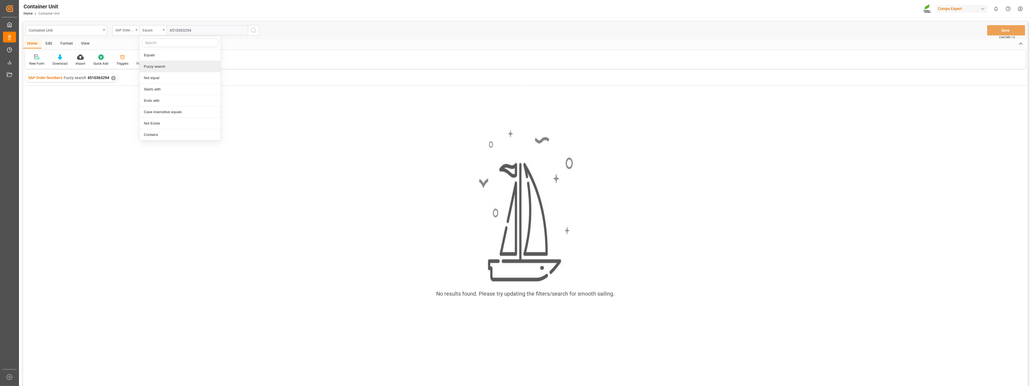
click at [156, 68] on div "Fuzzy search" at bounding box center [180, 66] width 81 height 11
paste input "4510363294"
type input "4510363294"
click at [112, 77] on div "✕" at bounding box center [113, 78] width 5 height 5
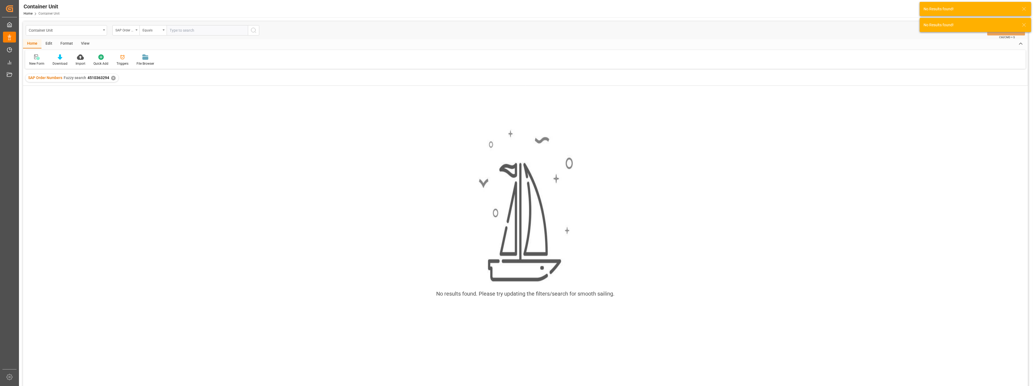
click at [114, 78] on div "✕" at bounding box center [113, 78] width 5 height 5
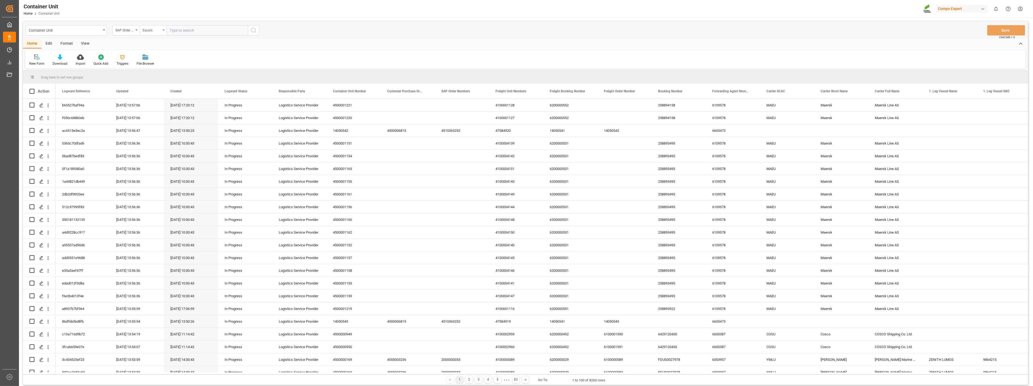
click at [166, 31] on div "Equals" at bounding box center [153, 30] width 27 height 10
click at [158, 66] on div "Fuzzy search" at bounding box center [180, 66] width 81 height 11
click at [191, 34] on input "text" at bounding box center [207, 30] width 81 height 10
paste input "4510363294"
type input "4510363294"
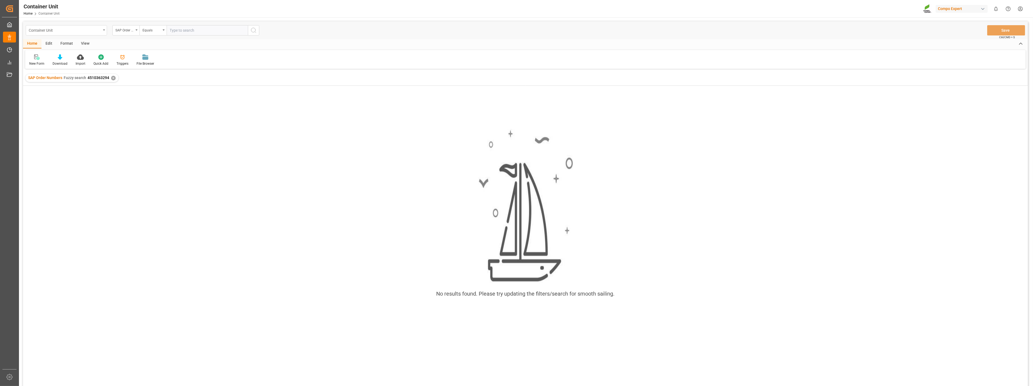
click at [102, 31] on div "Container Unit" at bounding box center [66, 30] width 81 height 10
click at [43, 90] on div "Freight Unit" at bounding box center [66, 89] width 81 height 11
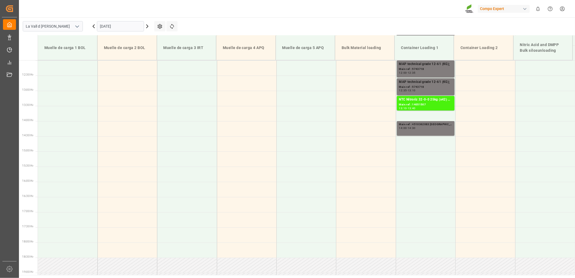
scroll to position [397, 0]
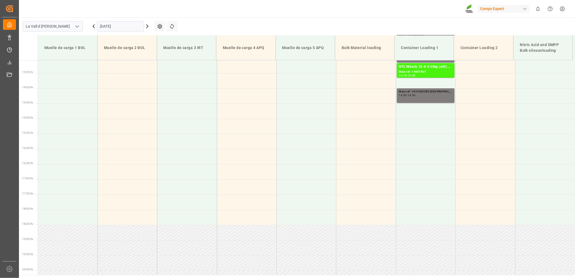
click at [127, 24] on input "[DATE]" at bounding box center [120, 26] width 47 height 10
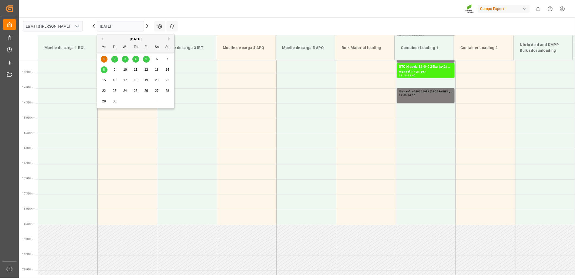
click at [102, 69] on div "8" at bounding box center [104, 70] width 7 height 7
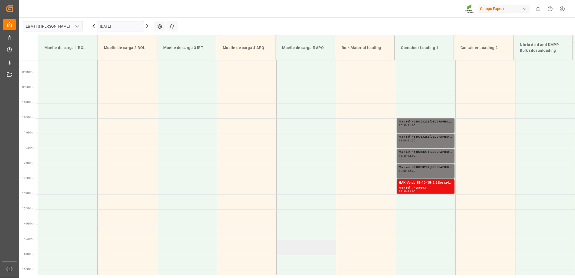
scroll to position [276, 0]
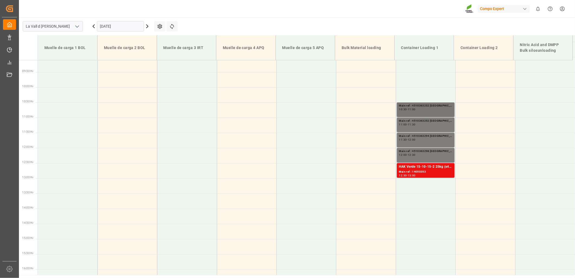
click at [419, 111] on div "10:30 - 11:00" at bounding box center [425, 109] width 53 height 3
click at [429, 111] on div "10:30 - 11:00" at bounding box center [425, 109] width 53 height 3
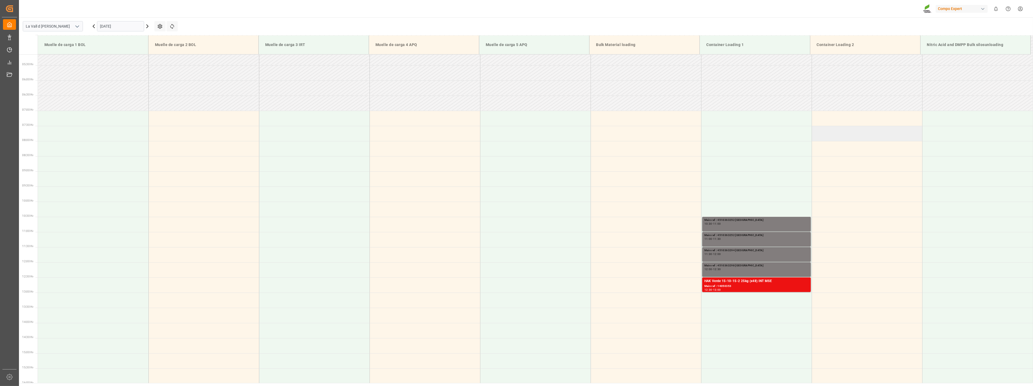
scroll to position [156, 0]
click at [575, 225] on div "10:30 - 11:00" at bounding box center [756, 224] width 104 height 3
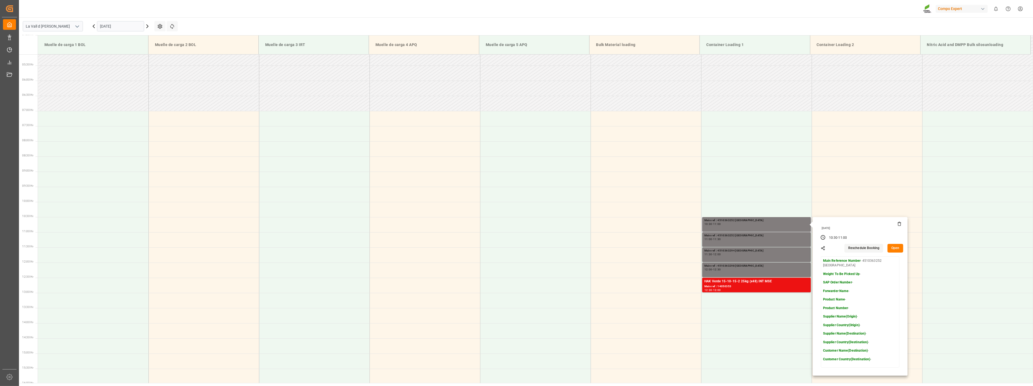
click at [575, 248] on button "Open" at bounding box center [896, 248] width 16 height 9
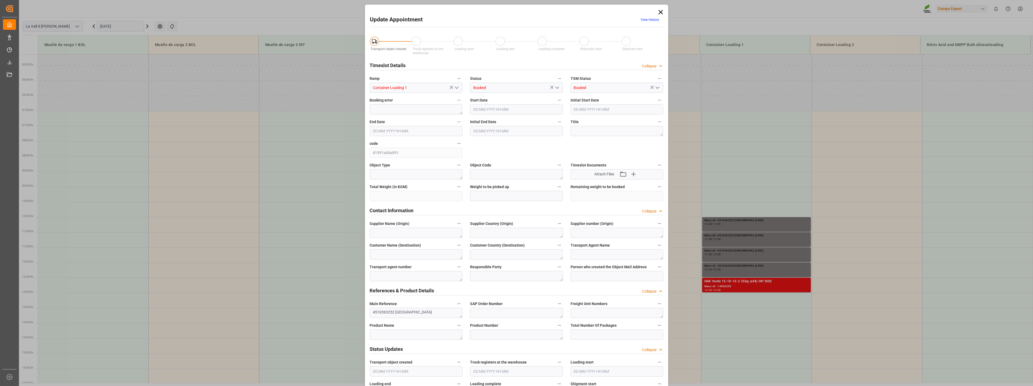
type input "[DATE] 10:30"
type input "[DATE] 11:00"
type input "[DATE] 10:47"
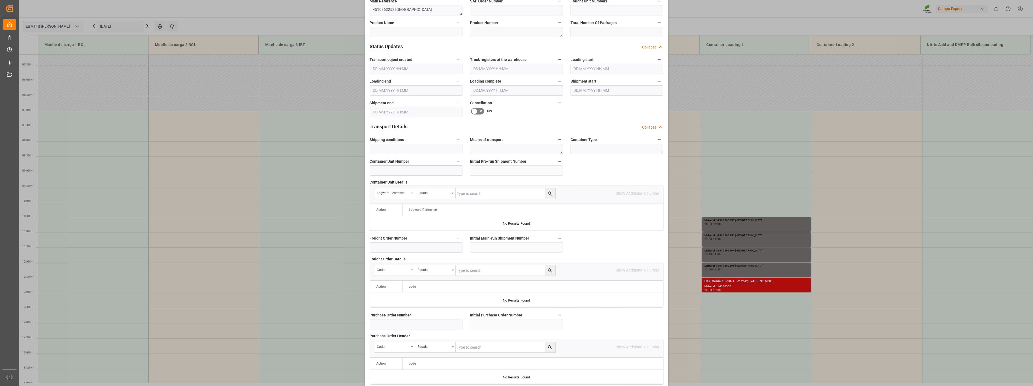
scroll to position [366, 0]
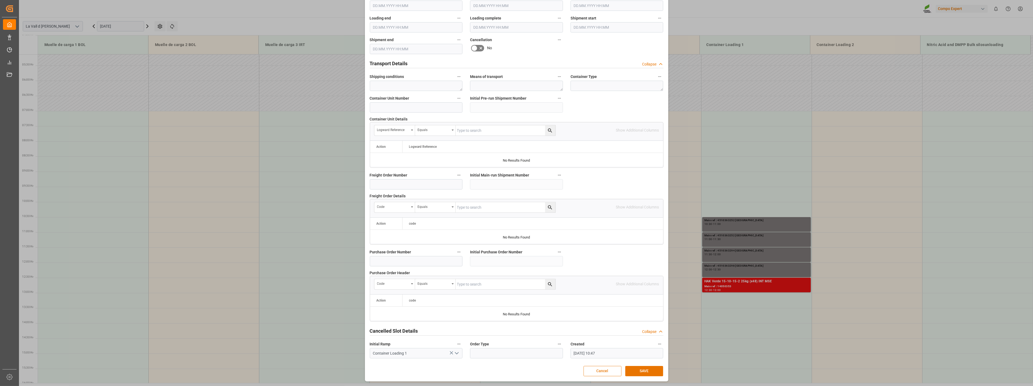
click at [575, 278] on button "Cancel" at bounding box center [603, 371] width 38 height 10
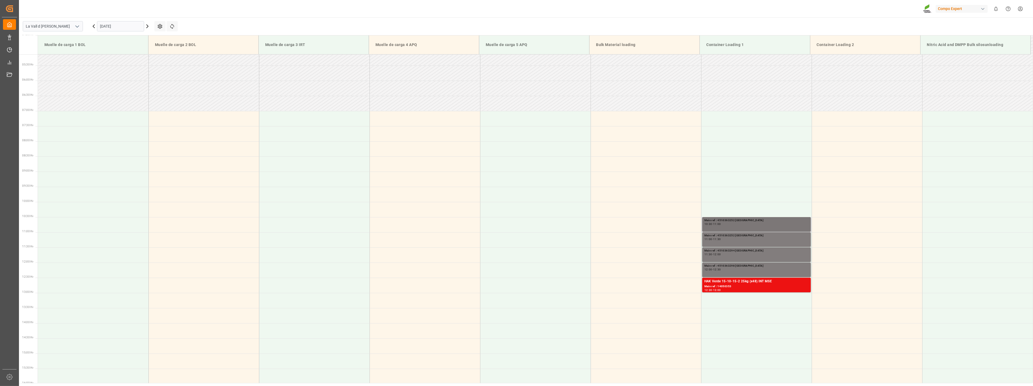
drag, startPoint x: 771, startPoint y: 225, endPoint x: 716, endPoint y: 226, distance: 55.0
click at [575, 226] on div "Main ref : 4510363252 Argentina 10:30 - 11:00" at bounding box center [756, 224] width 104 height 12
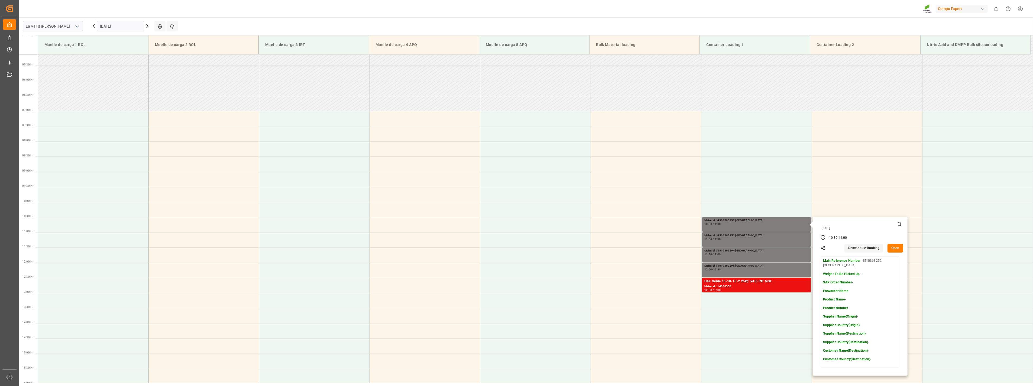
click at [575, 225] on icon at bounding box center [899, 224] width 4 height 4
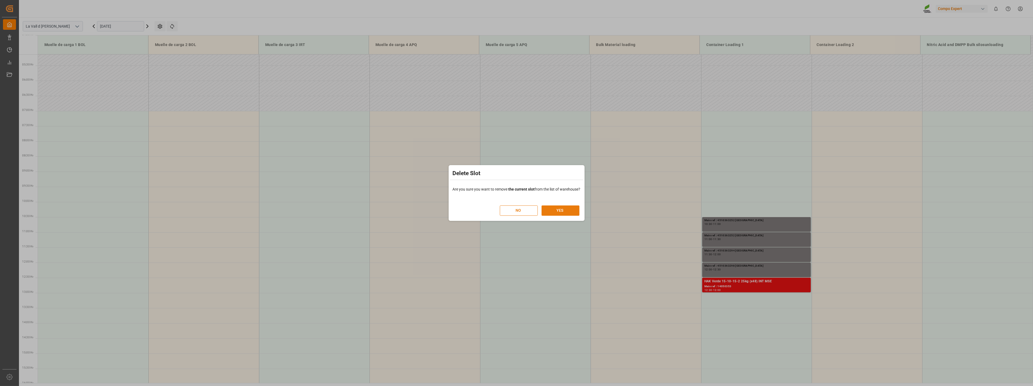
click at [571, 212] on button "YES" at bounding box center [561, 211] width 38 height 10
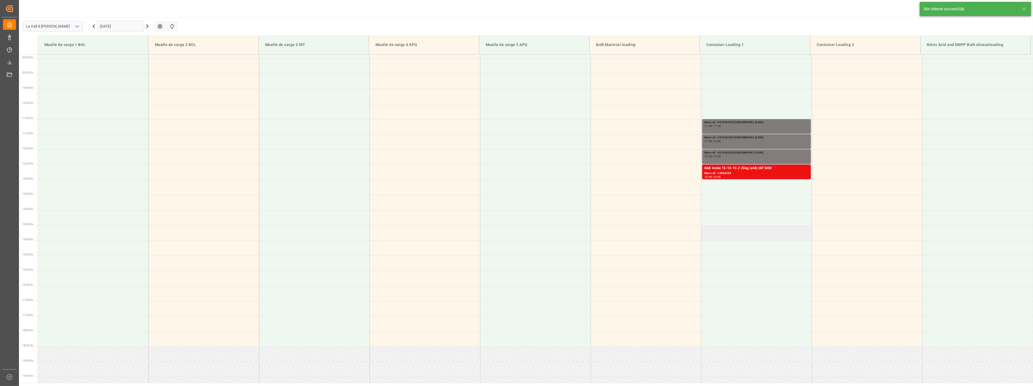
scroll to position [270, 0]
click at [575, 113] on td at bounding box center [756, 110] width 111 height 15
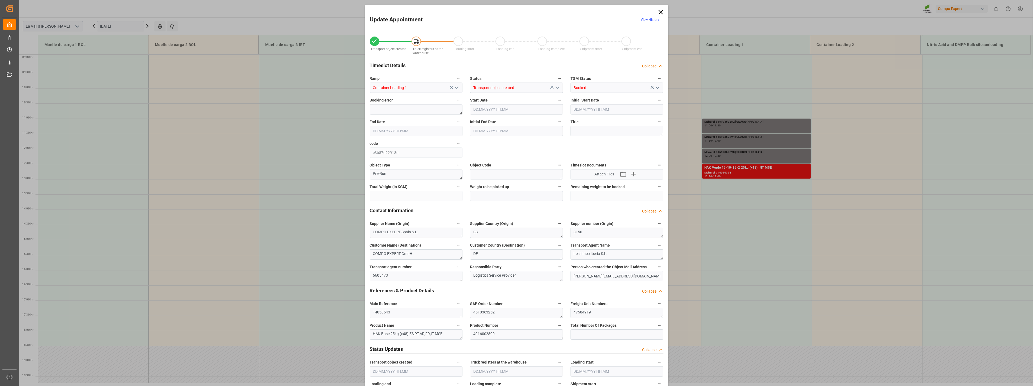
type input "24576"
type input "40"
type input "08.09.2025 10:30"
type input "[DATE] 11:00"
type input "[DATE] 09:23"
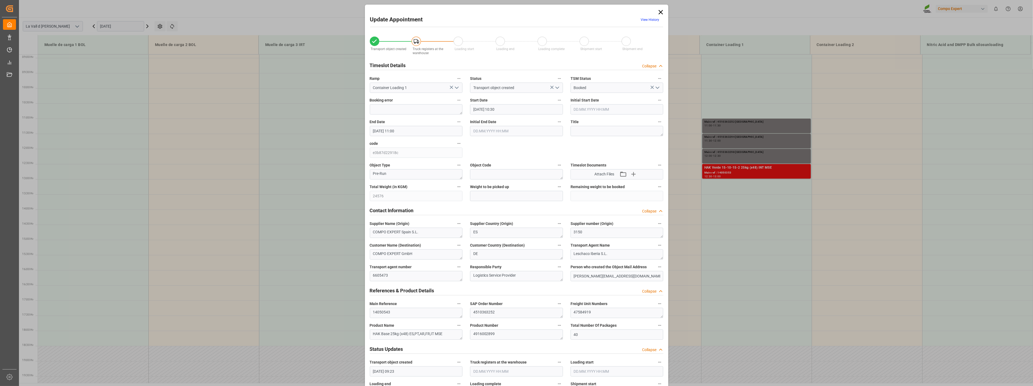
type input "01.09.2025 11:54"
click at [487, 196] on input "text" at bounding box center [516, 196] width 93 height 10
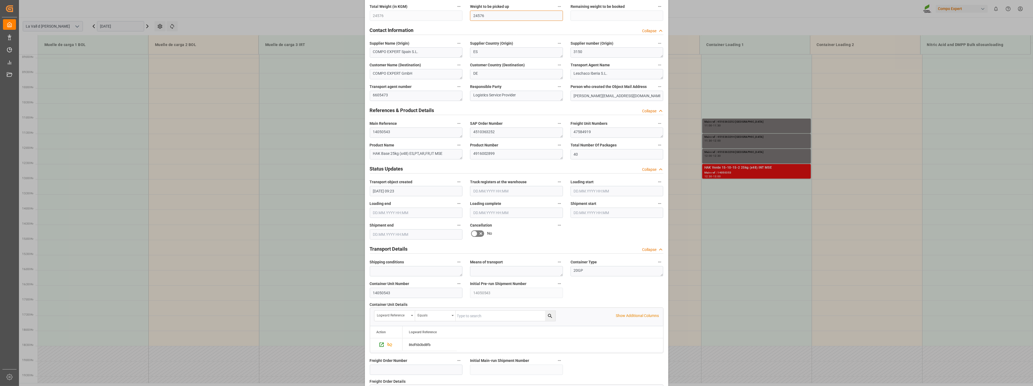
scroll to position [366, 0]
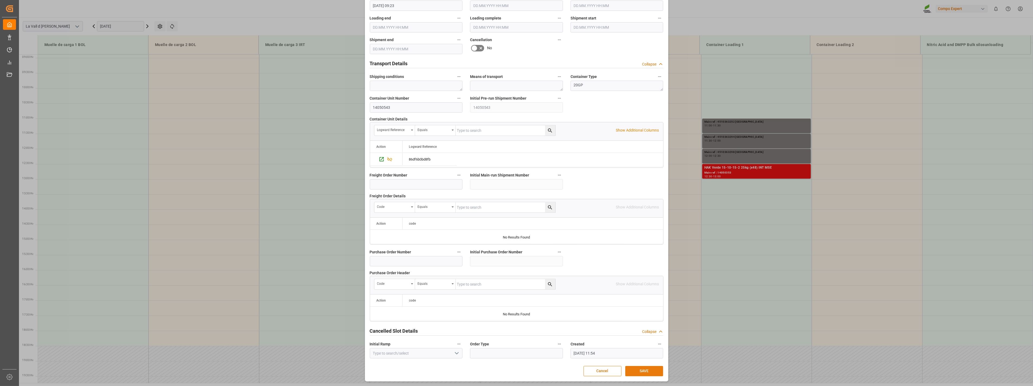
type input "24576"
click at [575, 278] on button "SAVE" at bounding box center [644, 371] width 38 height 10
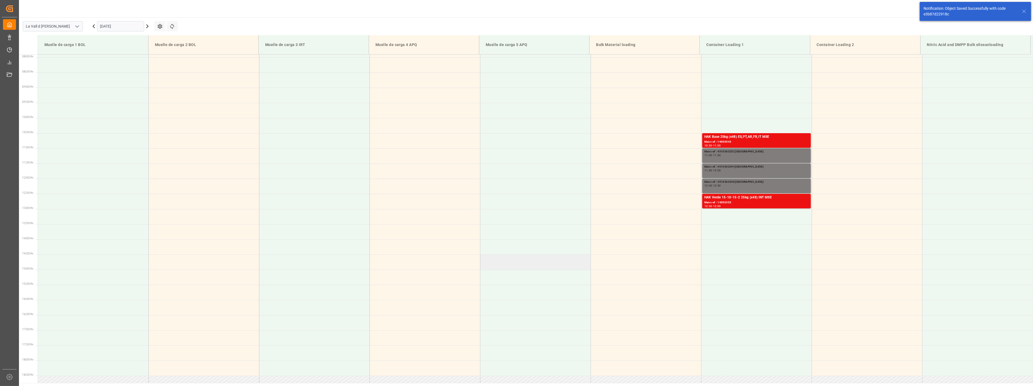
scroll to position [270, 0]
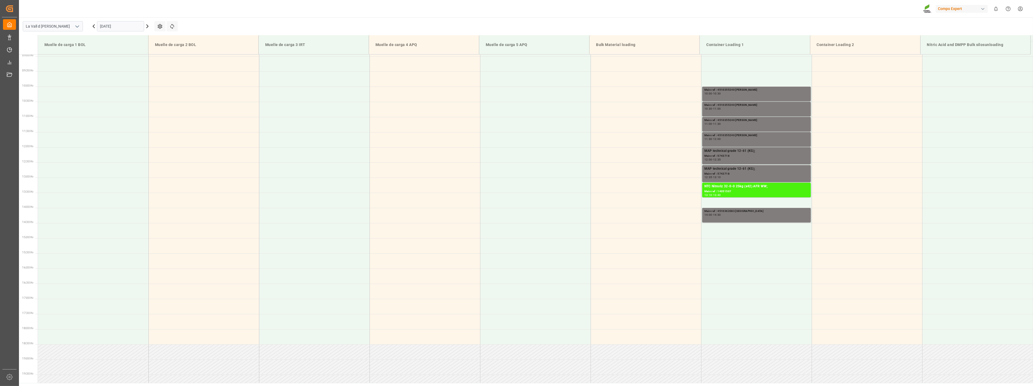
scroll to position [270, 0]
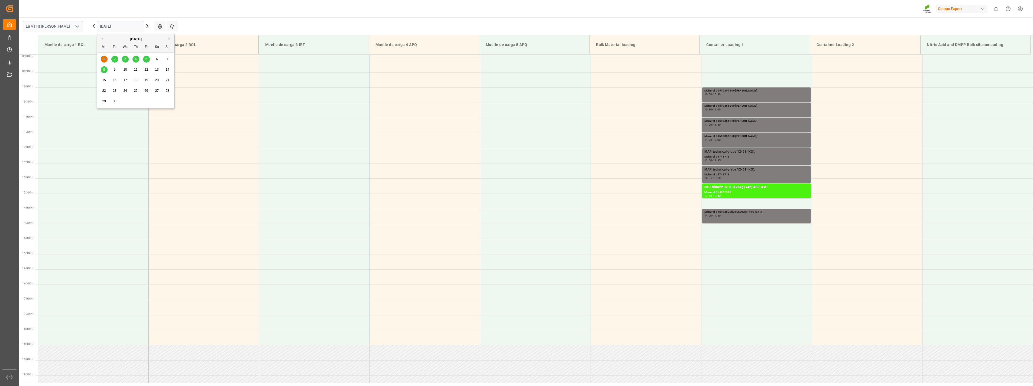
click at [115, 24] on input "[DATE]" at bounding box center [120, 26] width 47 height 10
click at [104, 70] on span "8" at bounding box center [104, 70] width 2 height 4
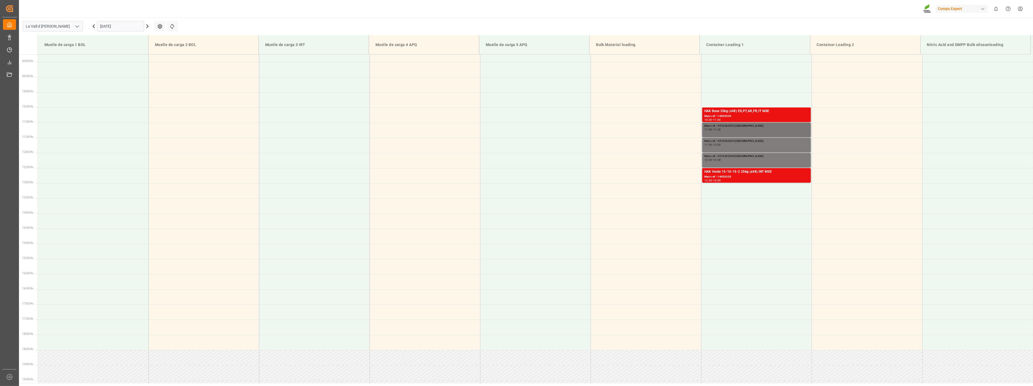
scroll to position [265, 0]
drag, startPoint x: 735, startPoint y: 130, endPoint x: 714, endPoint y: 125, distance: 22.1
click at [714, 125] on div "Main ref : 4510363252 [GEOGRAPHIC_DATA]" at bounding box center [756, 126] width 104 height 5
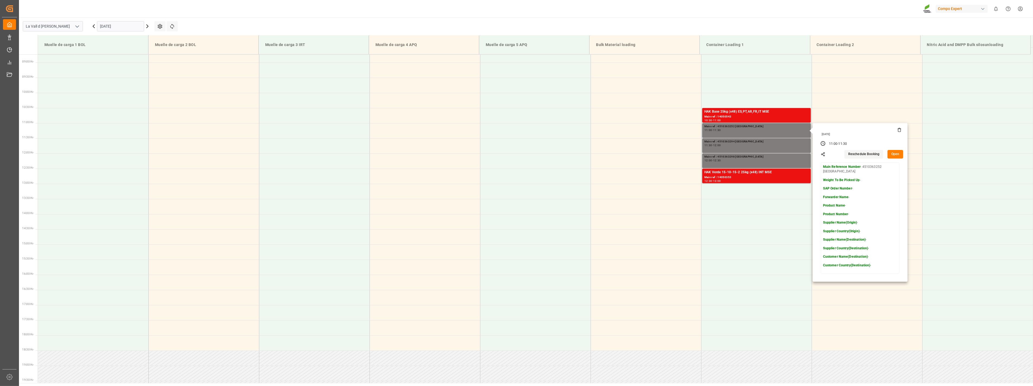
click at [898, 131] on icon at bounding box center [899, 130] width 2 height 3
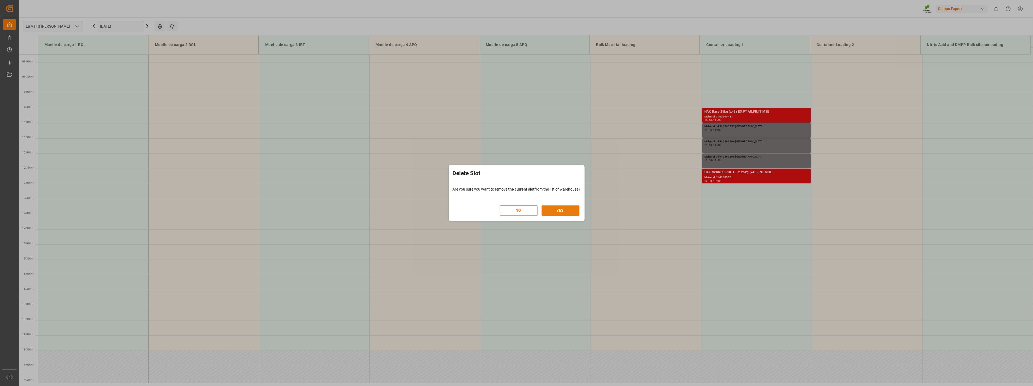
click at [555, 210] on button "YES" at bounding box center [561, 211] width 38 height 10
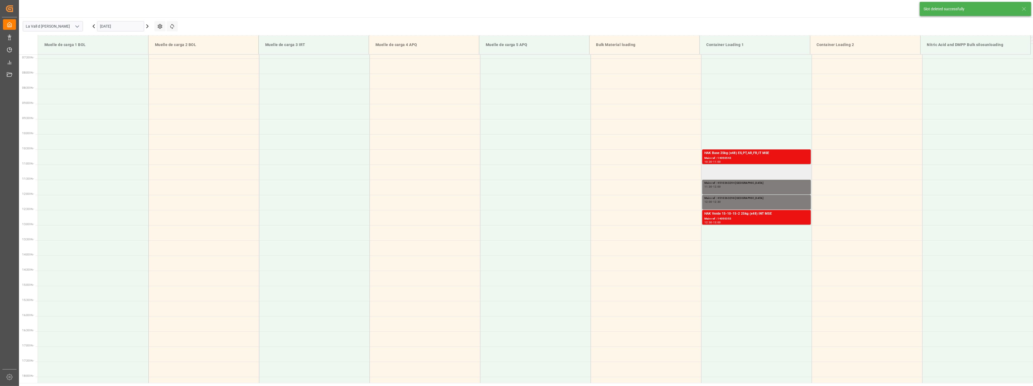
scroll to position [217, 0]
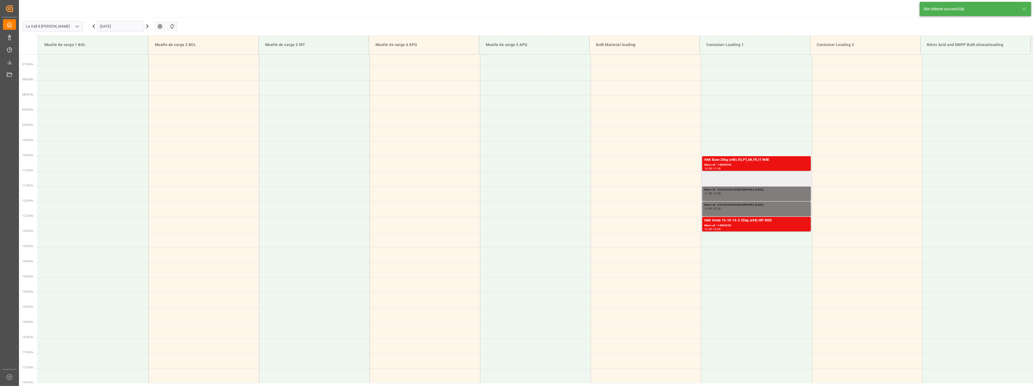
click at [746, 179] on td at bounding box center [756, 178] width 111 height 15
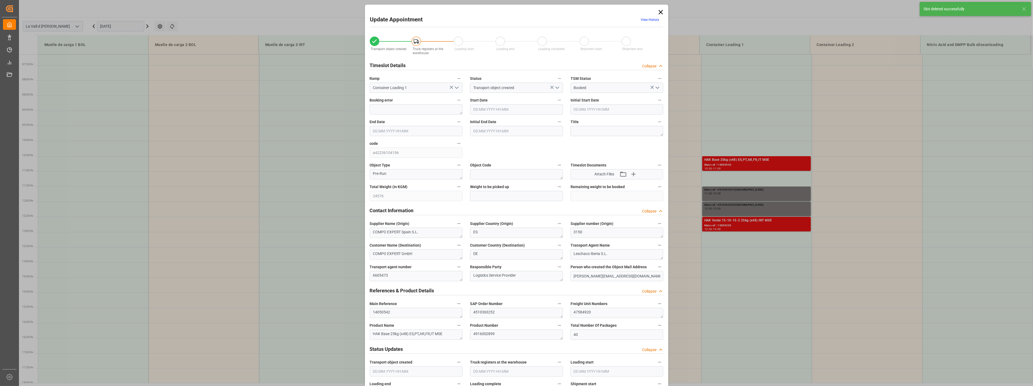
type input "24576"
type input "40"
type input "[DATE] 11:00"
type input "[DATE] 11:30"
type input "[DATE] 09:23"
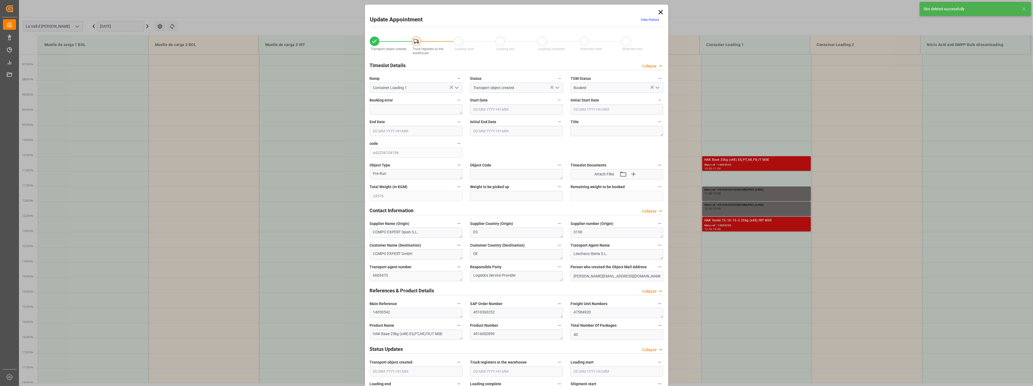
type input "[DATE] 11:56"
click at [516, 195] on input "text" at bounding box center [516, 196] width 93 height 10
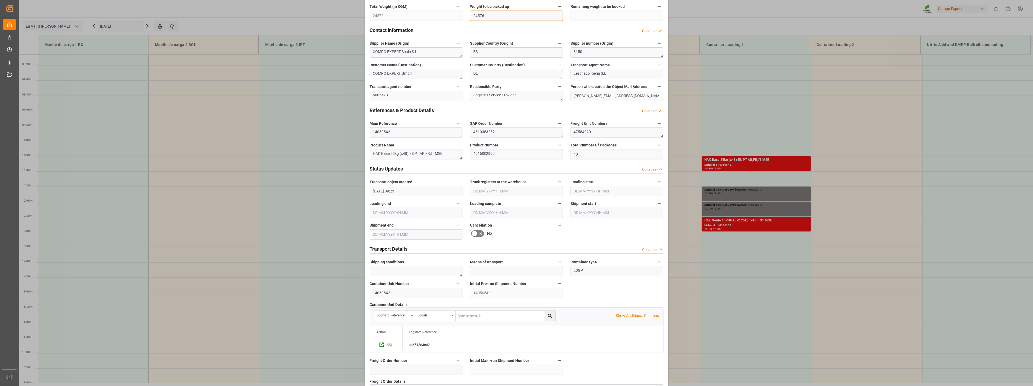
scroll to position [366, 0]
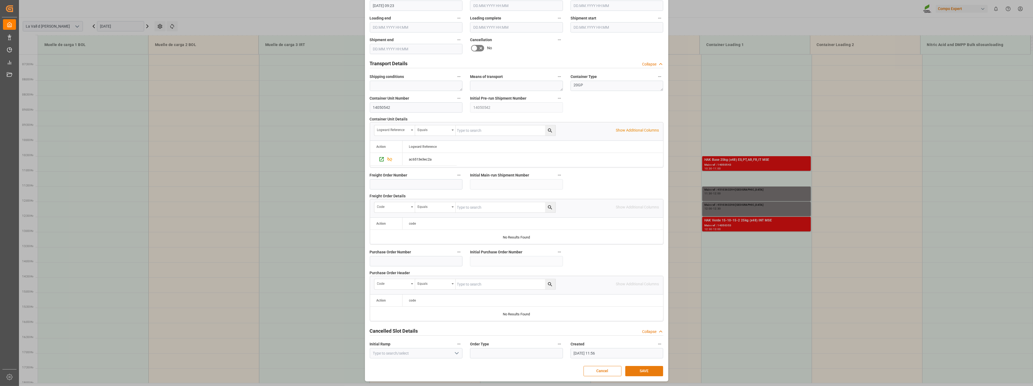
type input "24576"
click at [638, 369] on button "SAVE" at bounding box center [644, 371] width 38 height 10
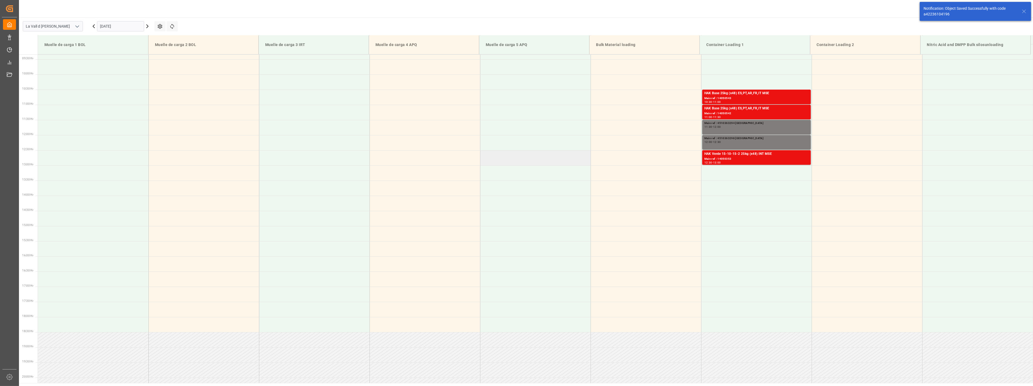
scroll to position [270, 0]
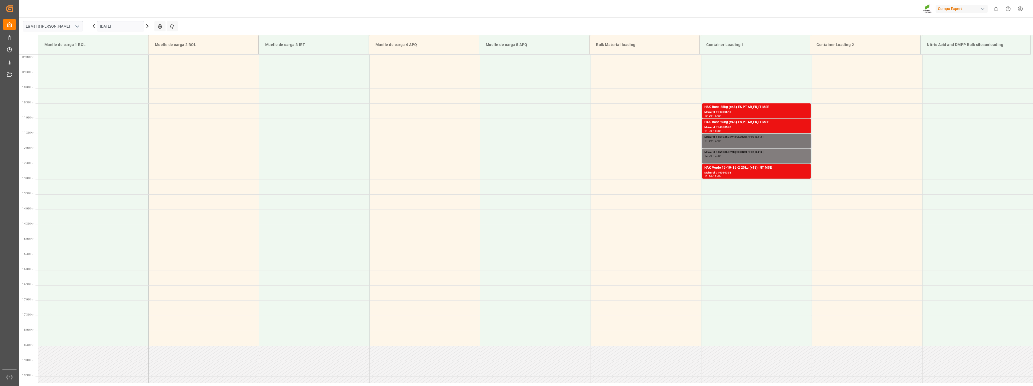
click at [726, 138] on div "Main ref : 4510363294 [GEOGRAPHIC_DATA]" at bounding box center [756, 137] width 104 height 5
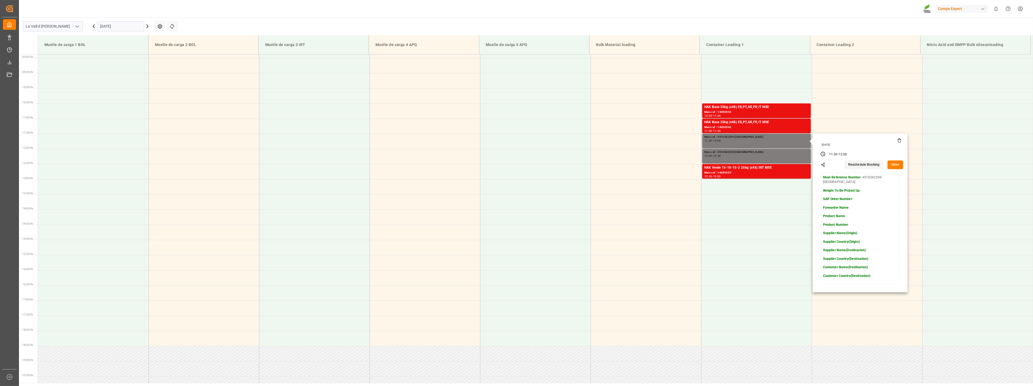
click at [892, 166] on button "Open" at bounding box center [896, 165] width 16 height 9
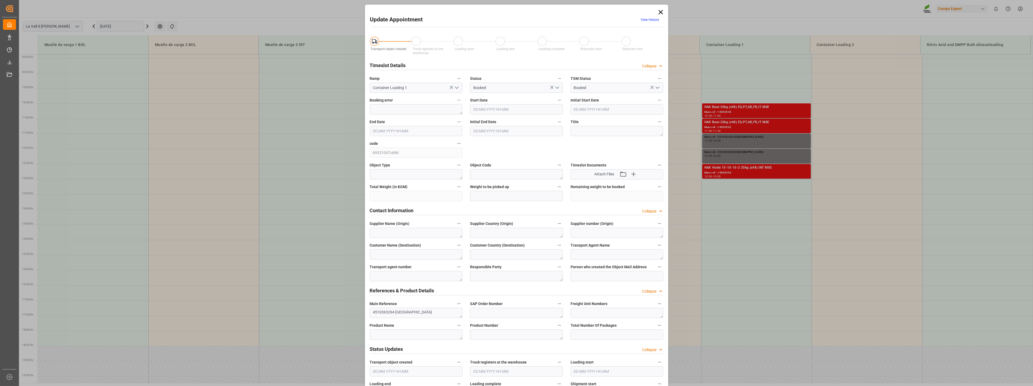
type input "[DATE] 11:30"
type input "[DATE] 12:00"
type input "[DATE] 11:02"
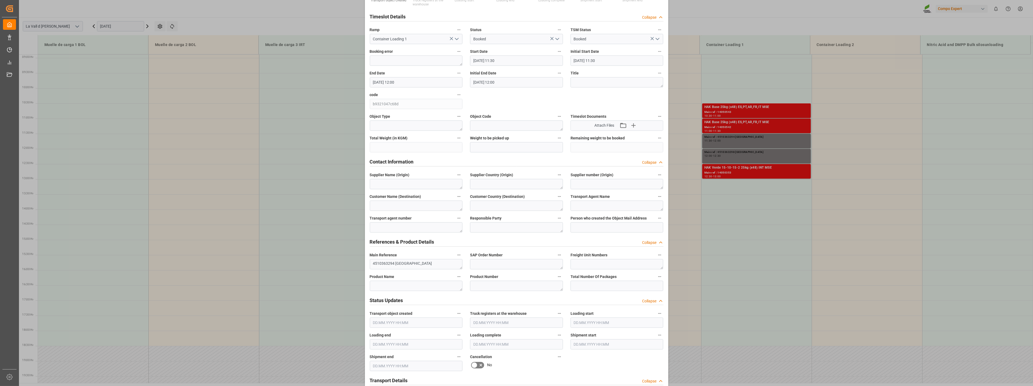
scroll to position [60, 0]
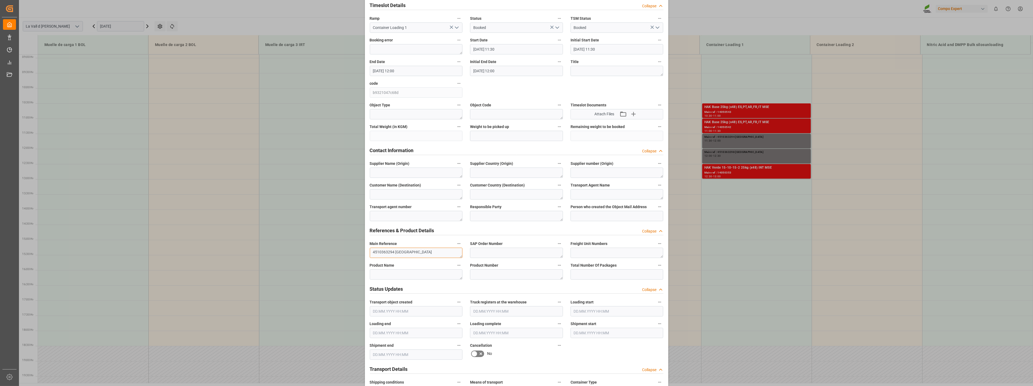
drag, startPoint x: 393, startPoint y: 253, endPoint x: 278, endPoint y: 245, distance: 116.0
click at [287, 248] on div "Update Appointment View History Transport object created Truck registers at the…" at bounding box center [516, 193] width 1033 height 386
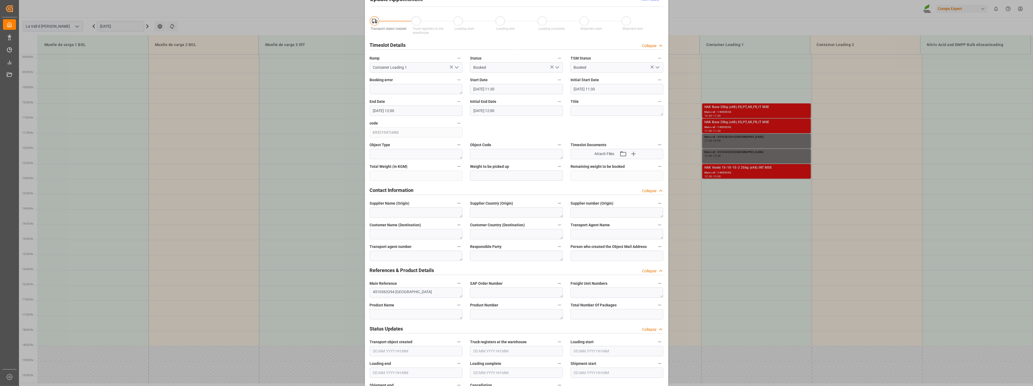
scroll to position [0, 0]
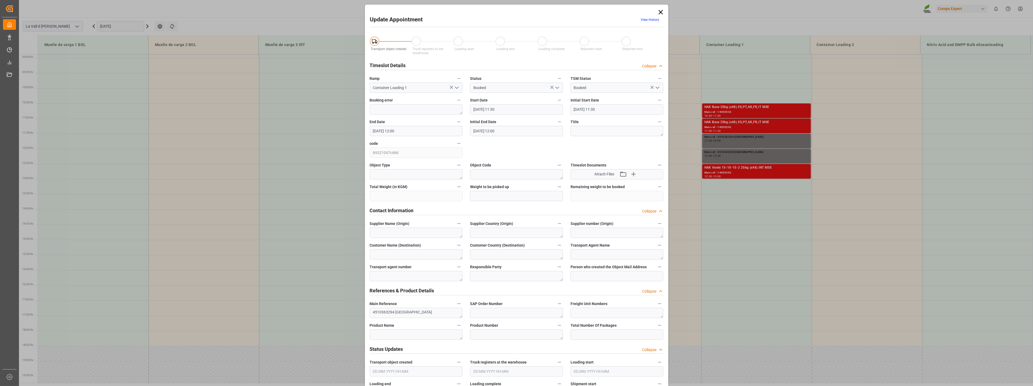
drag, startPoint x: 660, startPoint y: 12, endPoint x: 519, endPoint y: 44, distance: 144.9
click at [660, 12] on icon at bounding box center [660, 12] width 4 height 4
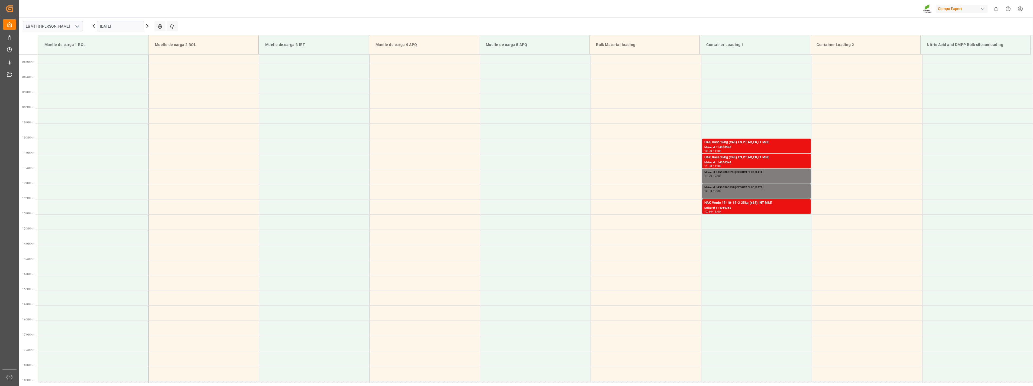
scroll to position [179, 0]
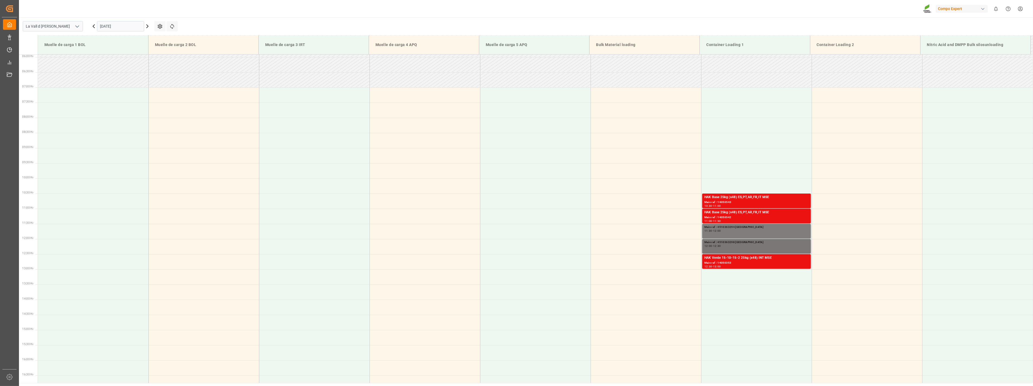
click at [767, 246] on div "12:00 - 12:30" at bounding box center [756, 246] width 104 height 3
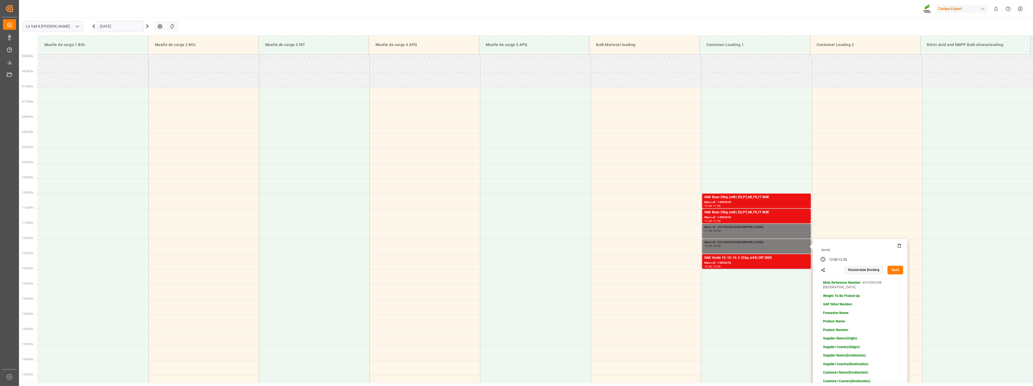
click at [895, 271] on button "Open" at bounding box center [896, 270] width 16 height 9
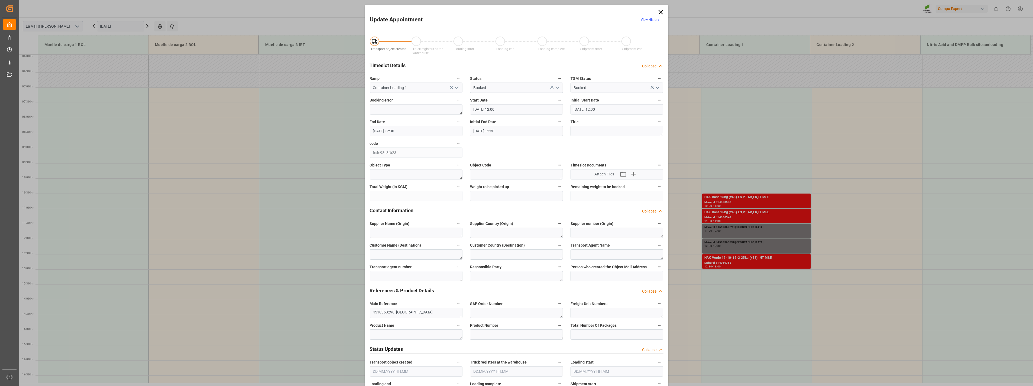
type input "[DATE] 12:00"
type input "[DATE] 12:30"
type input "[DATE] 11:15"
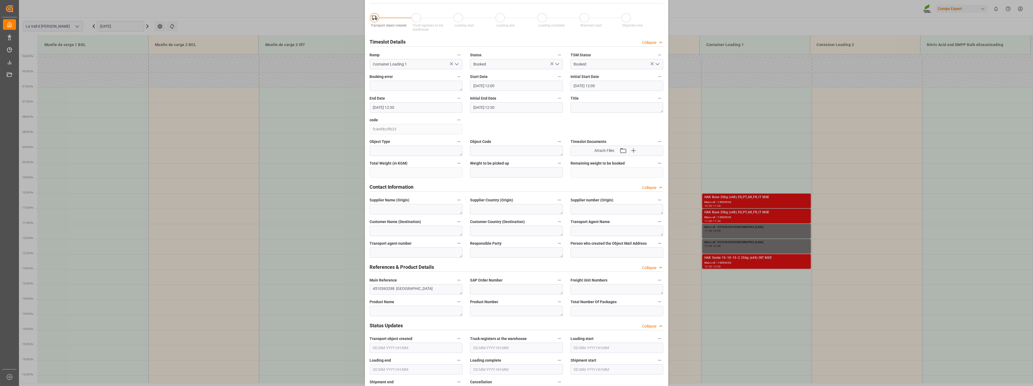
scroll to position [120, 0]
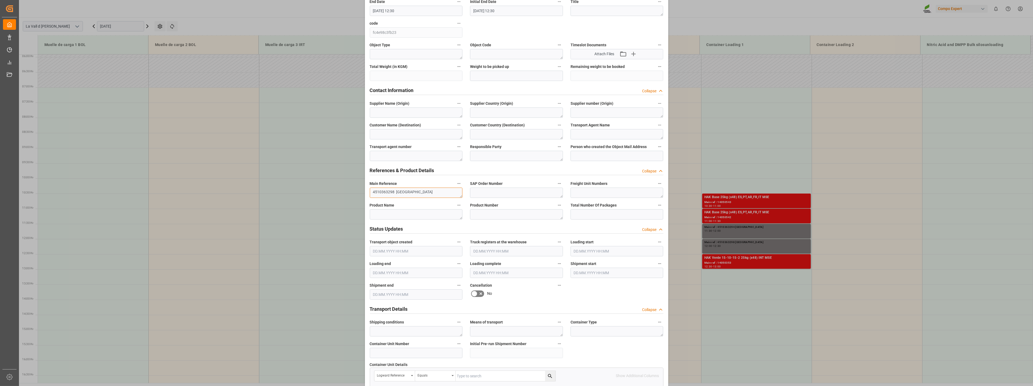
drag, startPoint x: 393, startPoint y: 193, endPoint x: 331, endPoint y: 193, distance: 62.6
click at [331, 193] on div "Update Appointment View History Transport object created Truck registers at the…" at bounding box center [516, 193] width 1033 height 386
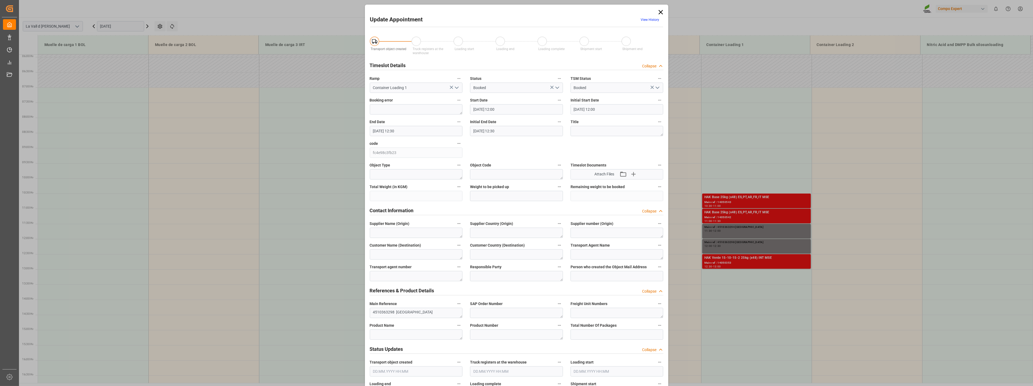
click at [660, 12] on icon at bounding box center [660, 12] width 4 height 4
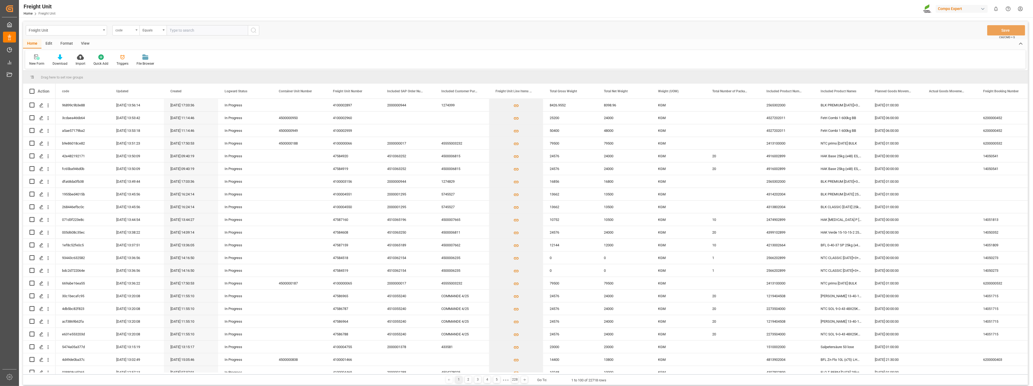
click at [137, 31] on div "code" at bounding box center [125, 30] width 27 height 10
type input "sap"
click at [152, 56] on div "Included SAP Order Number" at bounding box center [153, 55] width 81 height 11
click at [190, 32] on input "text" at bounding box center [207, 30] width 81 height 10
paste input "4510363294"
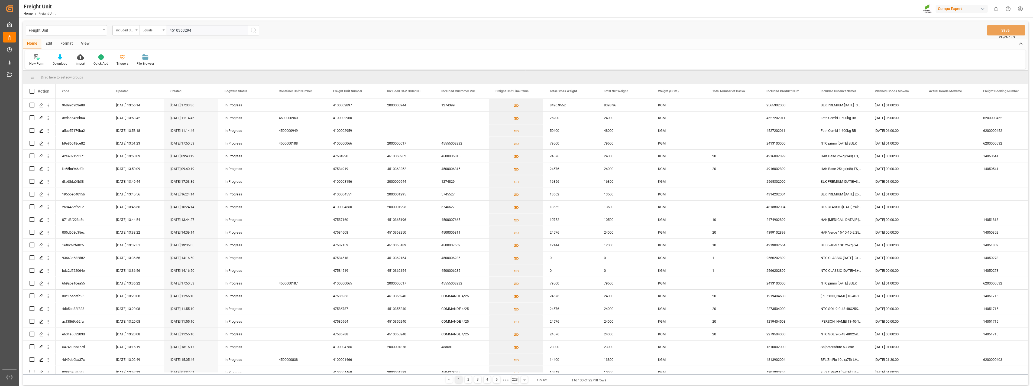
type input "4510363294"
click at [161, 30] on div "Equals" at bounding box center [153, 30] width 27 height 10
click at [166, 68] on div "Fuzzy search" at bounding box center [180, 66] width 81 height 11
paste input "4510363294"
type input "4510363294"
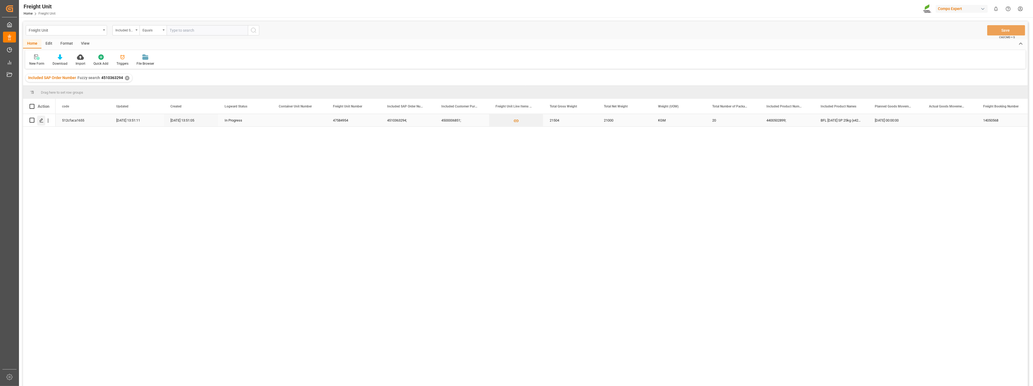
click at [41, 120] on icon "Press SPACE to select this row." at bounding box center [41, 120] width 4 height 4
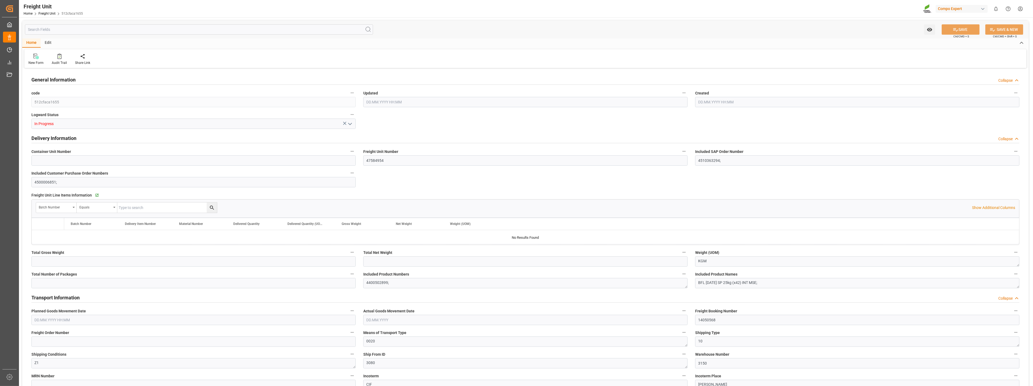
type input "21504"
type input "21000"
type input "20"
type input "07.08.2025 11:51"
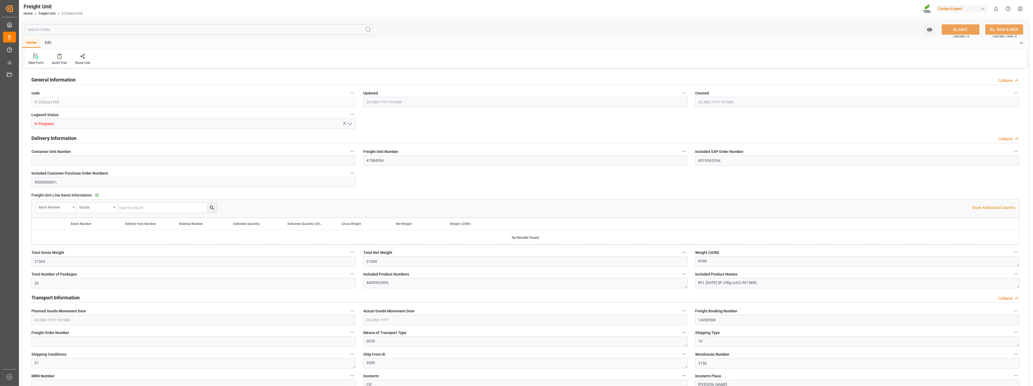
type input "01.09.2025 00:00"
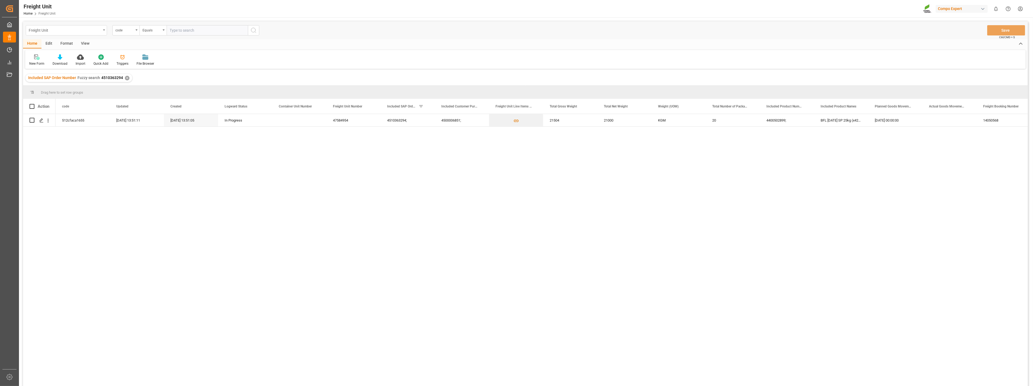
click at [102, 29] on div "Freight Unit" at bounding box center [66, 30] width 81 height 10
click at [60, 113] on div "Freight Booking" at bounding box center [66, 111] width 81 height 11
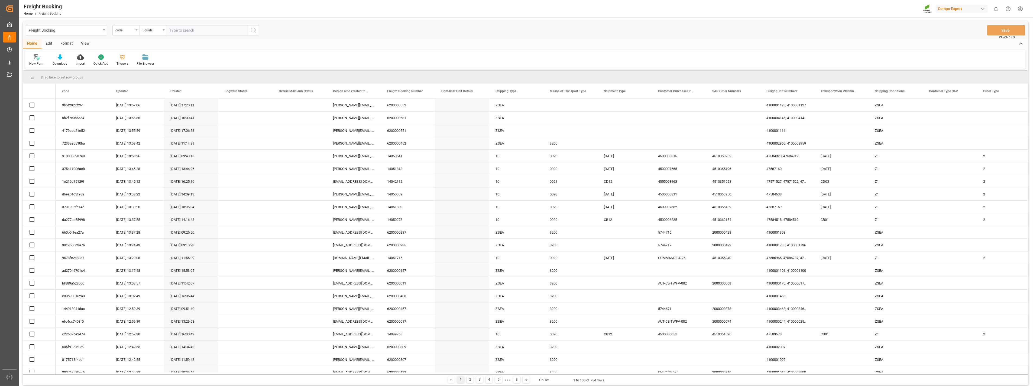
click at [137, 31] on div "code" at bounding box center [125, 30] width 27 height 10
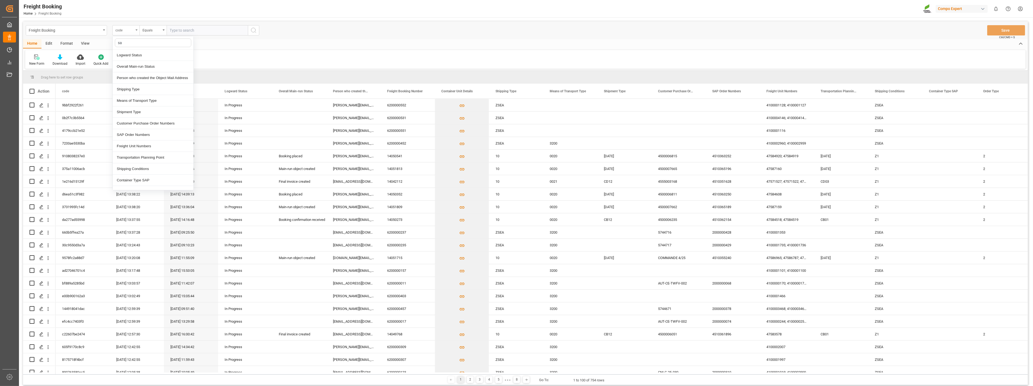
type input "sap"
click at [142, 56] on div "SAP Order Numbers" at bounding box center [153, 55] width 81 height 11
click at [164, 30] on icon "open menu" at bounding box center [164, 30] width 2 height 1
click at [161, 70] on div "Fuzzy search" at bounding box center [180, 66] width 81 height 11
click at [186, 31] on input "text" at bounding box center [207, 30] width 81 height 10
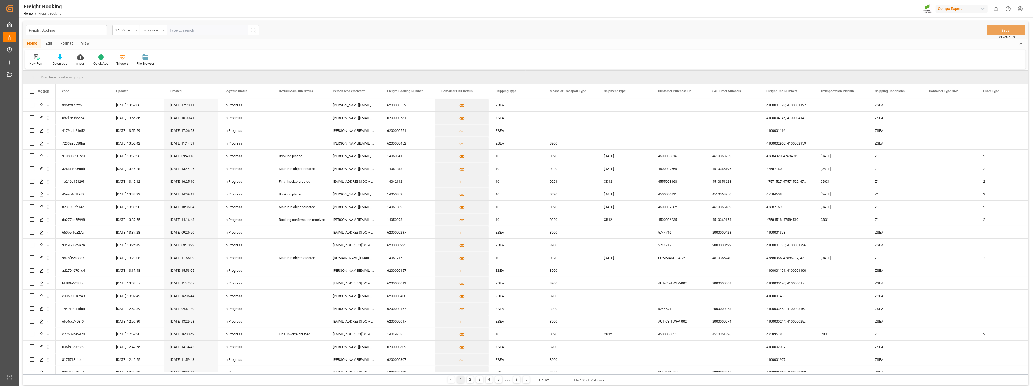
paste input "4510363294"
type input "4510363294"
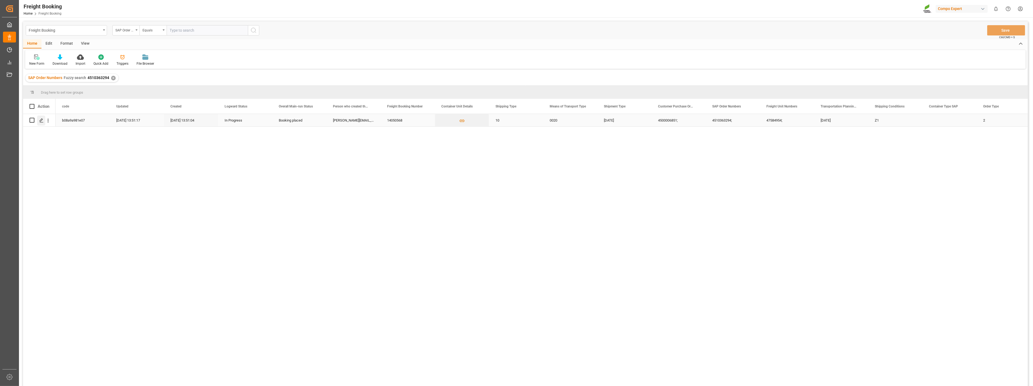
click at [40, 122] on icon "Press SPACE to select this row." at bounding box center [41, 120] width 4 height 4
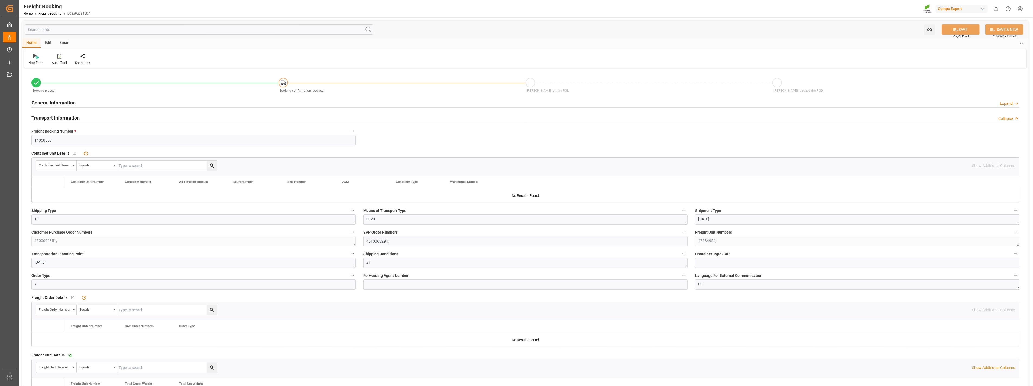
type input "ESVLC"
type input "ARZAE"
type input "20"
type input "21504"
type input "01.09.2025 00:00"
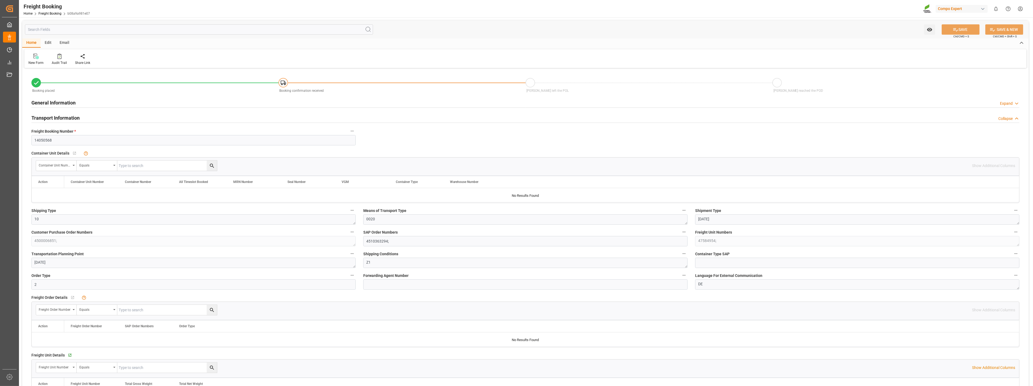
type input "01.09.2025 00:00"
type input "07.08.2025 13:42"
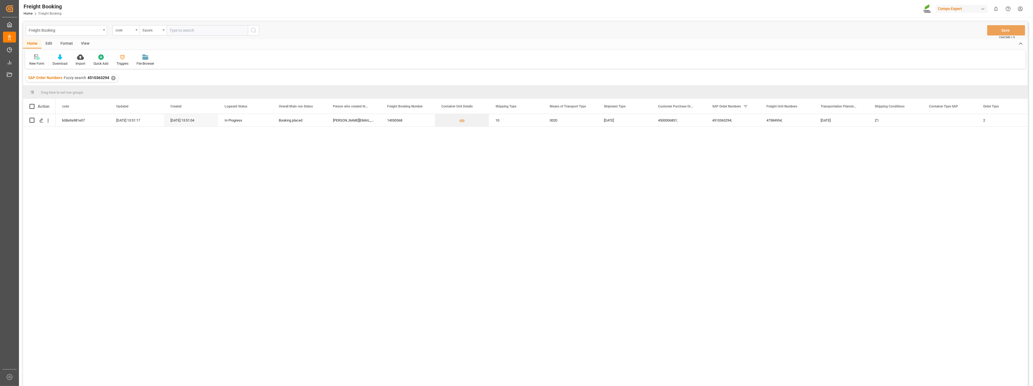
click at [112, 76] on div "✕" at bounding box center [113, 78] width 5 height 5
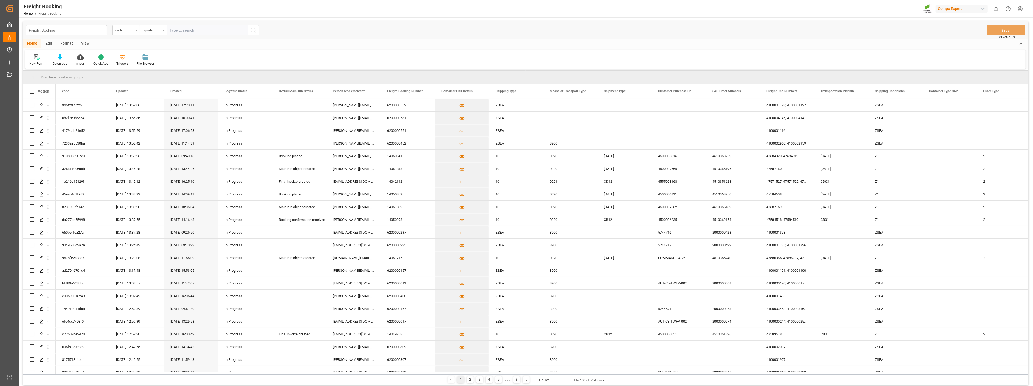
click at [104, 32] on div "Freight Booking" at bounding box center [66, 30] width 81 height 10
click at [55, 156] on div "Container Unit" at bounding box center [66, 157] width 81 height 11
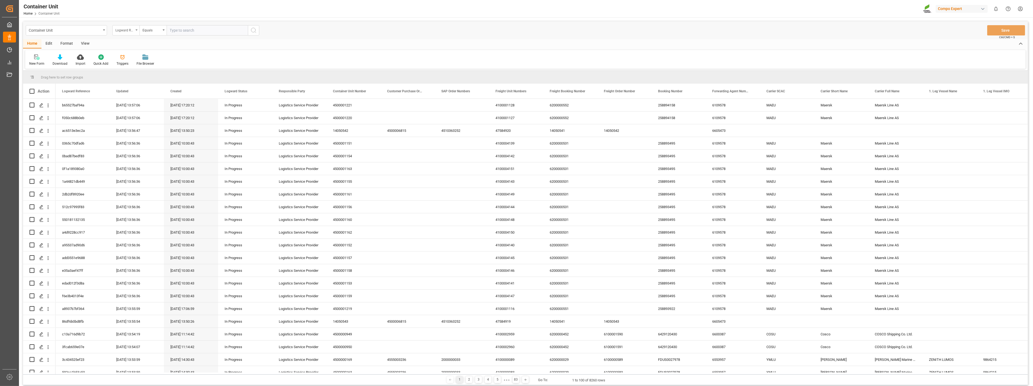
click at [137, 31] on div "Logward Reference" at bounding box center [125, 30] width 27 height 10
type input "sap"
click at [133, 55] on div "SAP Order Numbers" at bounding box center [153, 55] width 81 height 11
click at [194, 29] on input "text" at bounding box center [207, 30] width 81 height 10
click at [164, 31] on div "Equals" at bounding box center [153, 30] width 27 height 10
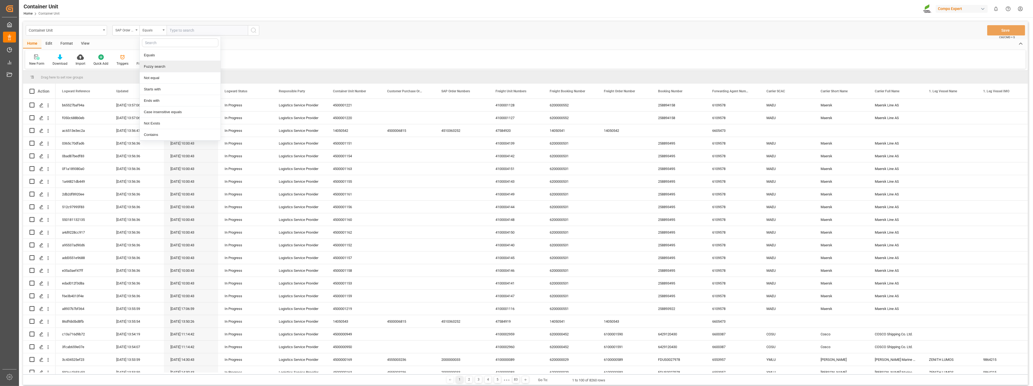
click at [162, 67] on div "Fuzzy search" at bounding box center [180, 66] width 81 height 11
click at [189, 30] on input "text" at bounding box center [207, 30] width 81 height 10
paste input "4510363294"
type input "4510363294"
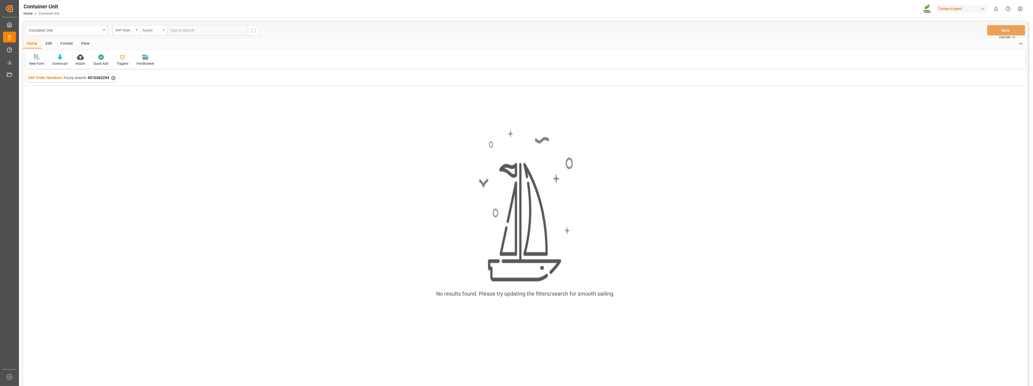
click at [160, 31] on div "Equals" at bounding box center [152, 30] width 18 height 6
click at [152, 67] on div "Fuzzy search" at bounding box center [180, 66] width 81 height 11
click at [112, 78] on div "✕" at bounding box center [113, 78] width 5 height 5
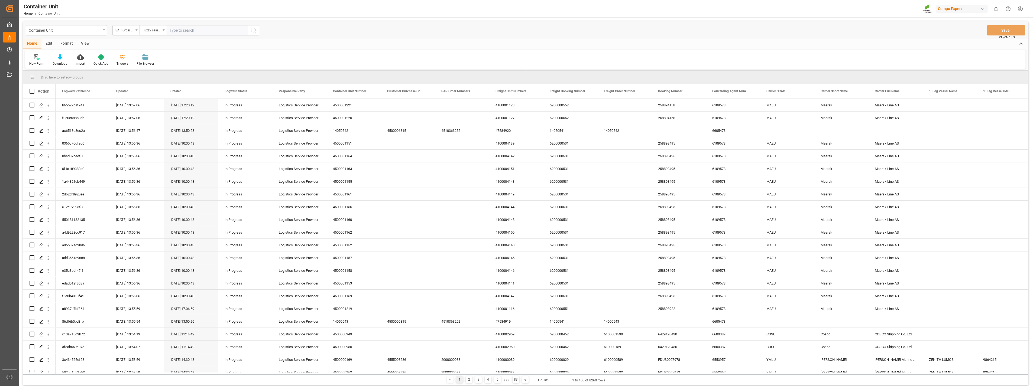
click at [189, 30] on input "text" at bounding box center [207, 30] width 81 height 10
paste input "4510363298"
type input "4510363298"
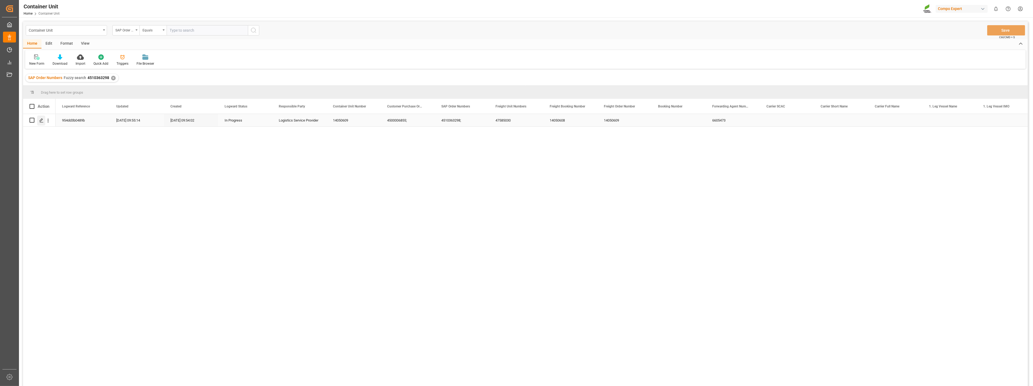
click at [41, 121] on icon "Press SPACE to select this row." at bounding box center [41, 120] width 4 height 4
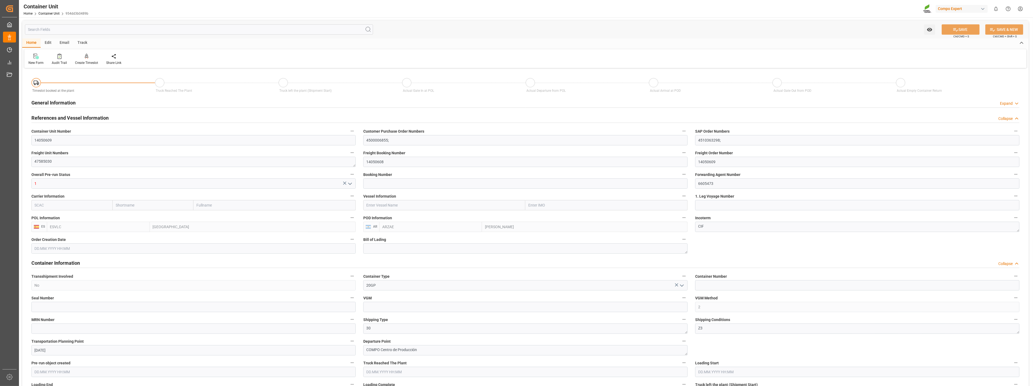
type input "ESVLC"
type input "ARZAE"
type input "0"
type input "20"
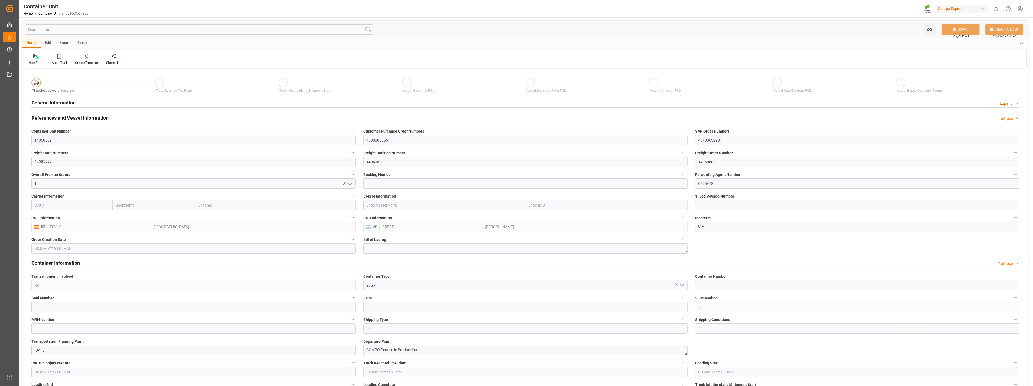
type input "24576"
type input "[DATE] 09:52"
type input "[DATE]"
click at [86, 57] on icon at bounding box center [87, 56] width 4 height 5
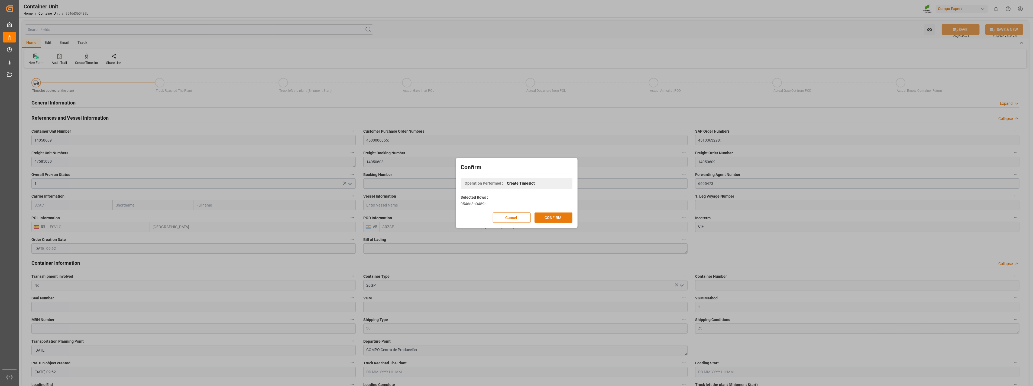
click at [551, 219] on button "CONFIRM" at bounding box center [554, 218] width 38 height 10
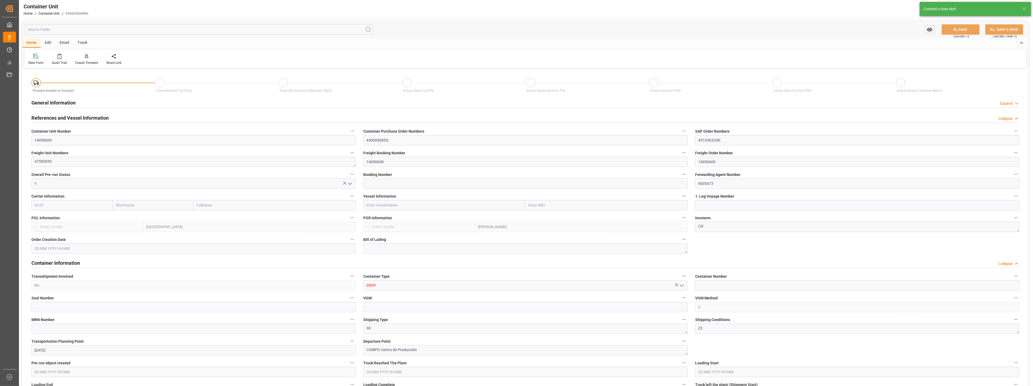
type input "ESVLC"
type input "ARZAE"
type input "7"
type input "0"
type input "8"
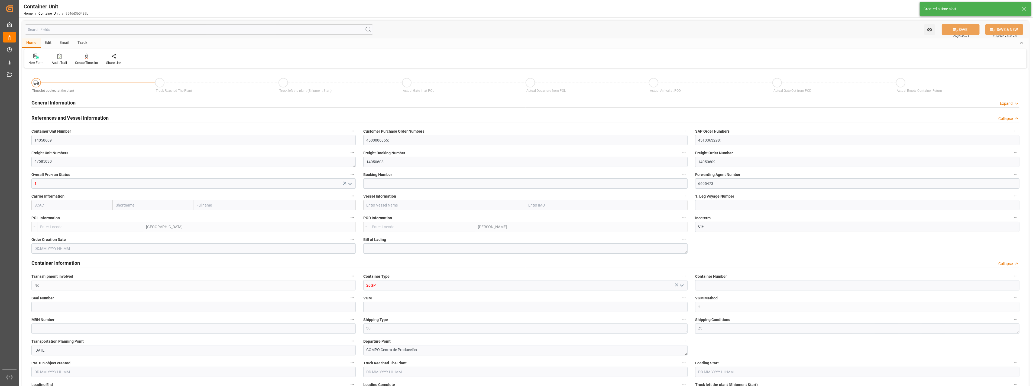
type input "0"
type input "20"
type input "24576"
type input "[DATE] 09:52"
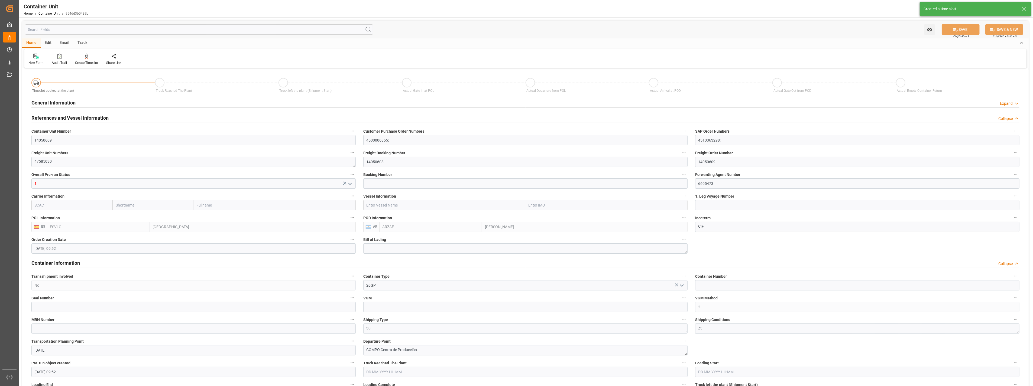
type input "[DATE]"
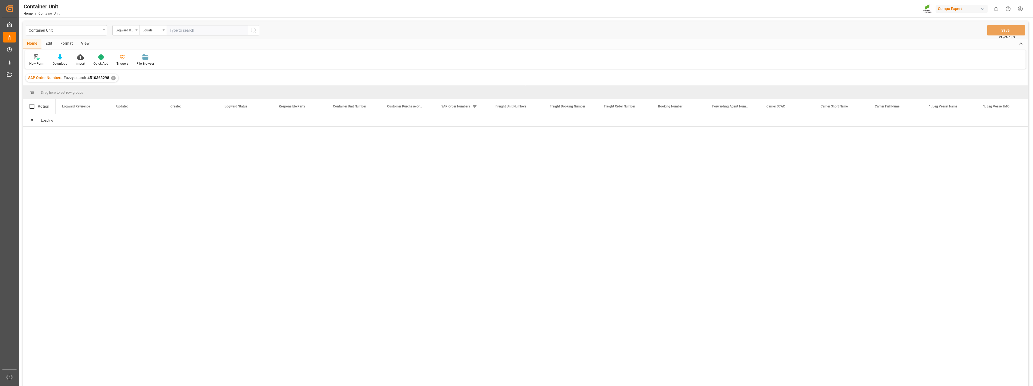
click at [114, 77] on div "✕" at bounding box center [113, 78] width 5 height 5
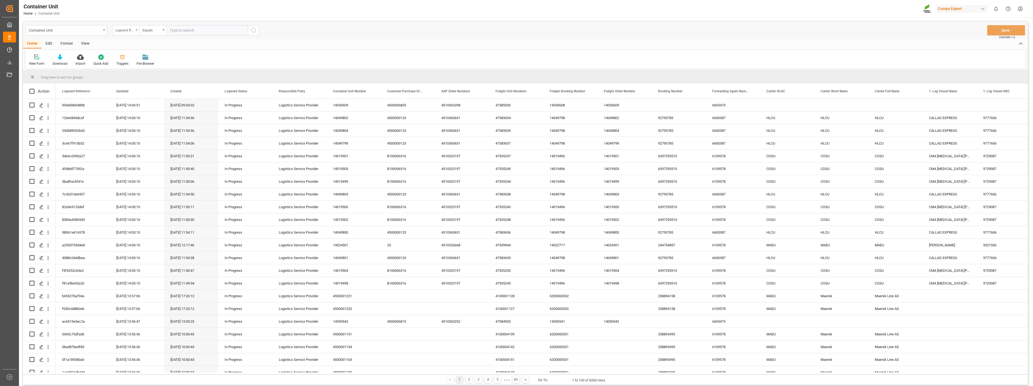
click at [136, 30] on icon "open menu" at bounding box center [136, 30] width 2 height 1
type input "sap"
click at [143, 56] on div "SAP Order Numbers" at bounding box center [153, 55] width 81 height 11
click at [190, 34] on input "text" at bounding box center [207, 30] width 81 height 10
click at [161, 25] on div "Equals" at bounding box center [153, 30] width 27 height 10
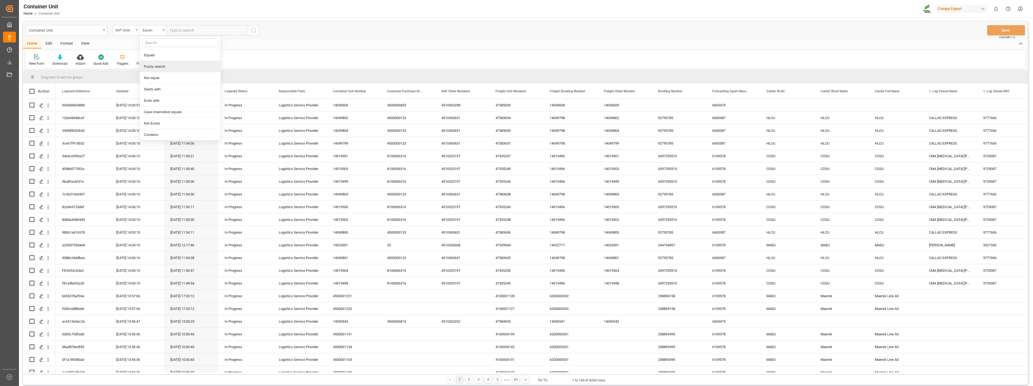
click at [153, 66] on div "Fuzzy search" at bounding box center [180, 66] width 81 height 11
click at [224, 32] on input "text" at bounding box center [207, 30] width 81 height 10
paste input "4510363294"
type input "4510363294"
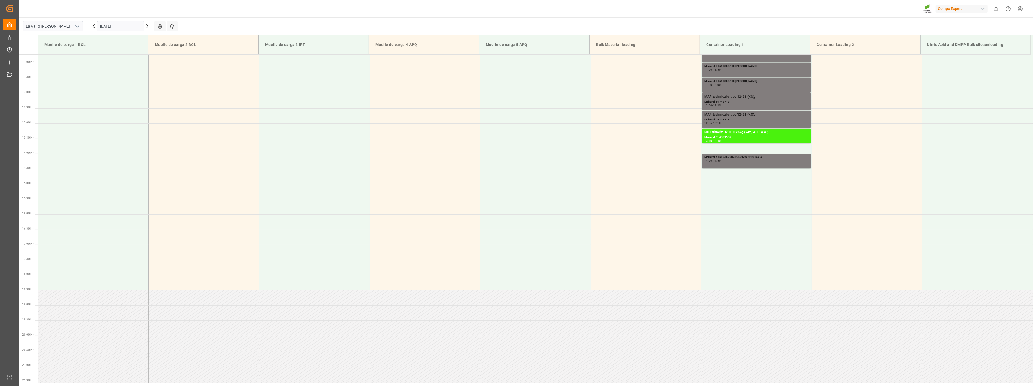
scroll to position [210, 0]
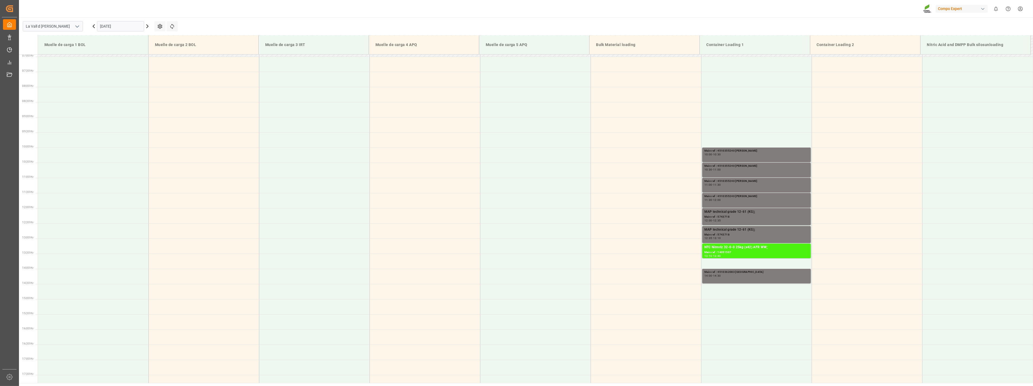
click at [132, 29] on input "[DATE]" at bounding box center [120, 26] width 47 height 10
click at [104, 69] on span "8" at bounding box center [104, 70] width 2 height 4
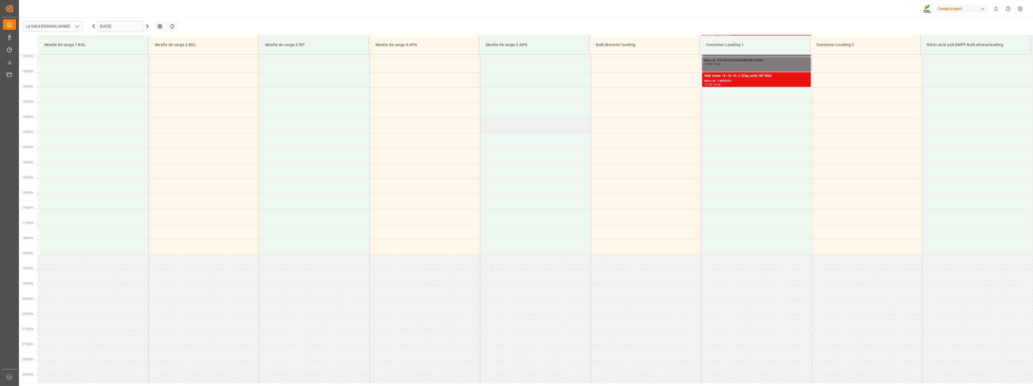
scroll to position [270, 0]
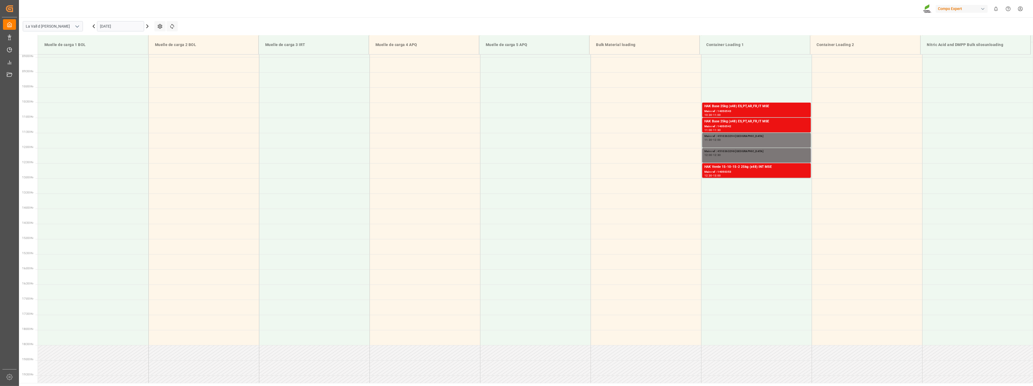
click at [747, 154] on div "12:00 - 12:30" at bounding box center [756, 155] width 104 height 3
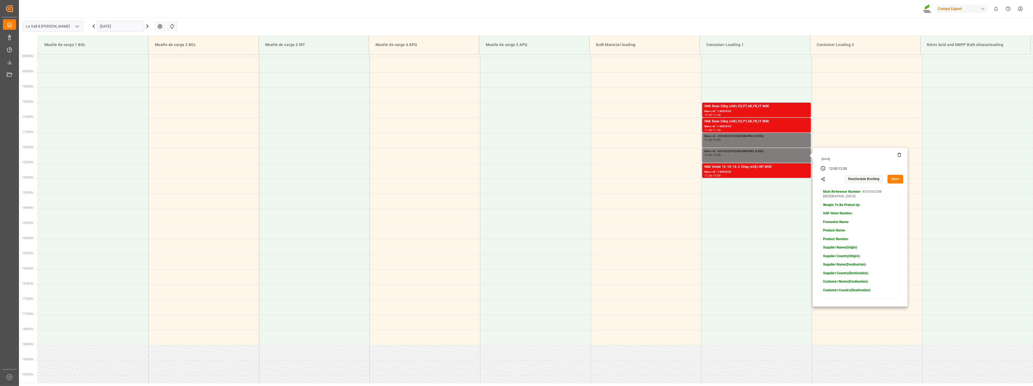
click at [896, 180] on button "Open" at bounding box center [896, 179] width 16 height 9
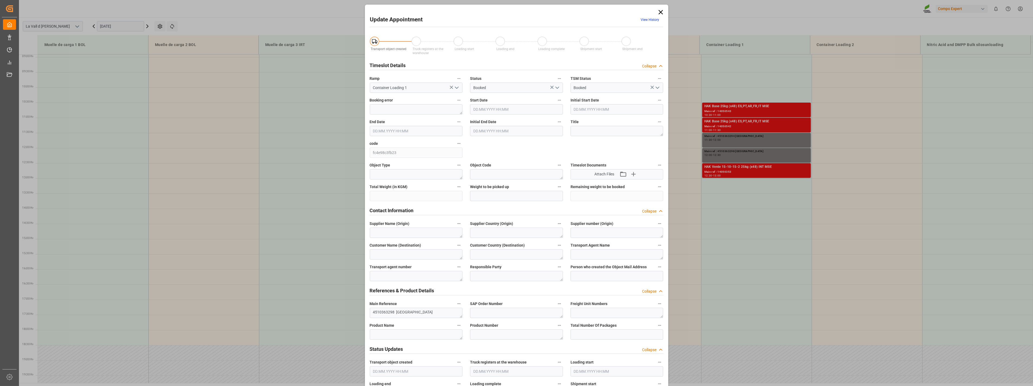
type input "[DATE] 12:00"
type input "[DATE] 12:30"
type input "[DATE] 11:15"
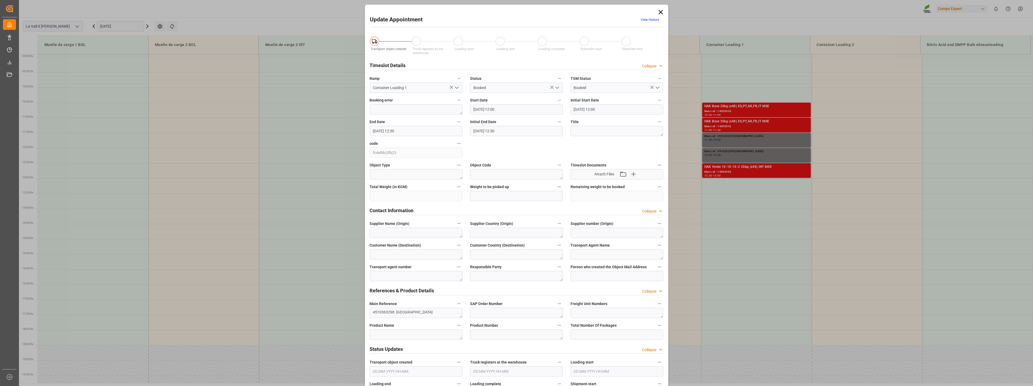
click at [659, 7] on div "Update Appointment View History Transport object created Truck registers at the…" at bounding box center [516, 376] width 301 height 740
click at [661, 12] on icon at bounding box center [661, 12] width 8 height 8
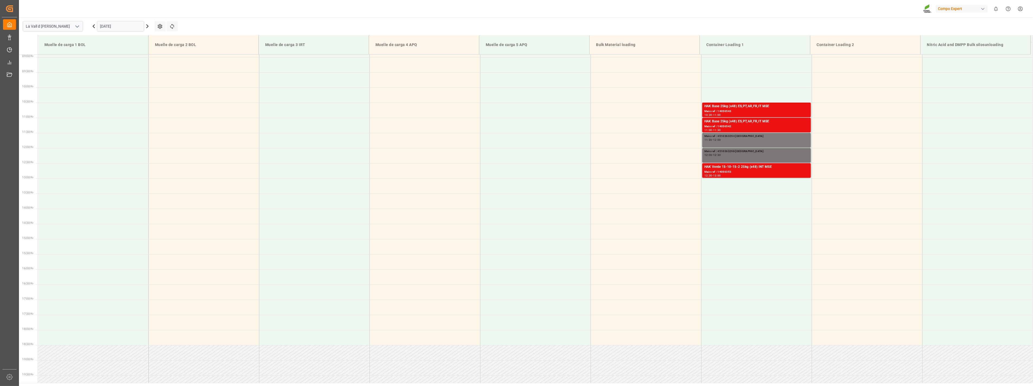
click at [747, 156] on div "Main ref : 4510363298 [GEOGRAPHIC_DATA] 12:00 - 12:30" at bounding box center [756, 155] width 104 height 12
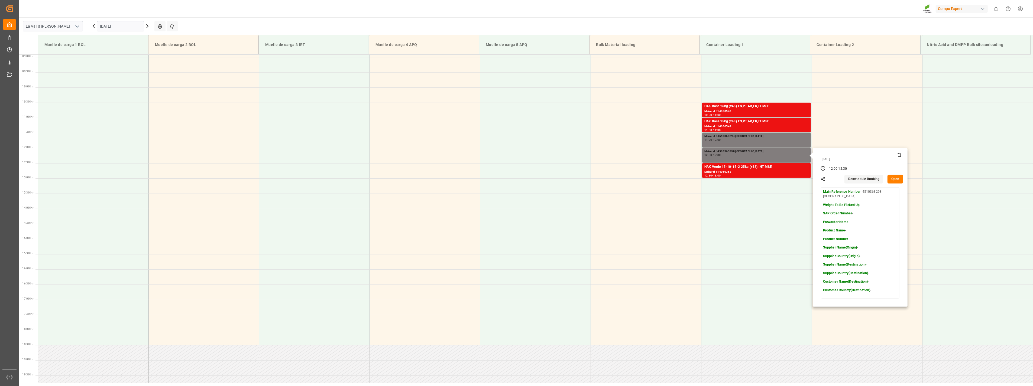
click at [898, 156] on icon at bounding box center [899, 155] width 4 height 4
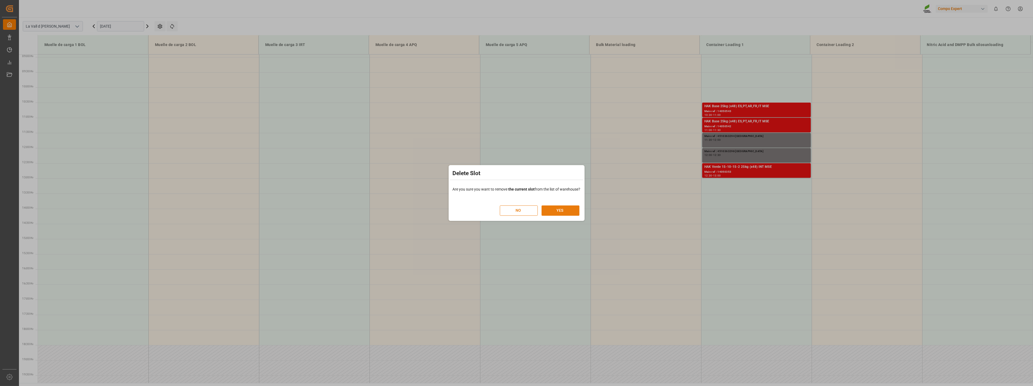
click at [568, 210] on button "YES" at bounding box center [561, 211] width 38 height 10
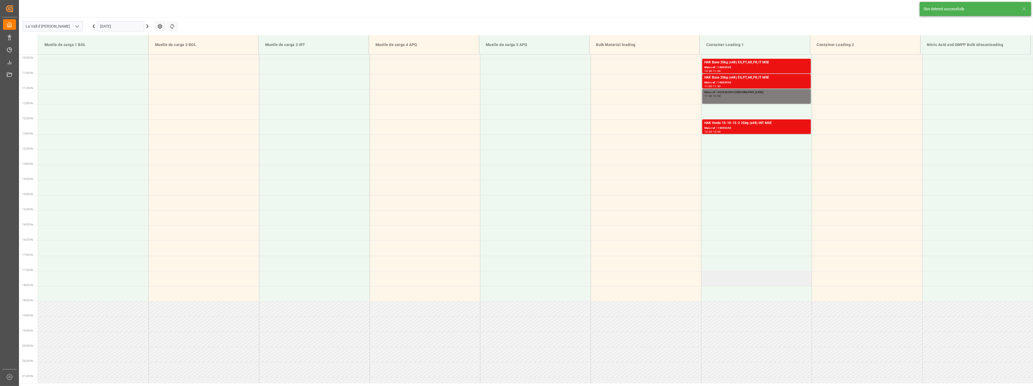
scroll to position [330, 0]
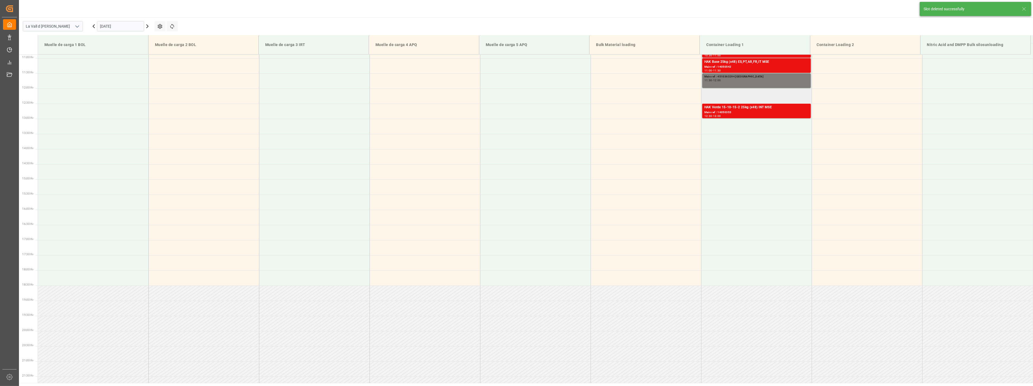
click at [719, 91] on td at bounding box center [756, 96] width 111 height 15
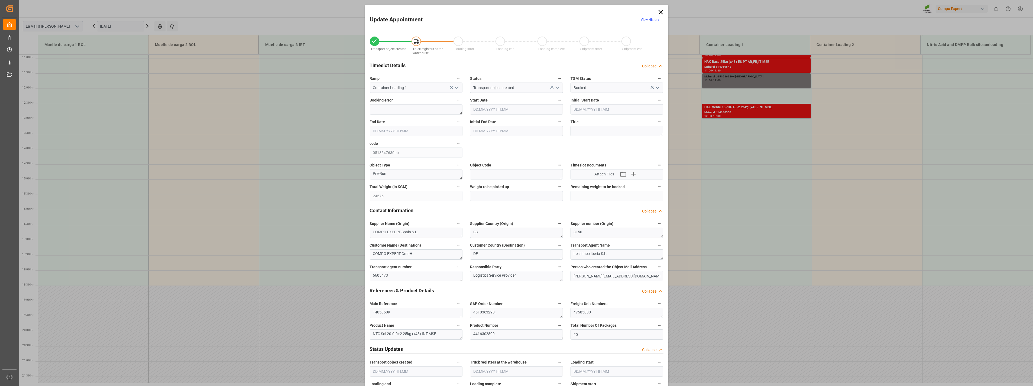
type input "24576"
type input "20"
type input "[DATE] 12:00"
type input "[DATE] 12:30"
type input "[DATE] 09:52"
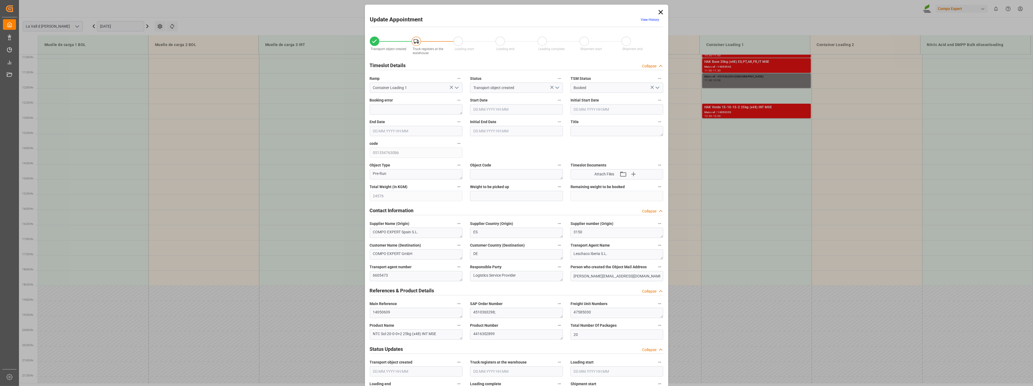
type input "[DATE] 12:00"
click at [484, 194] on input "text" at bounding box center [516, 196] width 93 height 10
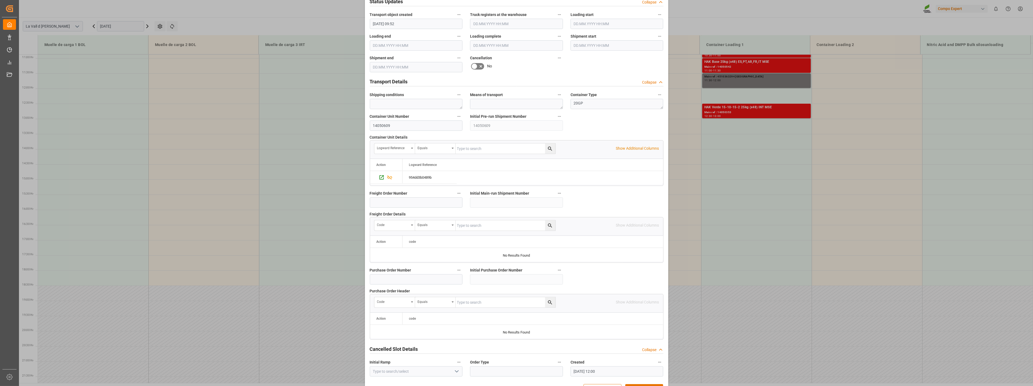
scroll to position [366, 0]
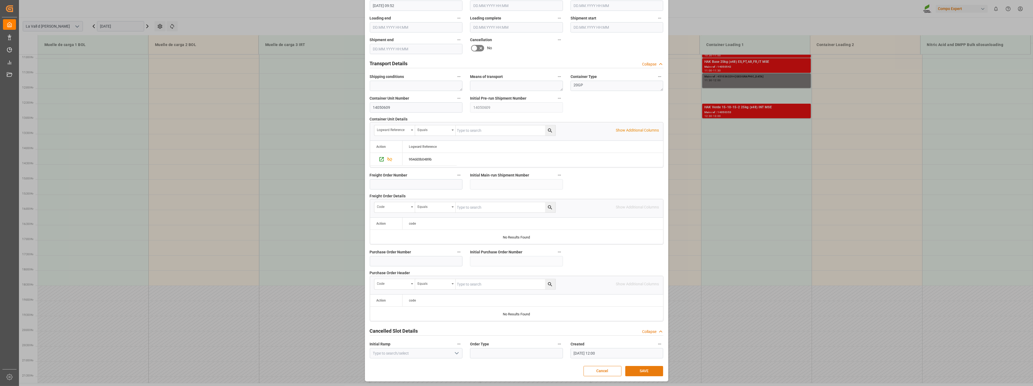
type input "24576"
click at [650, 372] on button "SAVE" at bounding box center [644, 371] width 38 height 10
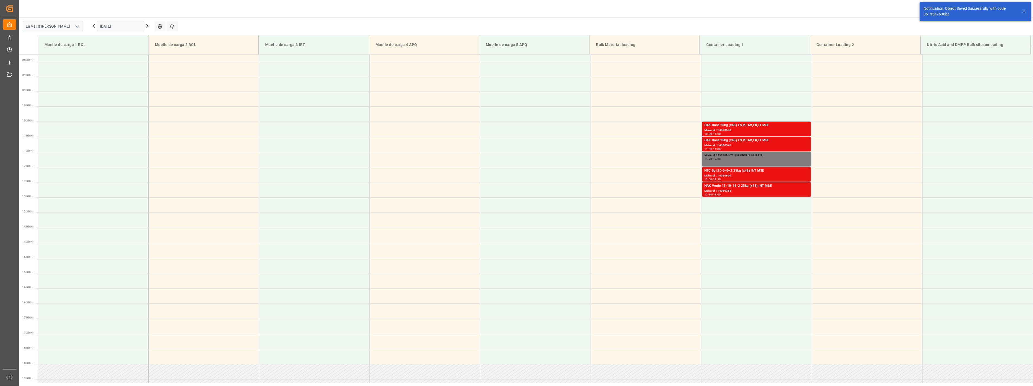
scroll to position [220, 0]
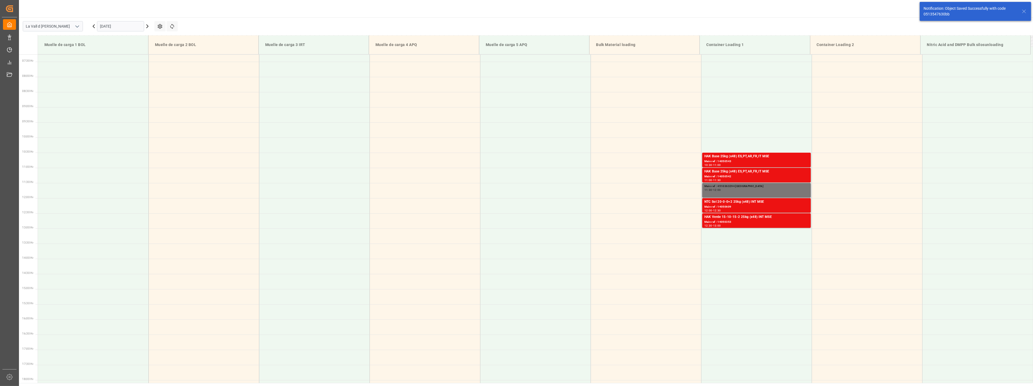
click at [733, 192] on div "Main ref : 4510363294 [GEOGRAPHIC_DATA] 11:30 - 12:00" at bounding box center [756, 190] width 104 height 12
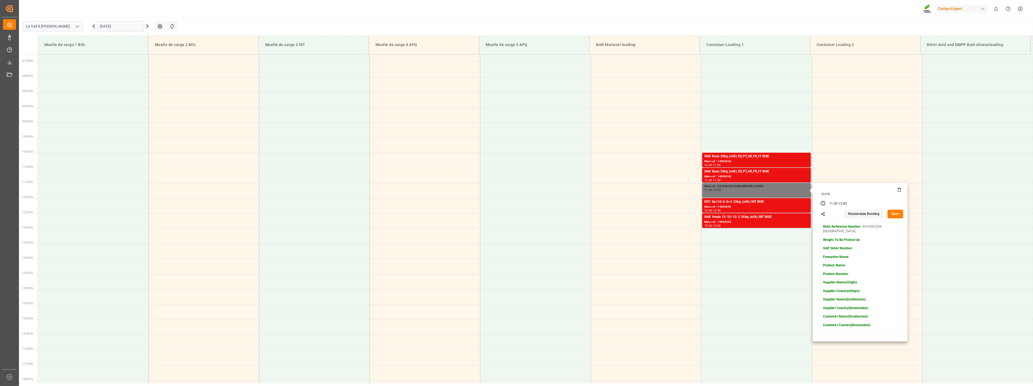
click at [893, 214] on button "Open" at bounding box center [896, 214] width 16 height 9
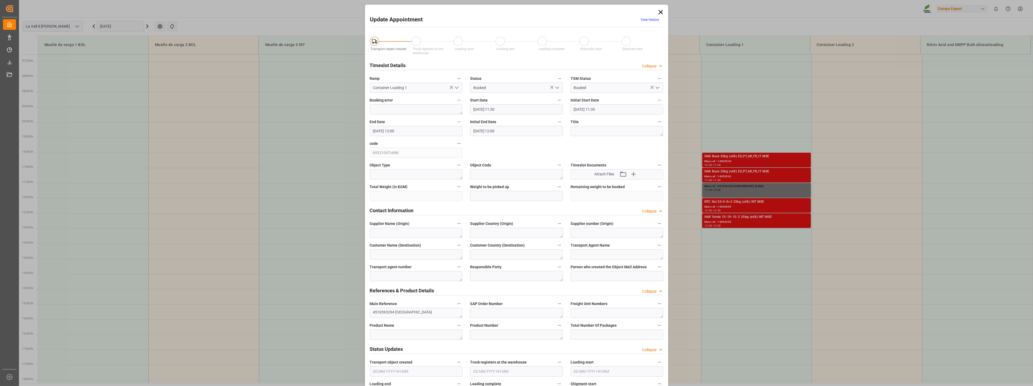
type input "[DATE] 11:30"
type input "[DATE] 12:00"
type input "[DATE] 11:02"
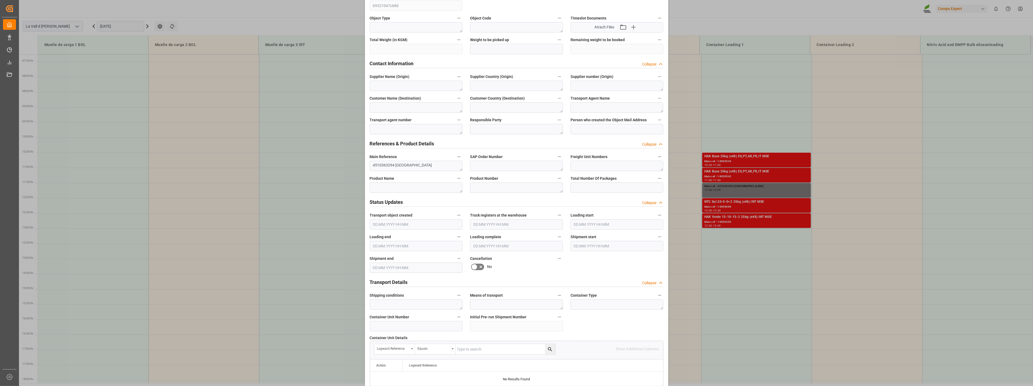
scroll to position [150, 0]
drag, startPoint x: 392, startPoint y: 162, endPoint x: 324, endPoint y: 145, distance: 69.7
click at [325, 145] on div "Update Appointment View History Transport object created Truck registers at the…" at bounding box center [516, 193] width 1033 height 386
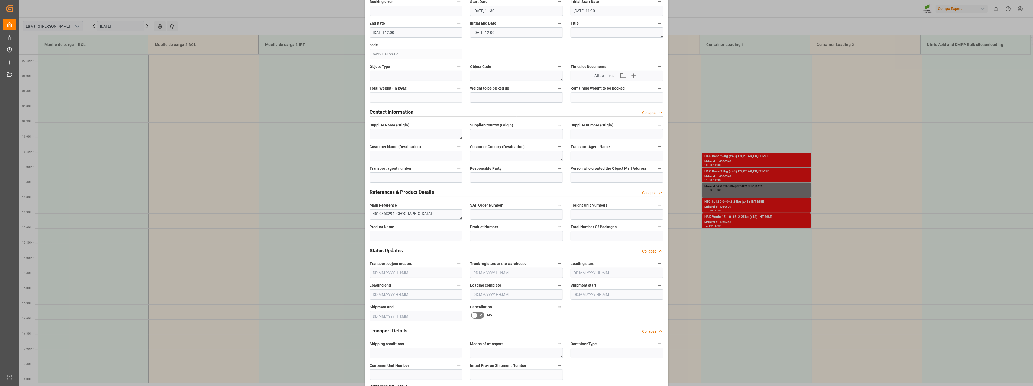
scroll to position [0, 0]
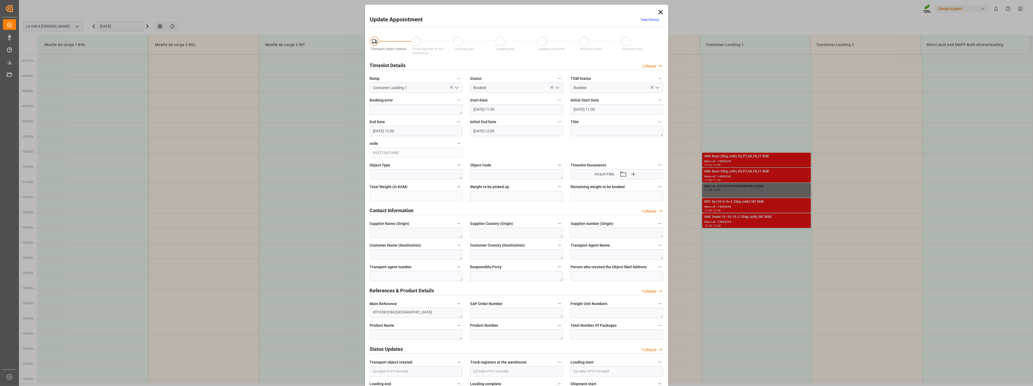
click at [659, 12] on icon at bounding box center [660, 12] width 4 height 4
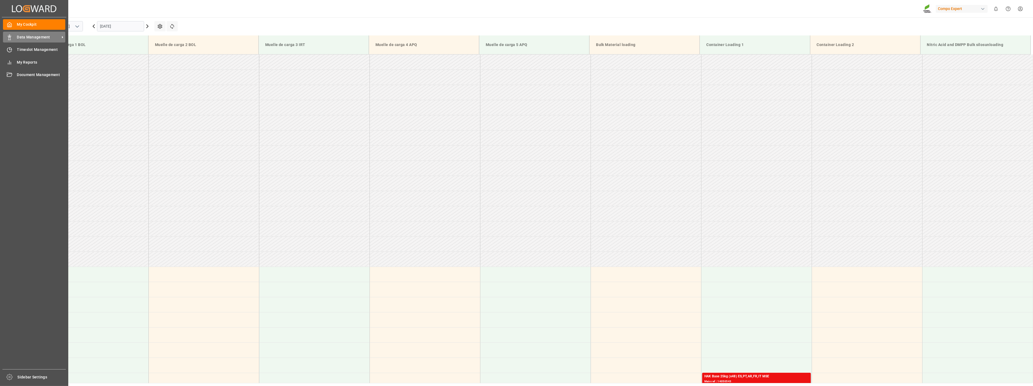
click at [9, 40] on div "Data Management Data Management" at bounding box center [34, 37] width 62 height 11
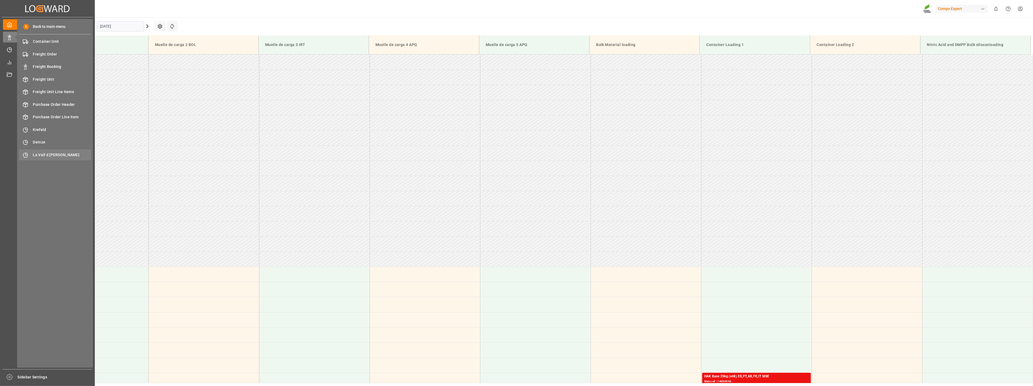
click at [55, 152] on span "La Vall d [PERSON_NAME]" at bounding box center [62, 155] width 58 height 6
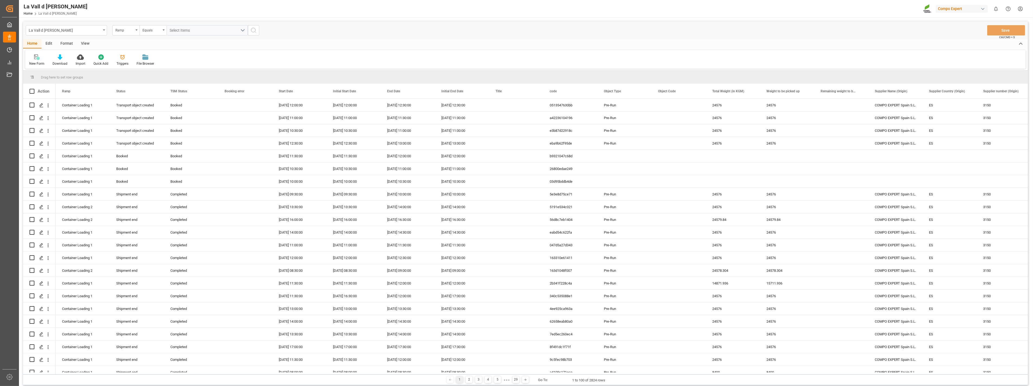
click at [462, 43] on div "Home Edit Format View" at bounding box center [525, 43] width 1005 height 9
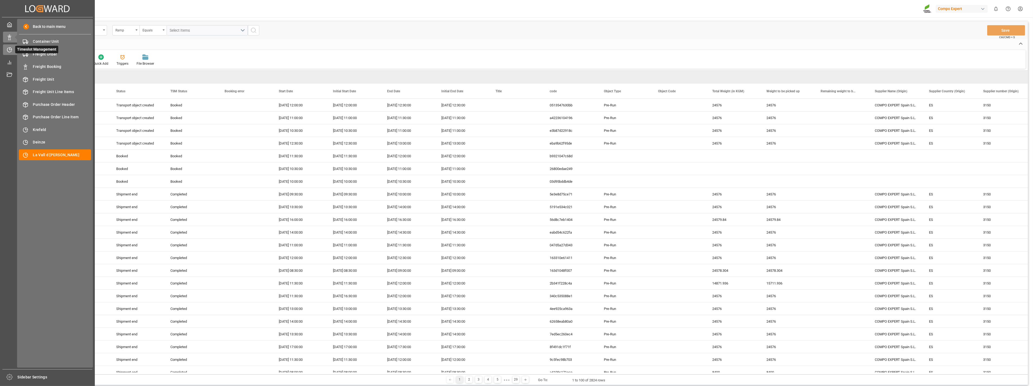
click at [11, 48] on icon at bounding box center [10, 49] width 2 height 2
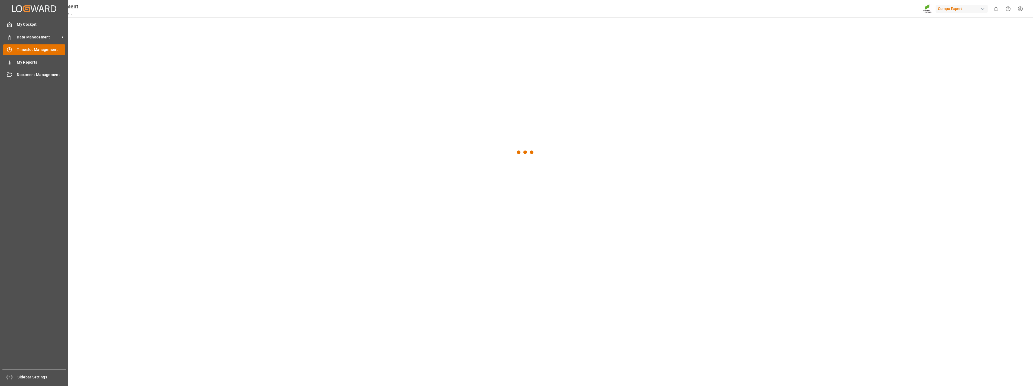
click at [28, 50] on span "Timeslot Management" at bounding box center [41, 50] width 48 height 6
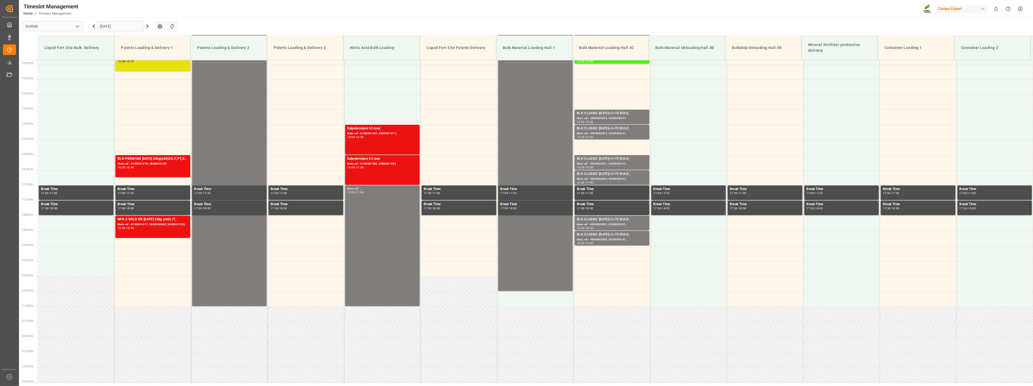
scroll to position [397, 0]
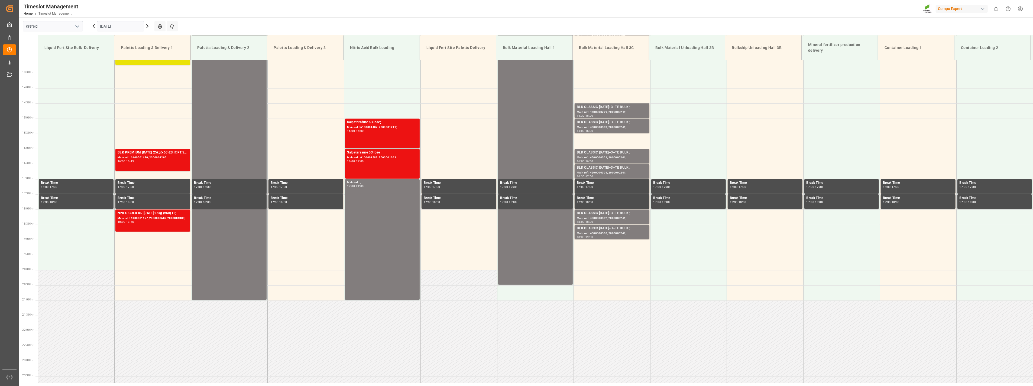
click at [76, 27] on polyline "open menu" at bounding box center [77, 27] width 3 height 2
click at [49, 63] on div "La Vall d [PERSON_NAME]" at bounding box center [53, 63] width 60 height 12
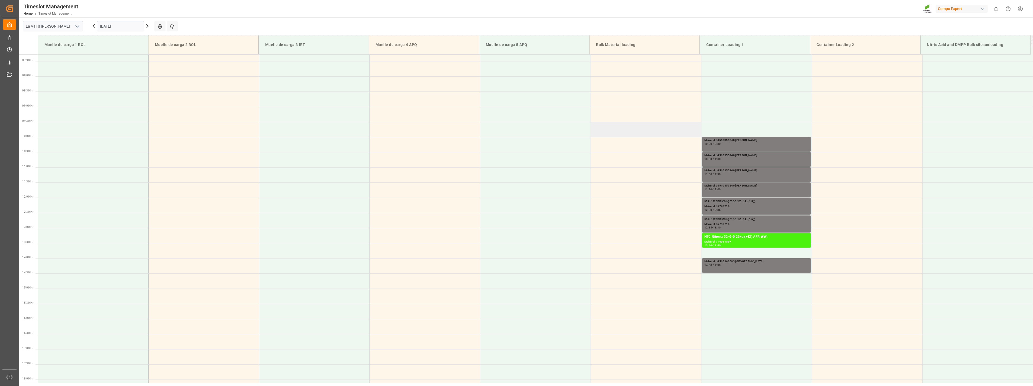
scroll to position [210, 0]
